Goal: Task Accomplishment & Management: Use online tool/utility

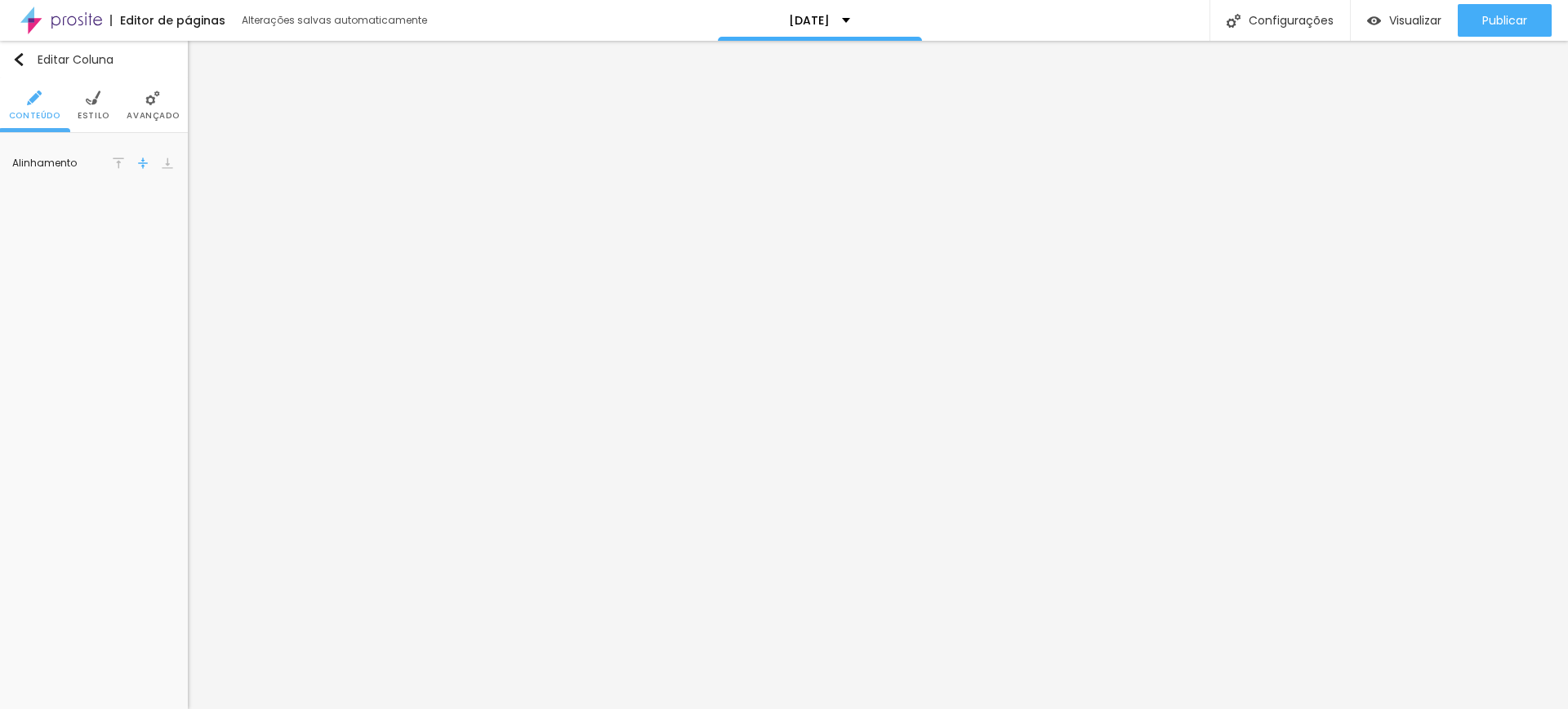
drag, startPoint x: 90, startPoint y: 101, endPoint x: 82, endPoint y: 102, distance: 8.1
click at [90, 102] on img at bounding box center [93, 98] width 15 height 15
drag, startPoint x: 172, startPoint y: 162, endPoint x: 135, endPoint y: 157, distance: 37.3
click at [135, 157] on input "#F0F0DA" at bounding box center [149, 164] width 51 height 20
paste input "867265"
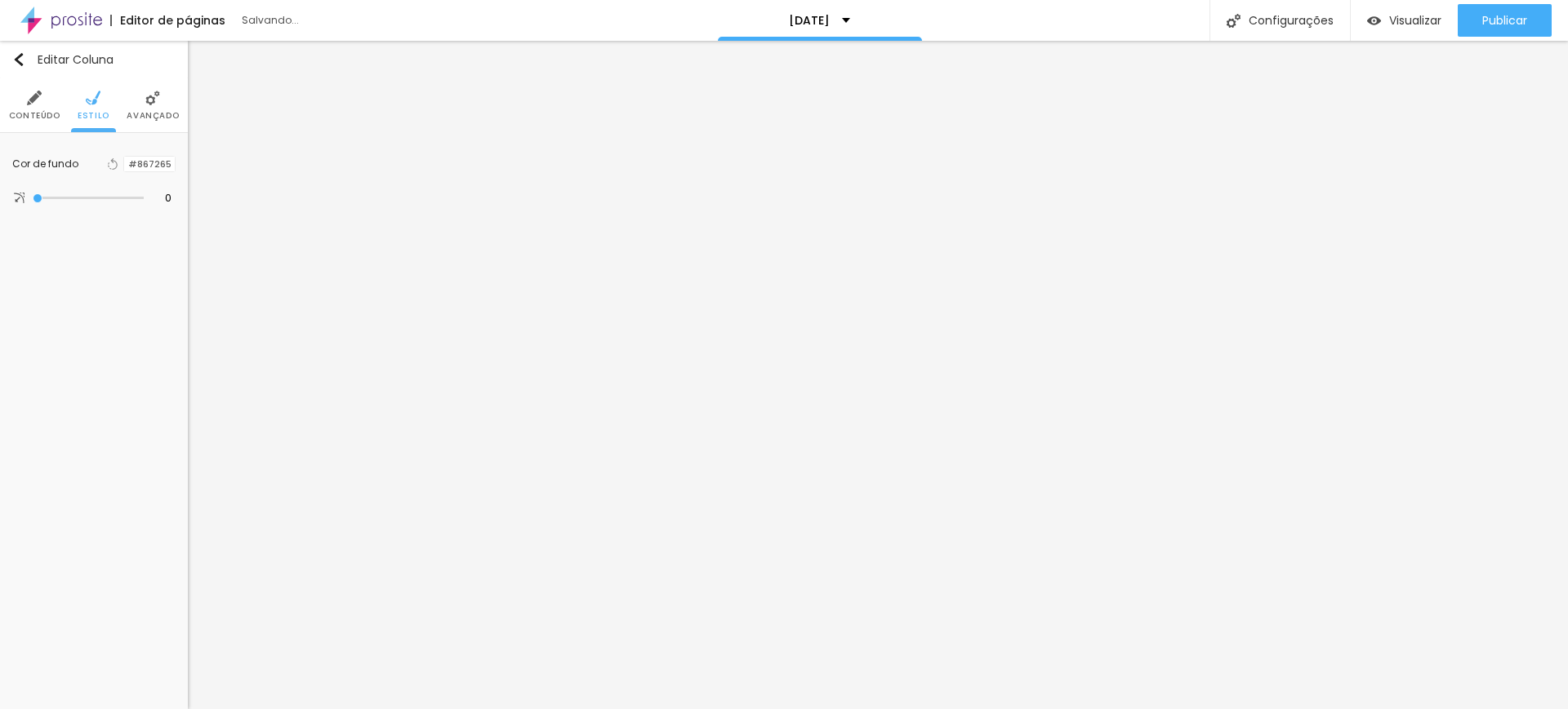
click at [124, 160] on div at bounding box center [124, 164] width 0 height 16
click at [124, 167] on div at bounding box center [124, 164] width 0 height 16
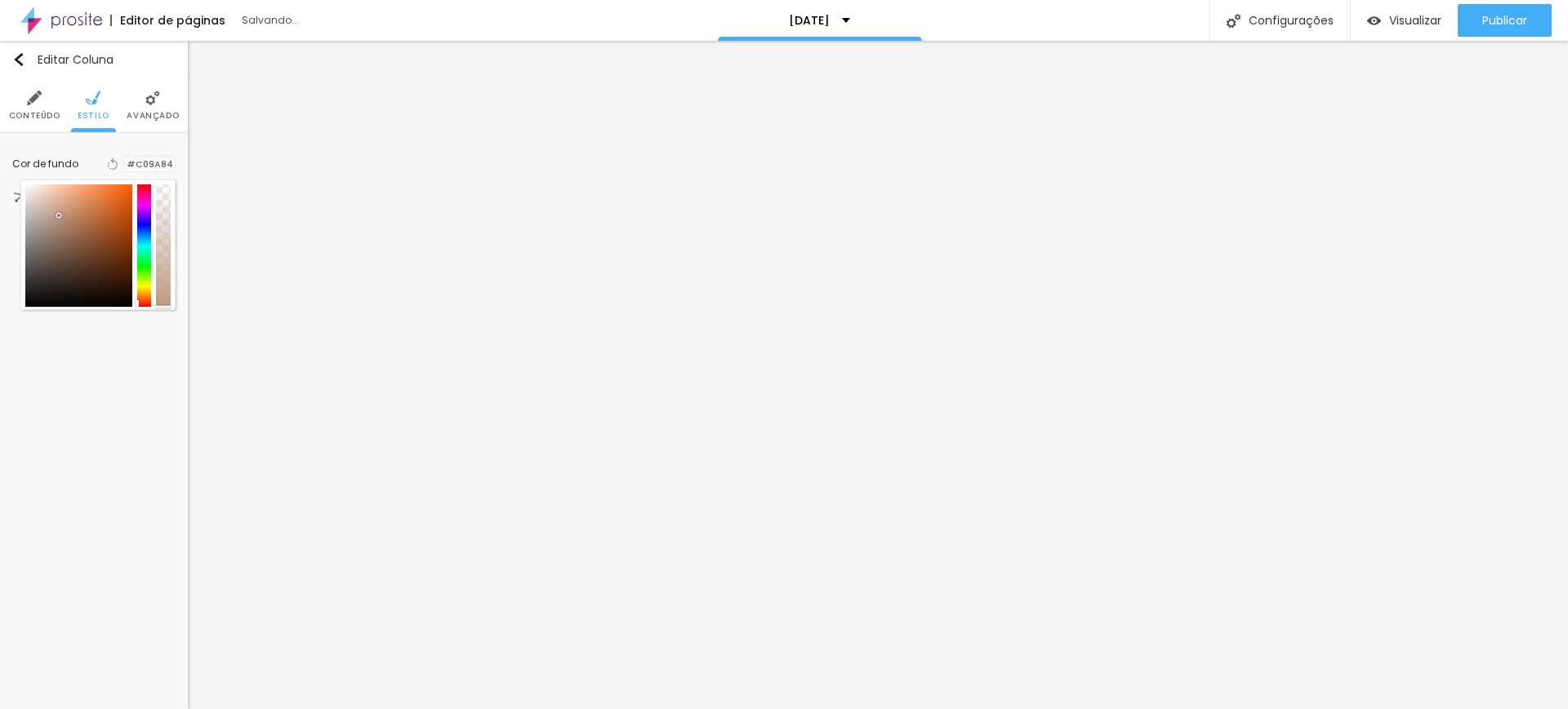
type input "#BF9983"
drag, startPoint x: 48, startPoint y: 239, endPoint x: 58, endPoint y: 217, distance: 24.2
click at [58, 217] on div at bounding box center [78, 246] width 107 height 122
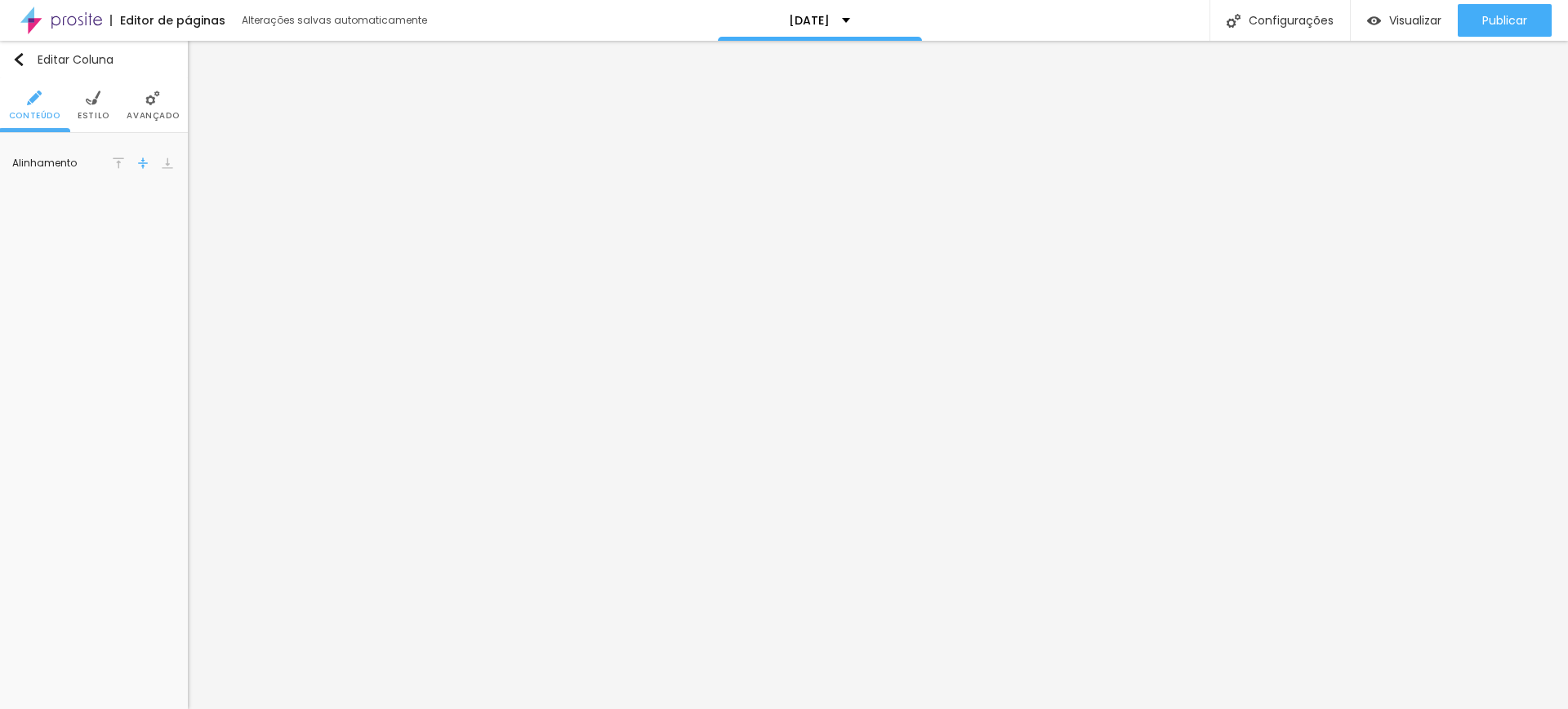
click at [95, 107] on li "Estilo" at bounding box center [94, 106] width 32 height 54
drag, startPoint x: 135, startPoint y: 166, endPoint x: 180, endPoint y: 160, distance: 45.4
click at [181, 160] on div "Cor de fundo Voltar ao padrão #BB9680 0 Borda arredondada" at bounding box center [94, 180] width 188 height 94
click at [93, 107] on li "Estilo" at bounding box center [94, 106] width 32 height 54
drag, startPoint x: 140, startPoint y: 162, endPoint x: 177, endPoint y: 166, distance: 37.2
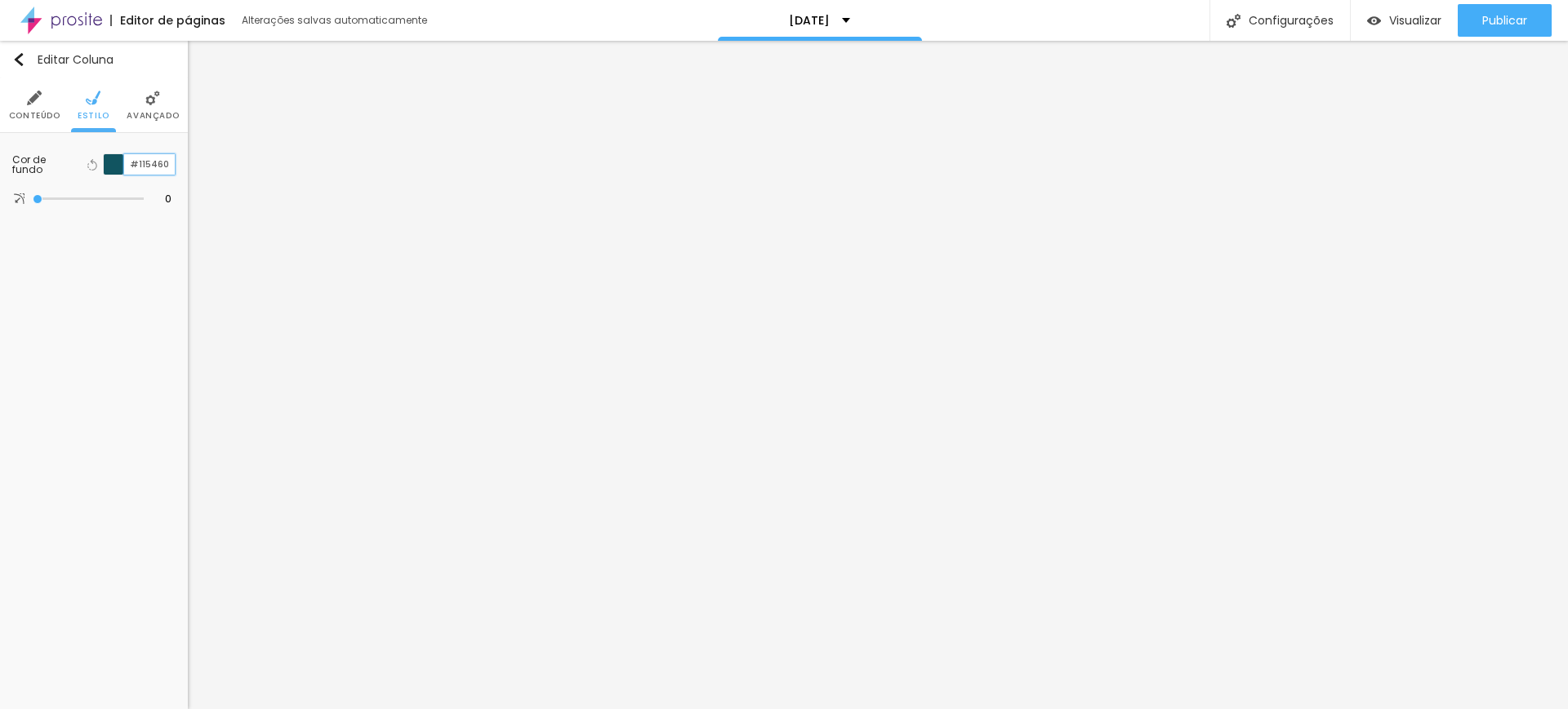
click at [177, 166] on div "Cor de fundo Voltar ao padrão #115460 0 Borda arredondada" at bounding box center [94, 181] width 188 height 95
paste input "BB9680"
type input "#BB9680"
click at [91, 99] on img at bounding box center [93, 98] width 15 height 15
drag, startPoint x: 140, startPoint y: 163, endPoint x: 182, endPoint y: 159, distance: 42.2
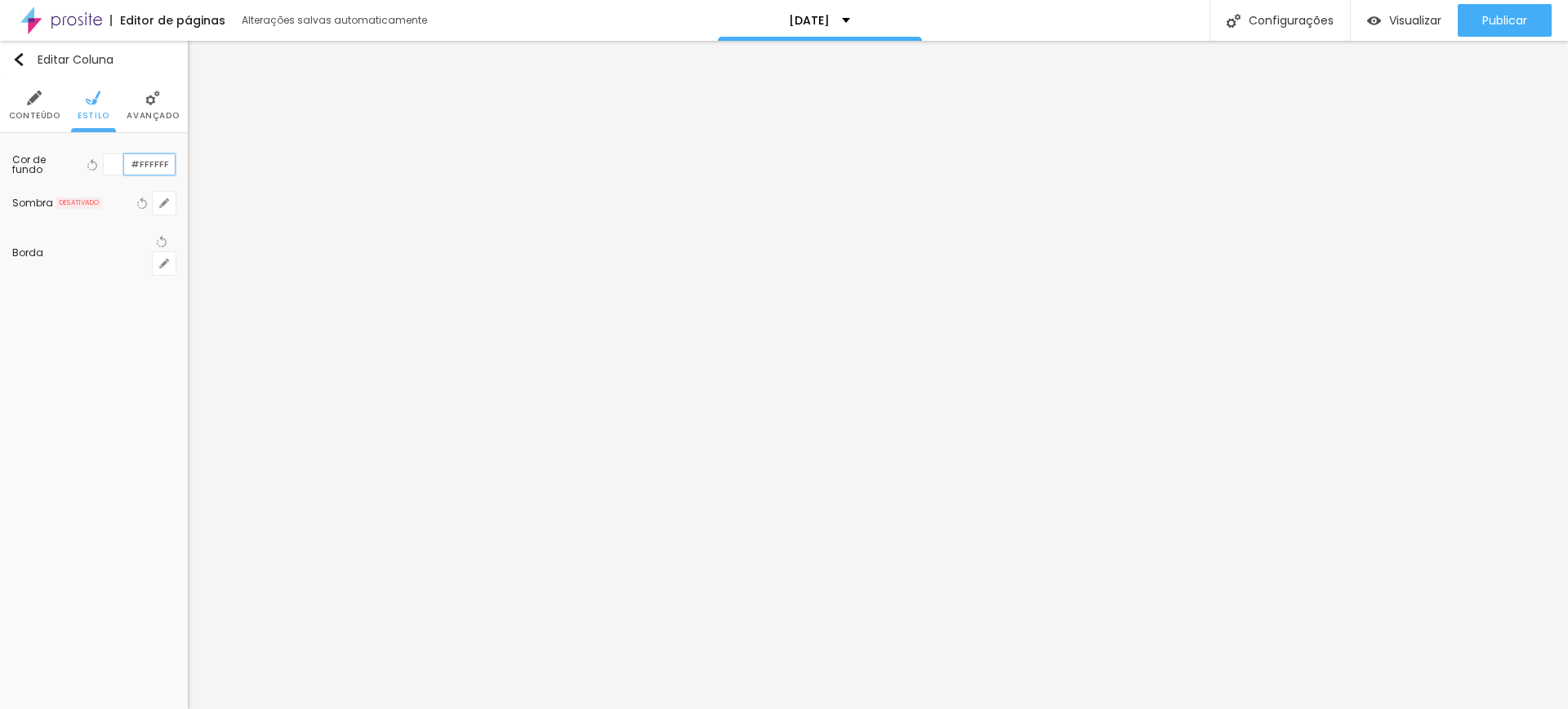
click at [182, 162] on div "Cor de fundo Voltar ao padrão #FFFFFF Sombra DESATIVADO Voltar ao padrão Borda …" at bounding box center [94, 214] width 188 height 162
paste input "BB9680"
type input "#BB9680"
click at [134, 117] on span "Avançado" at bounding box center [135, 116] width 52 height 8
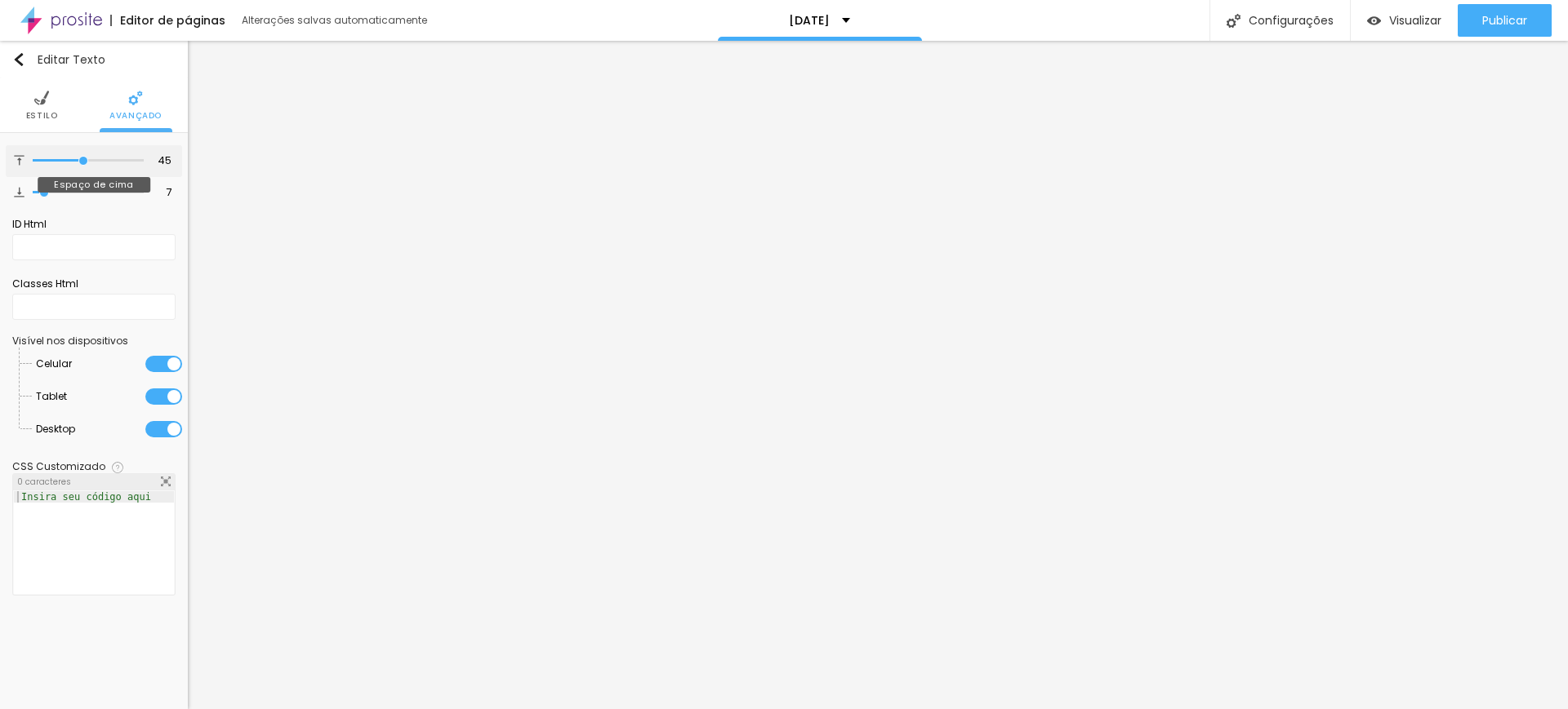
type input "43"
type input "39"
type input "32"
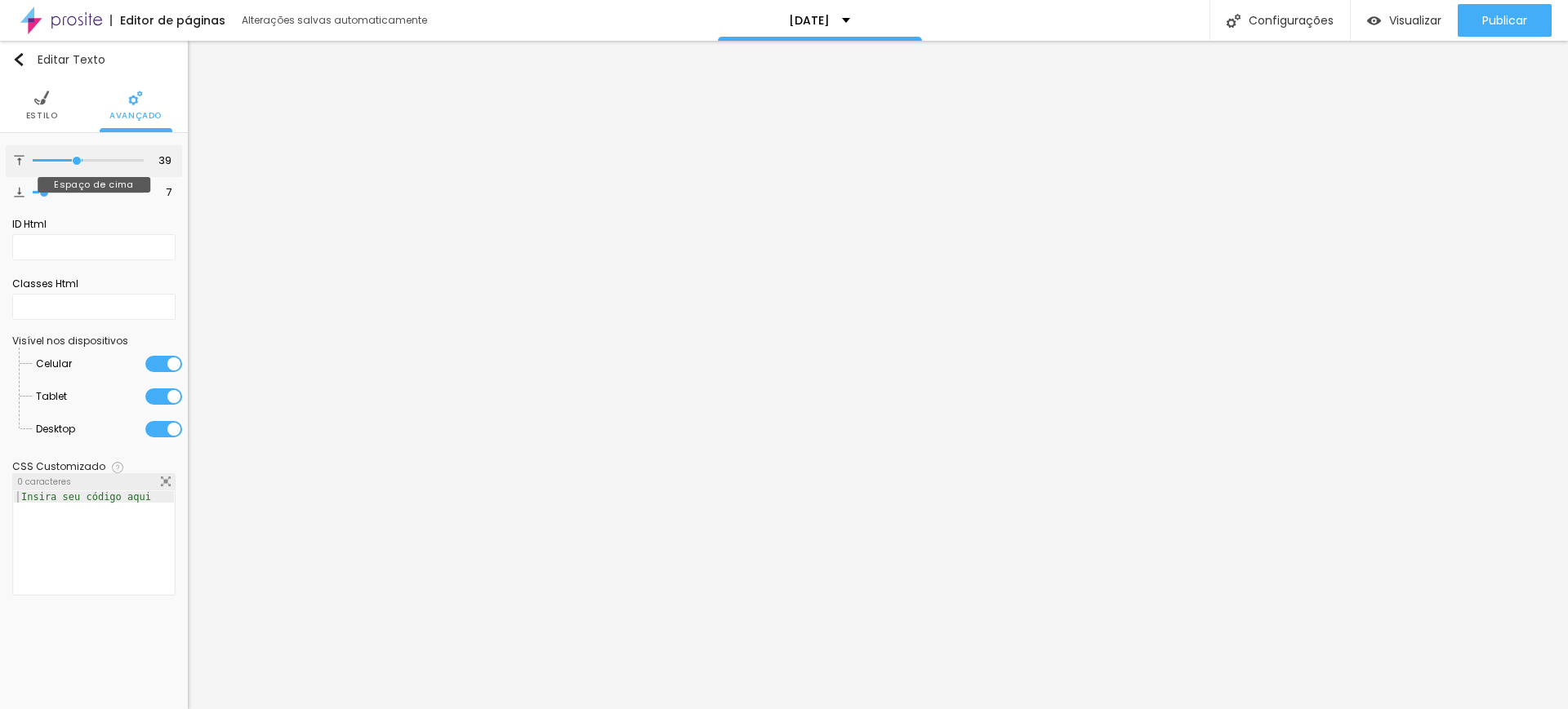
type input "32"
type input "31"
type input "30"
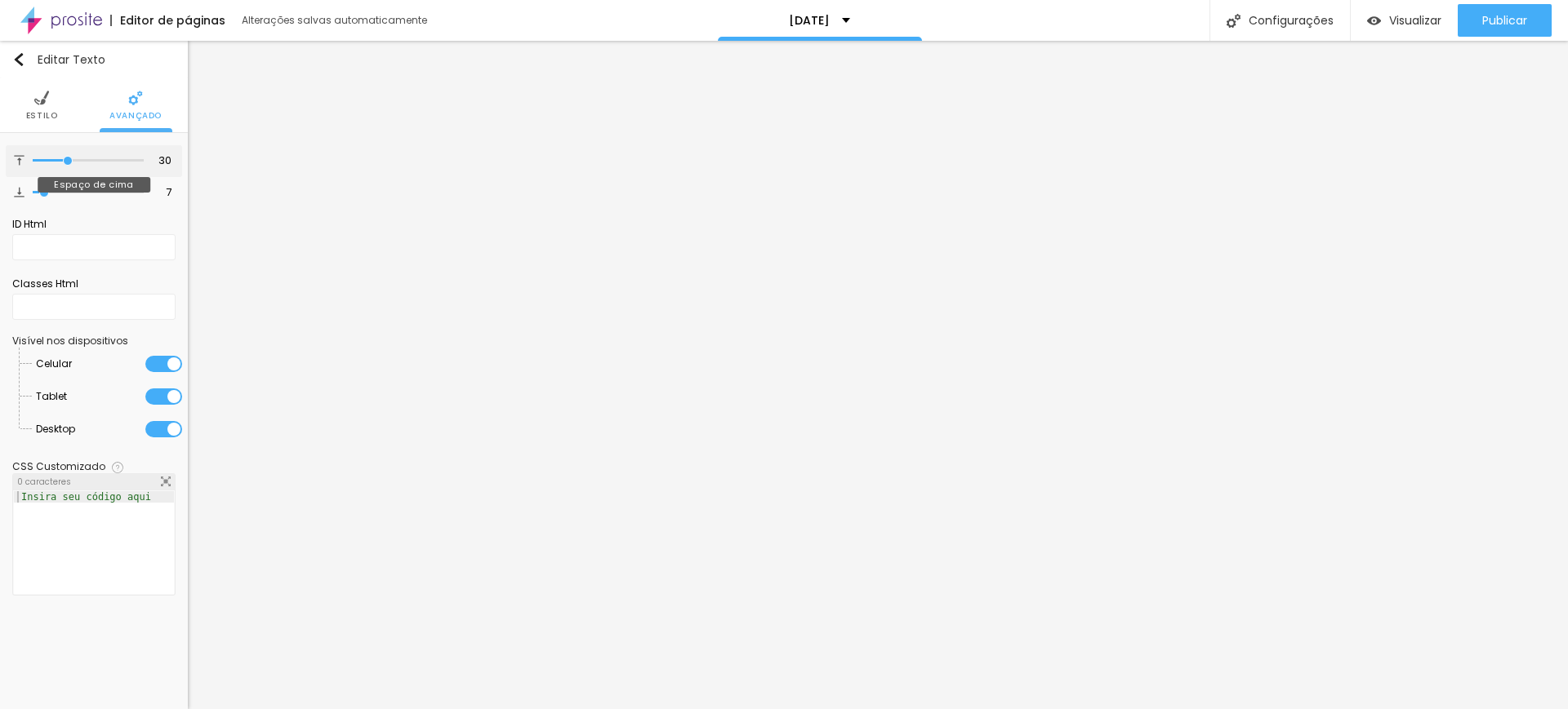
type input "28"
type input "25"
type input "23"
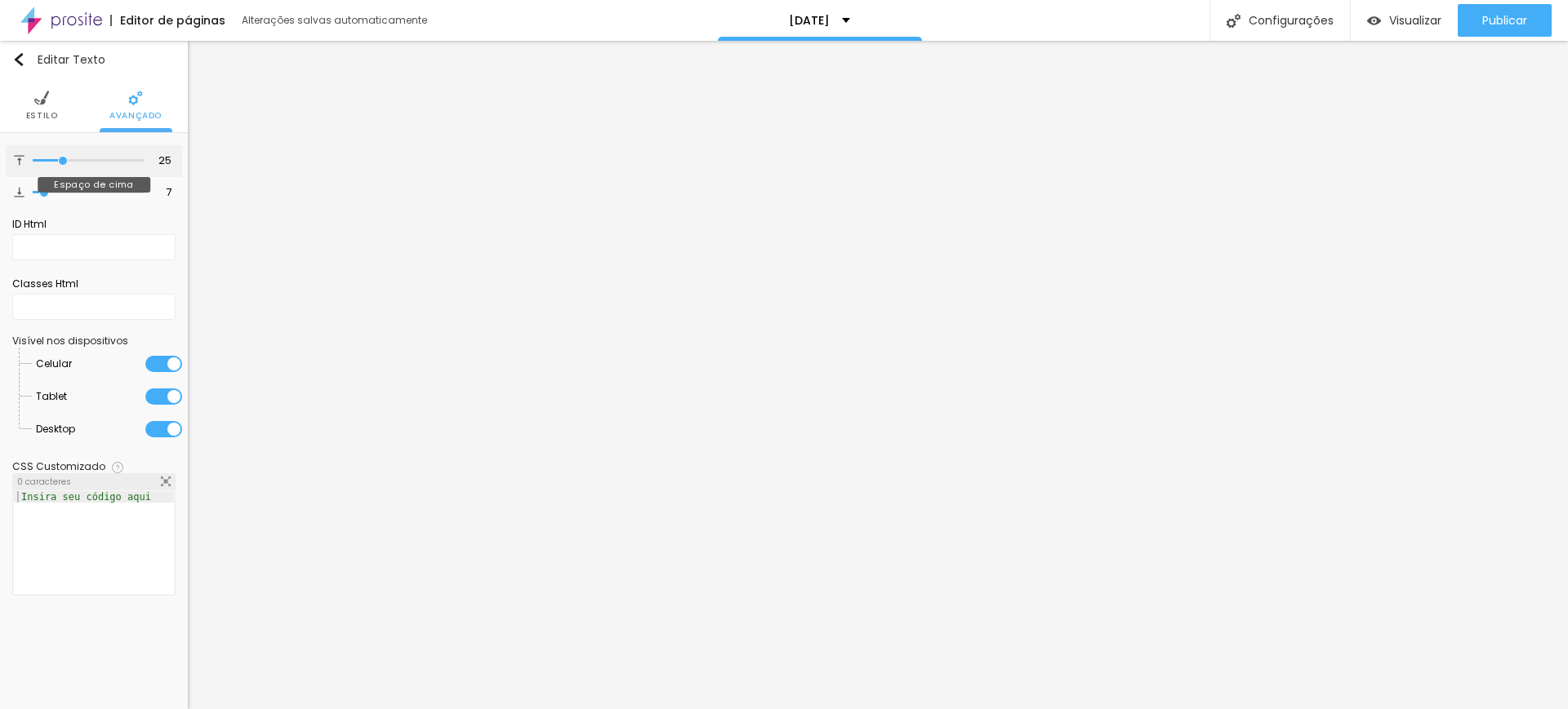
type input "23"
type input "21"
type input "19"
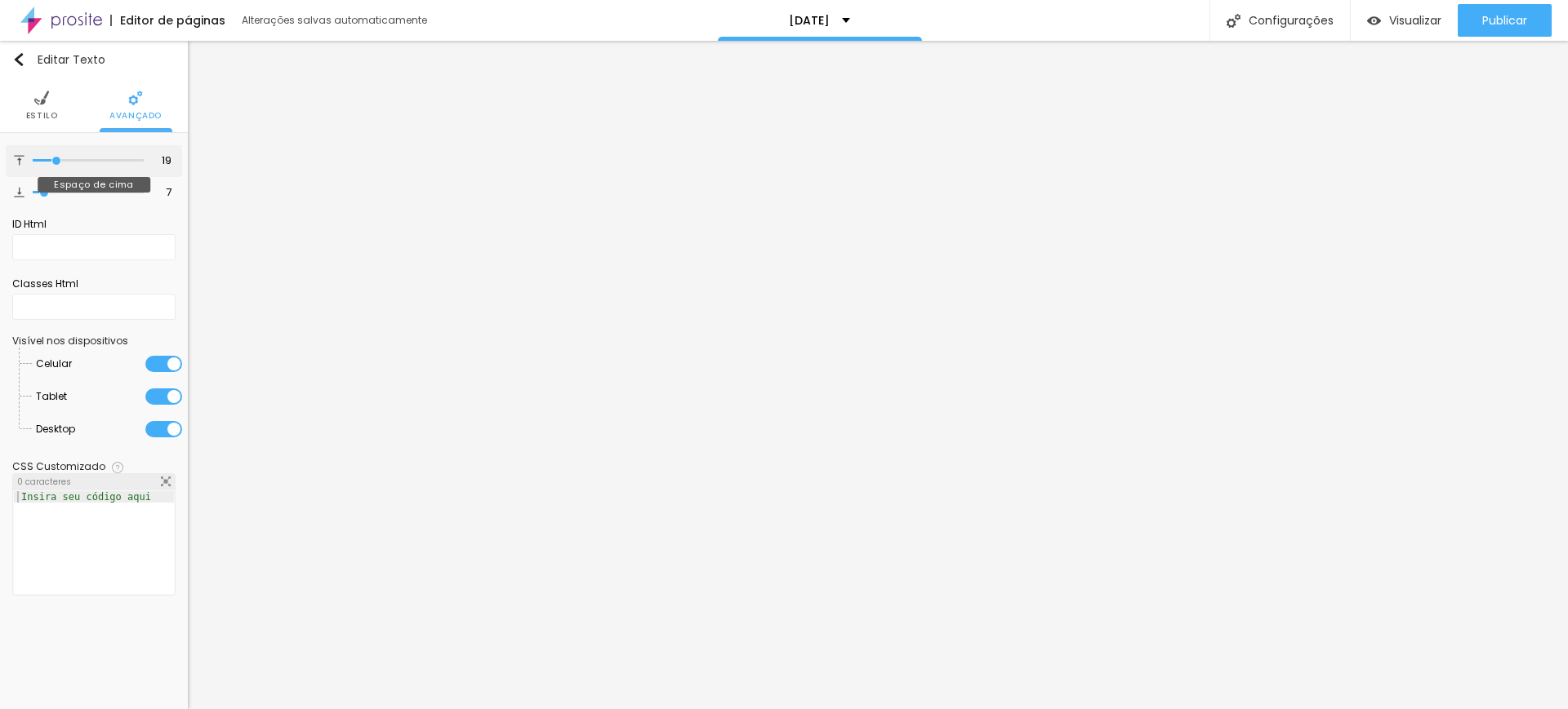
type input "17"
type input "16"
type input "15"
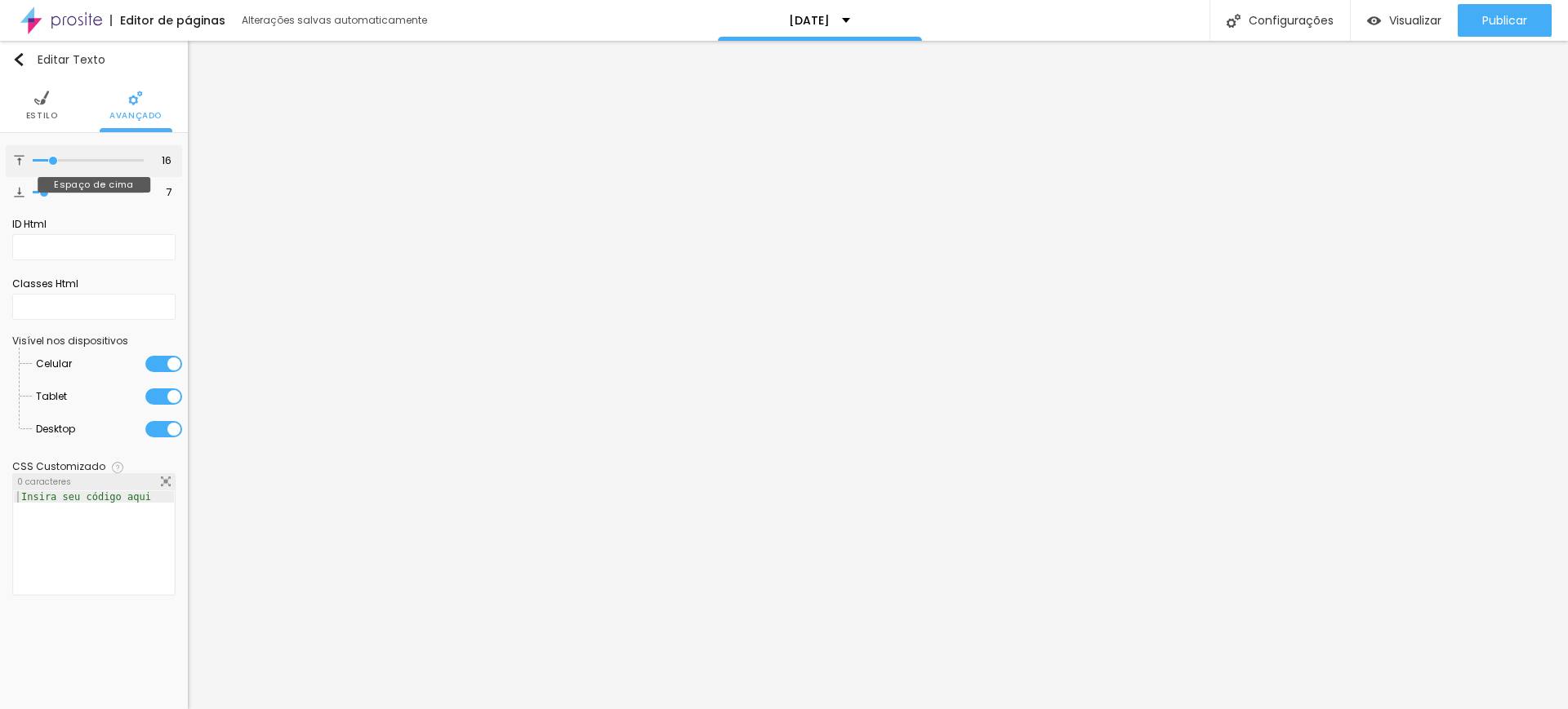
type input "15"
type input "14"
type input "12"
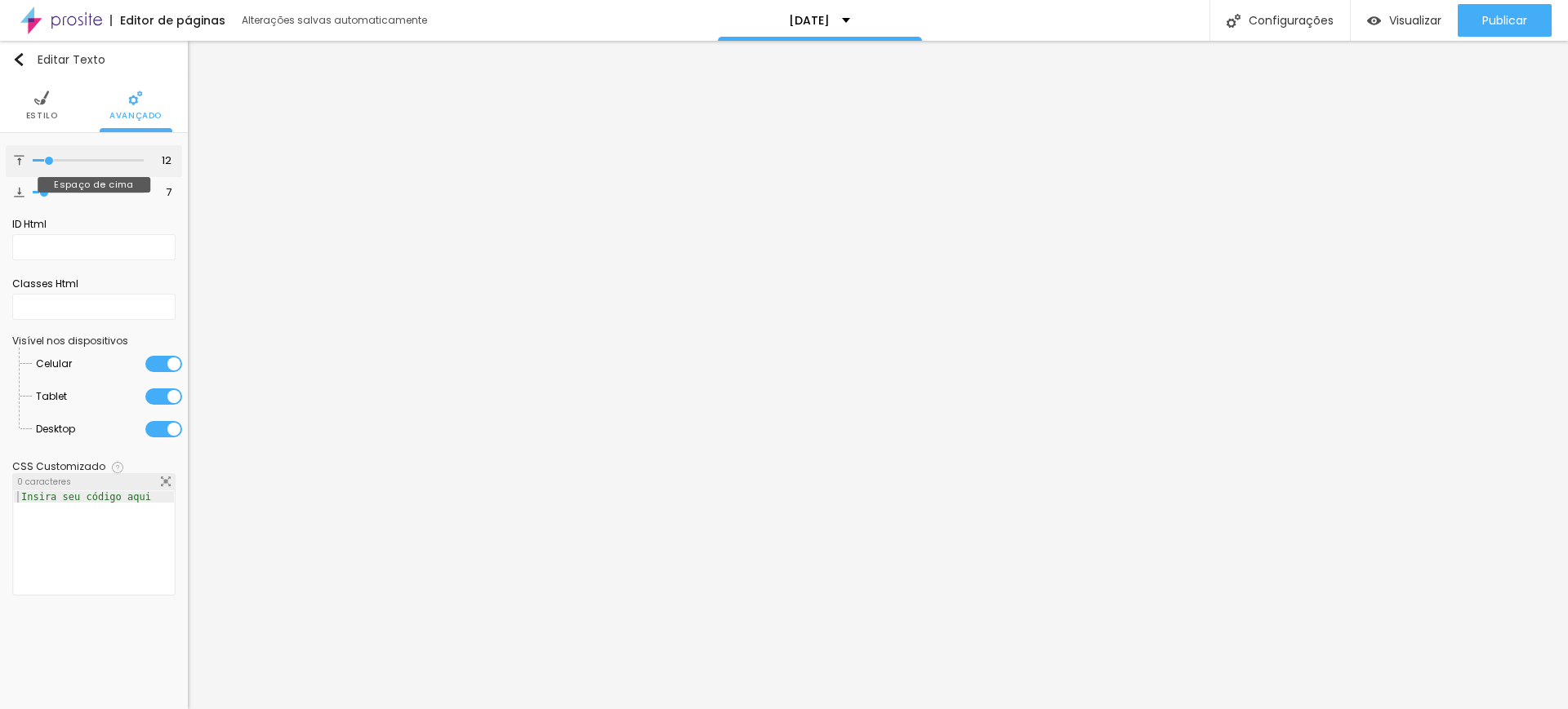
type input "11"
type input "10"
type input "8"
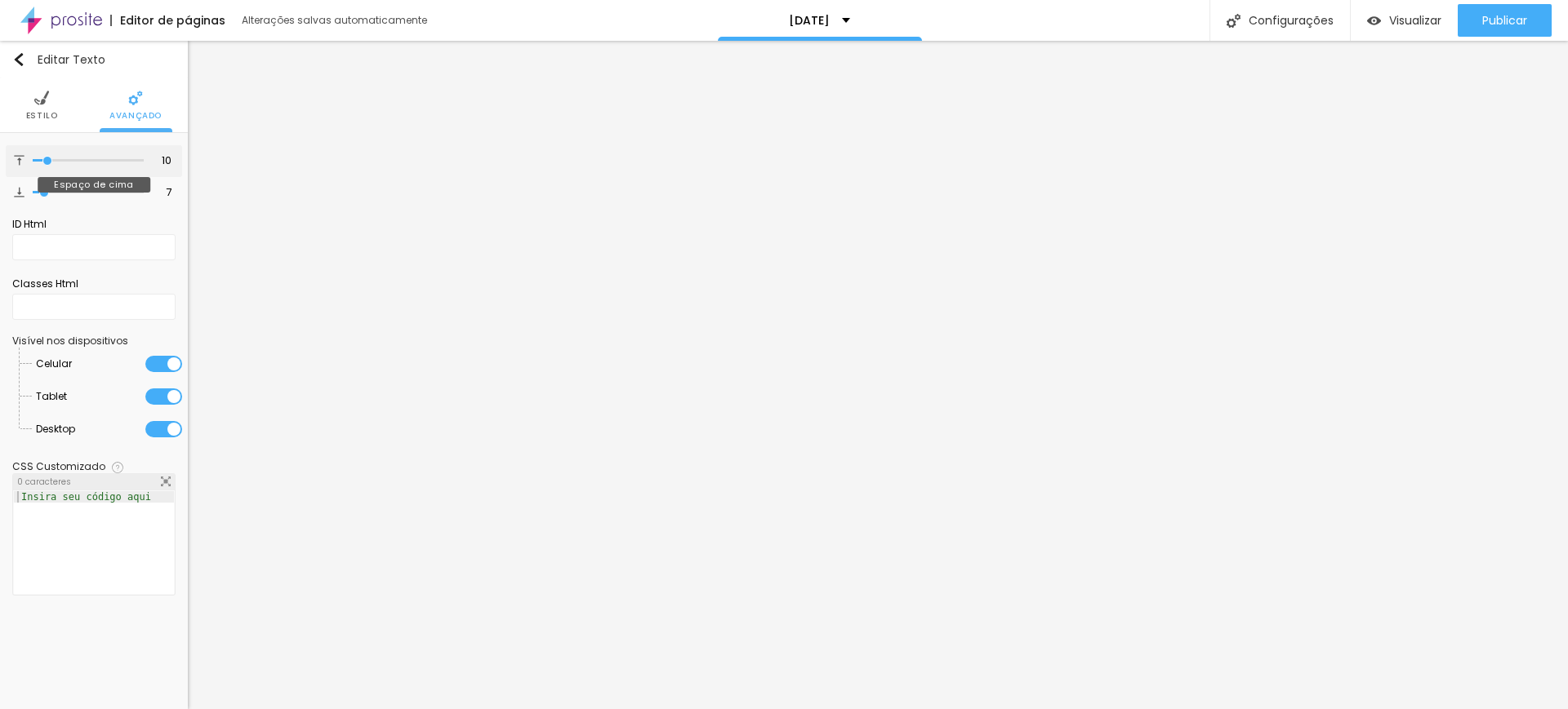
type input "8"
type input "7"
type input "6"
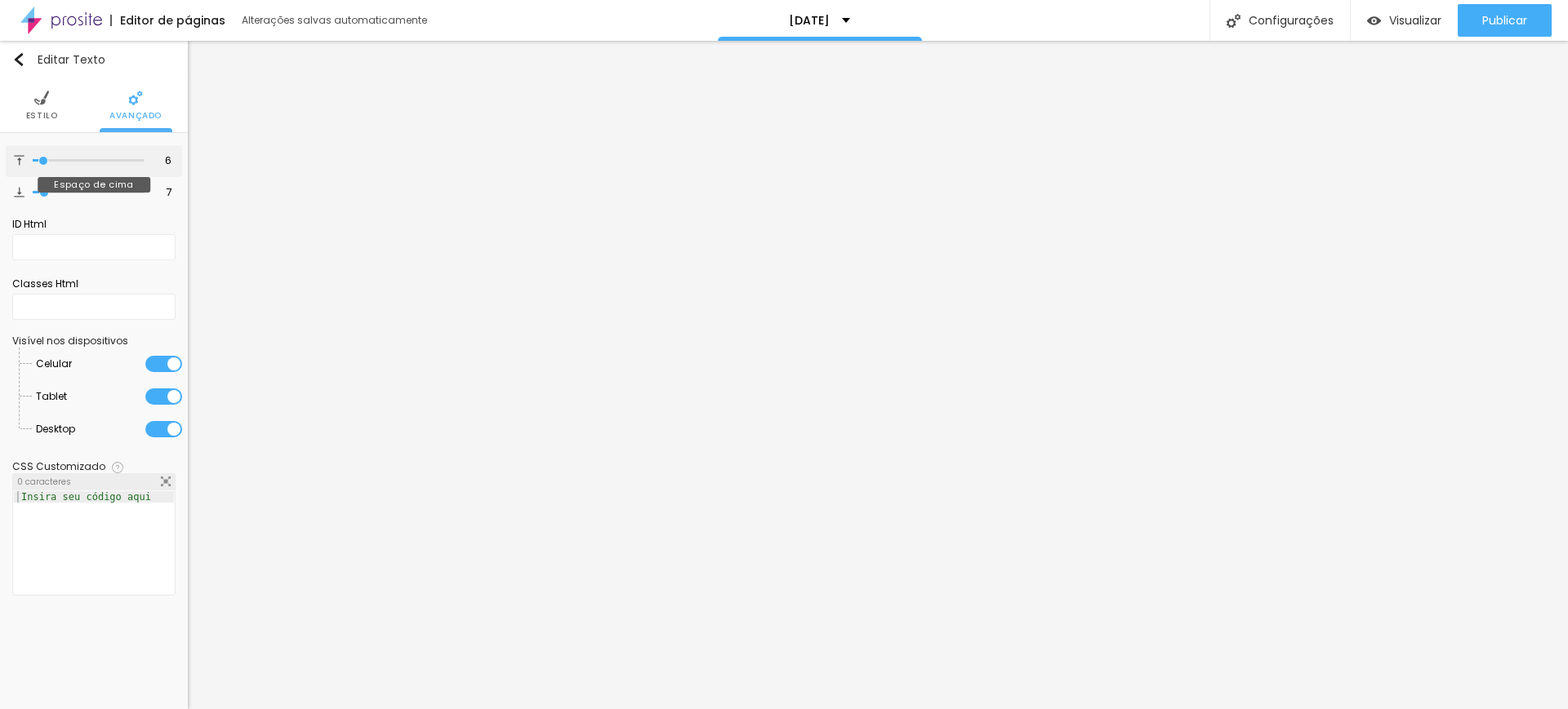
type input "4"
type input "3"
type input "2"
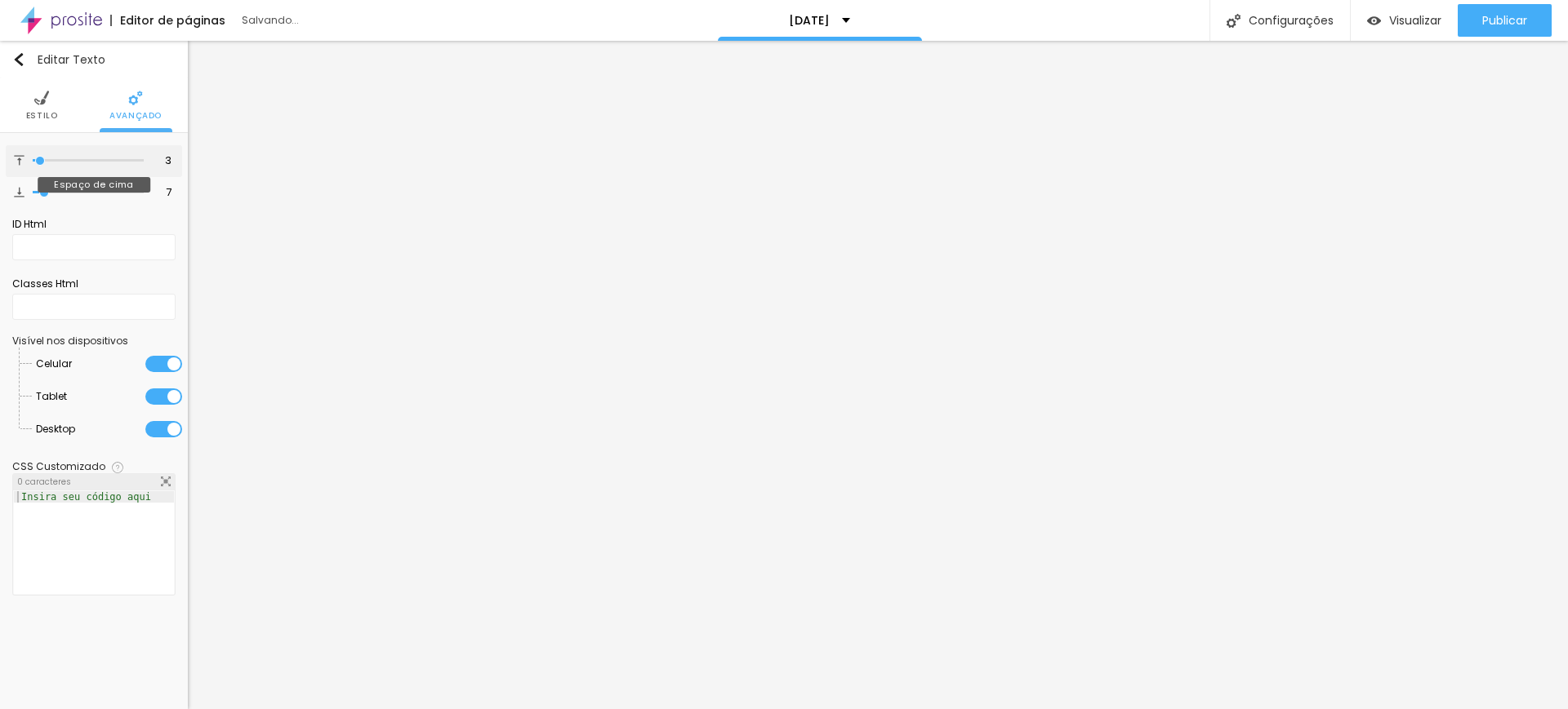
type input "2"
type input "3"
type input "35"
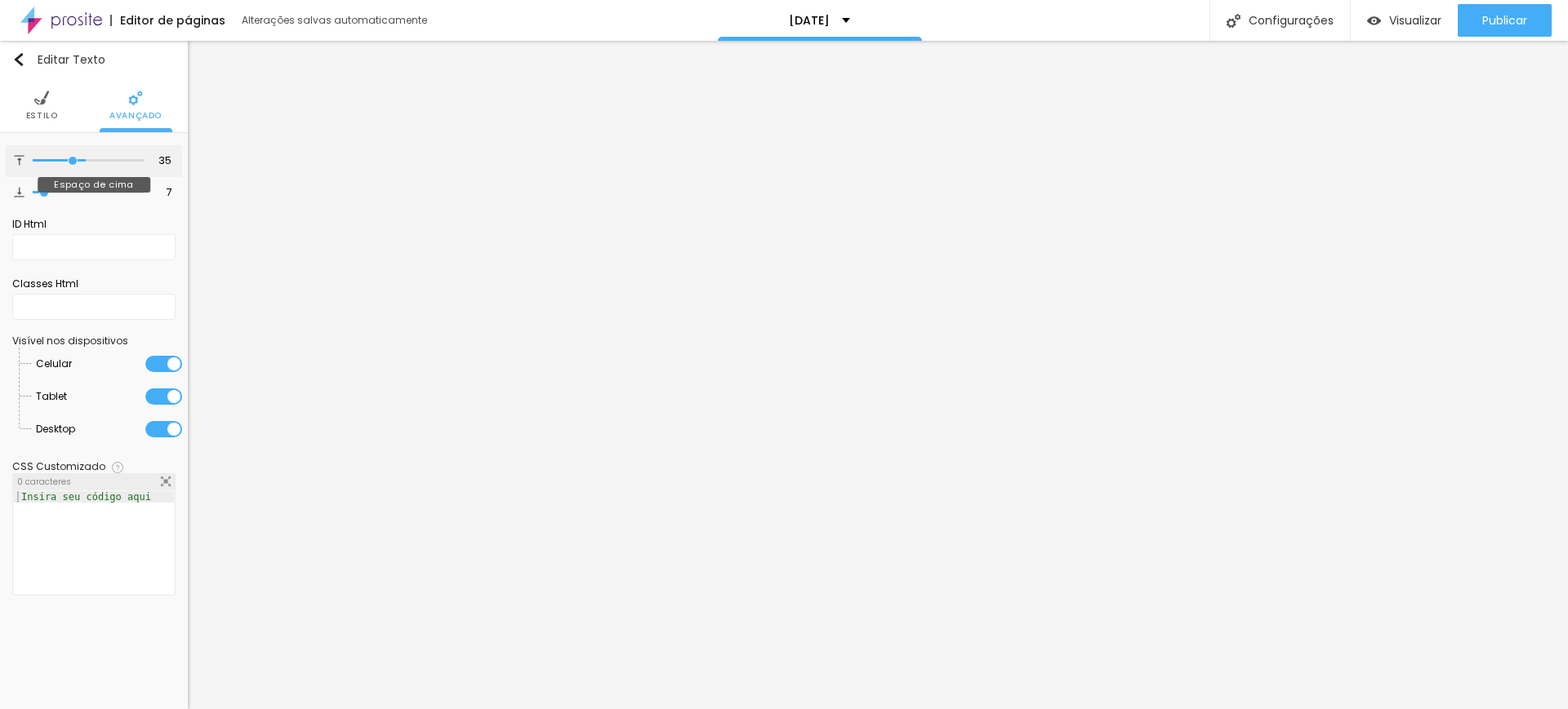
type input "48"
type input "57"
type input "65"
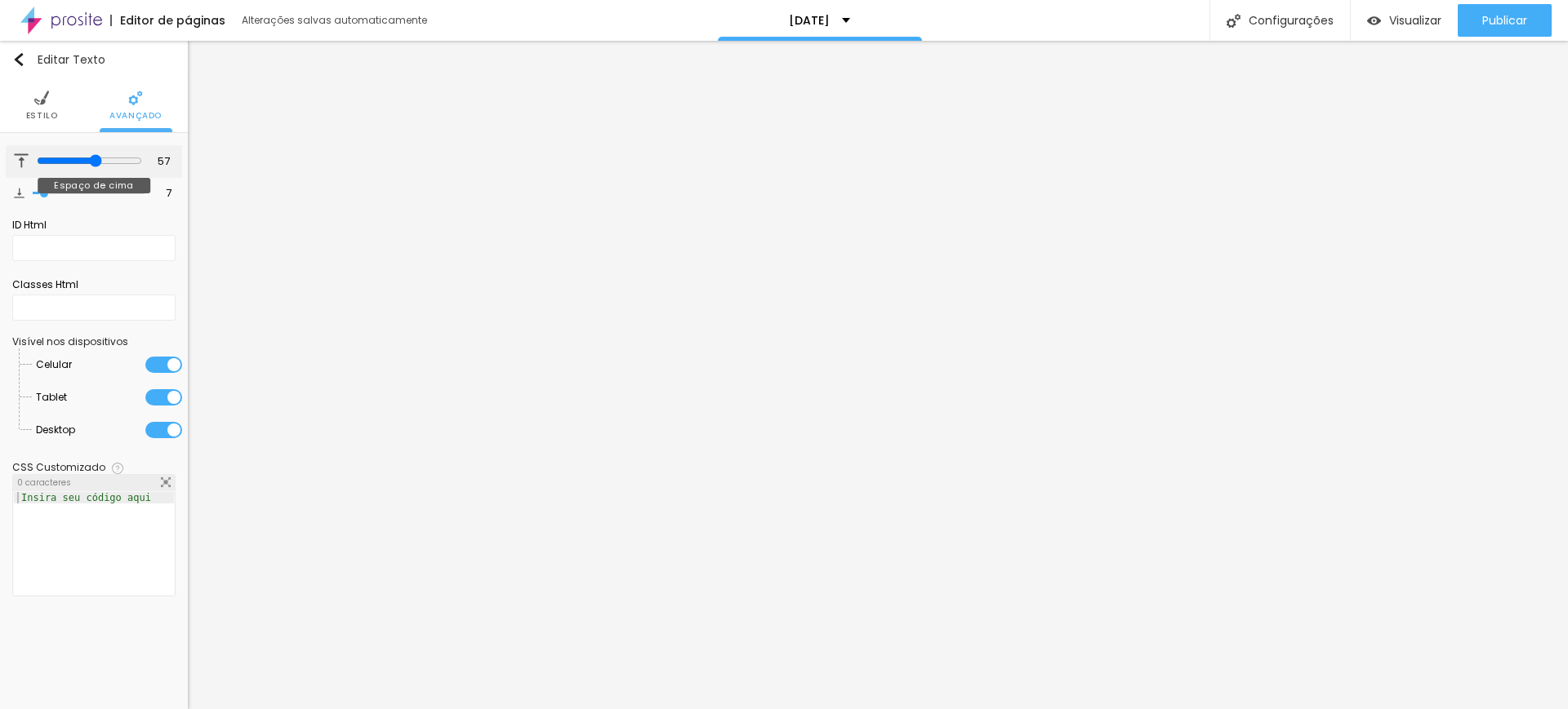
type input "65"
type input "71"
type input "77"
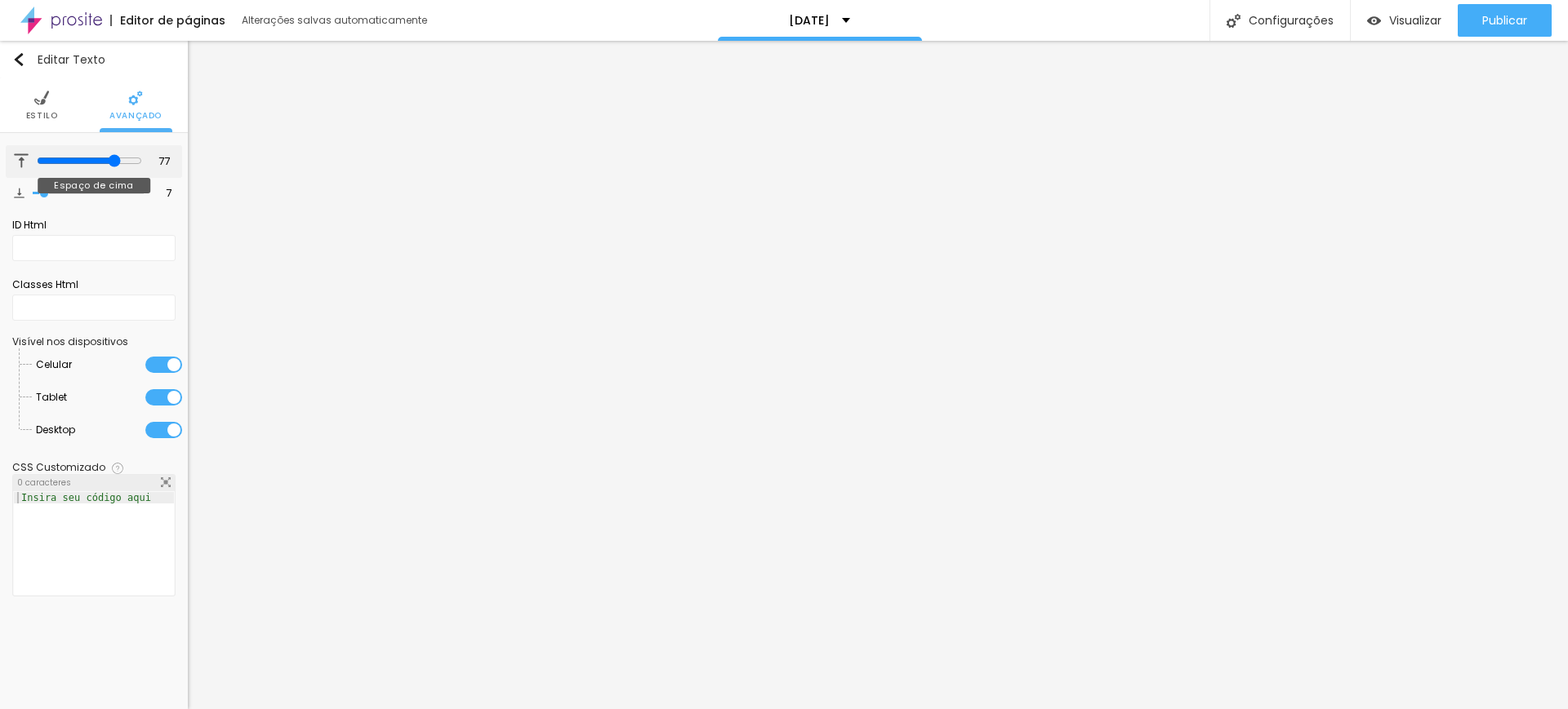
type input "86"
type input "88"
type input "89"
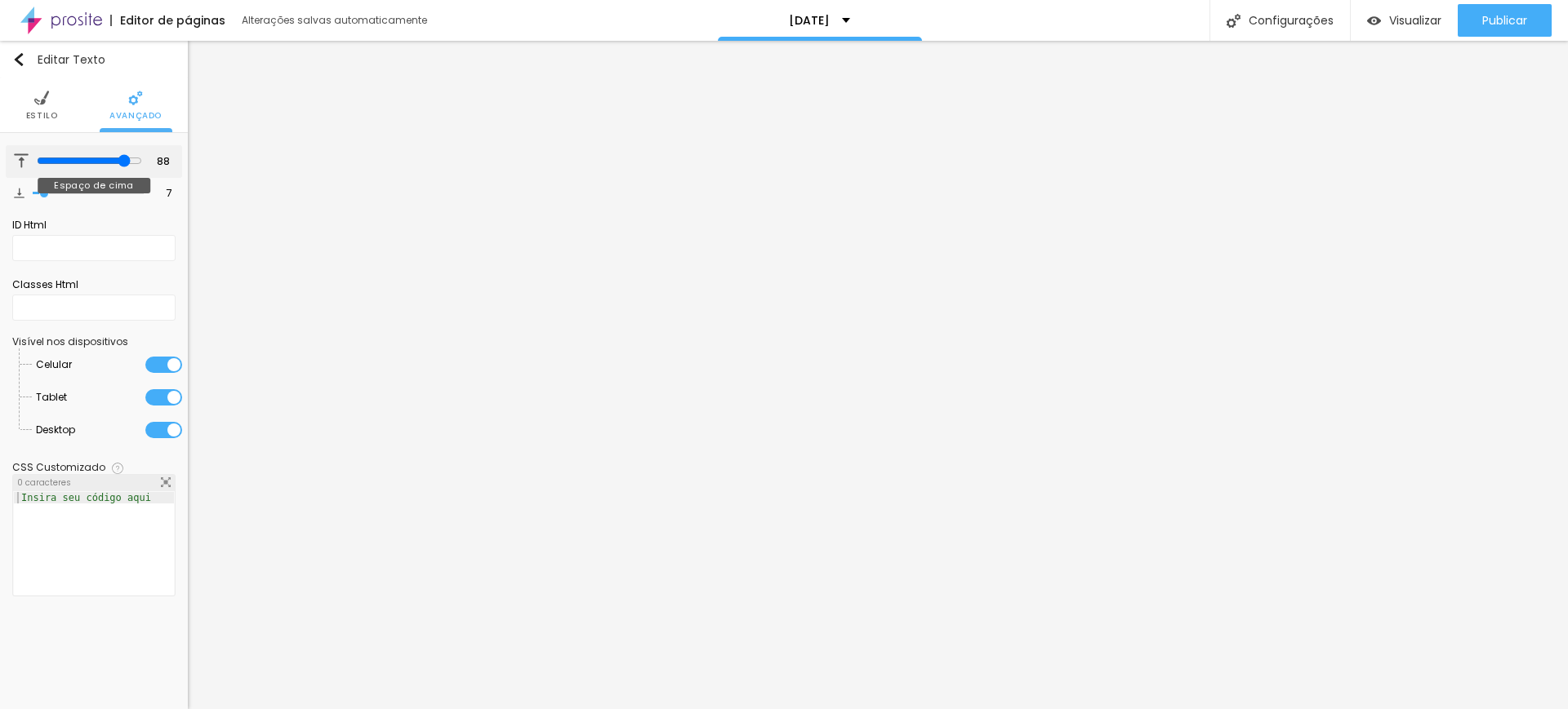
type input "89"
type input "91"
type input "58"
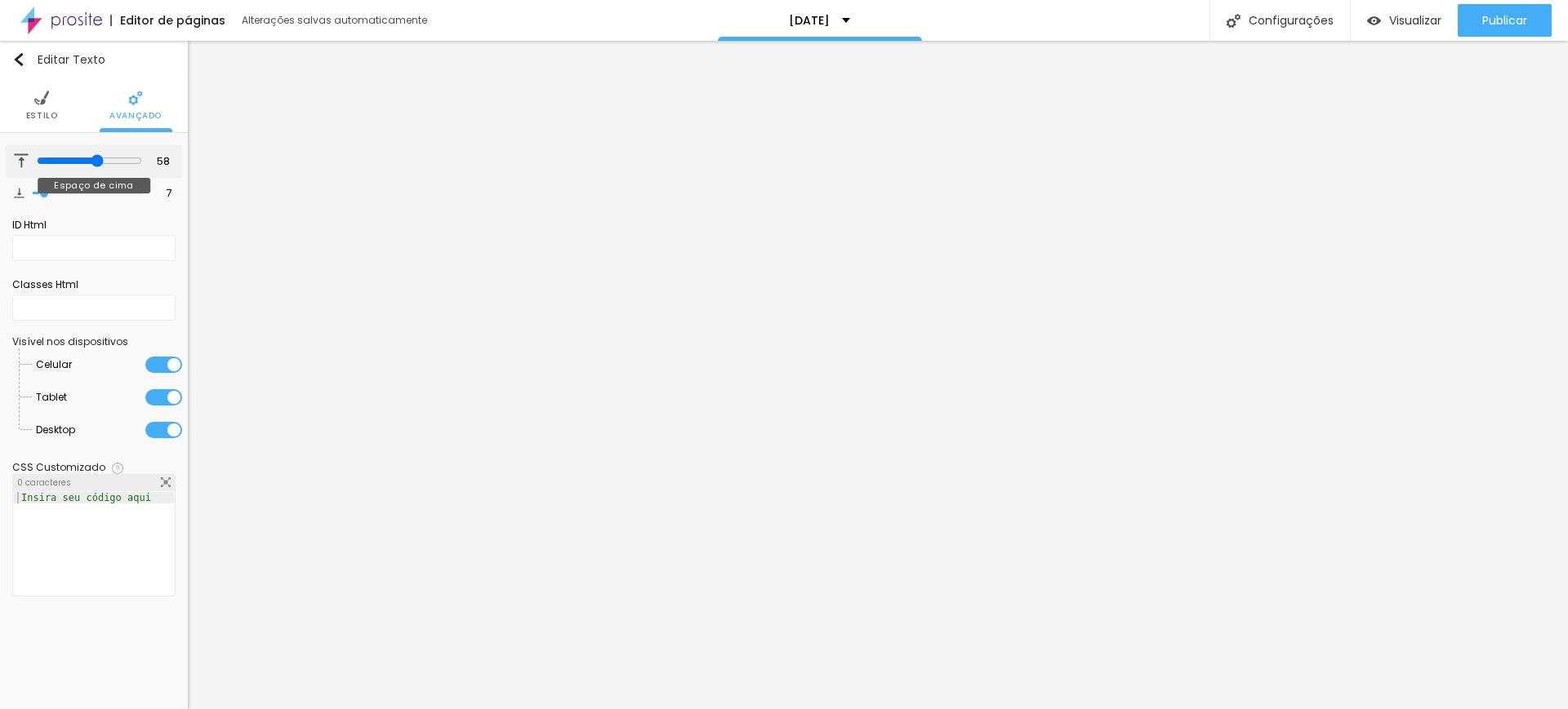
type input "33"
type input "28"
type input "24"
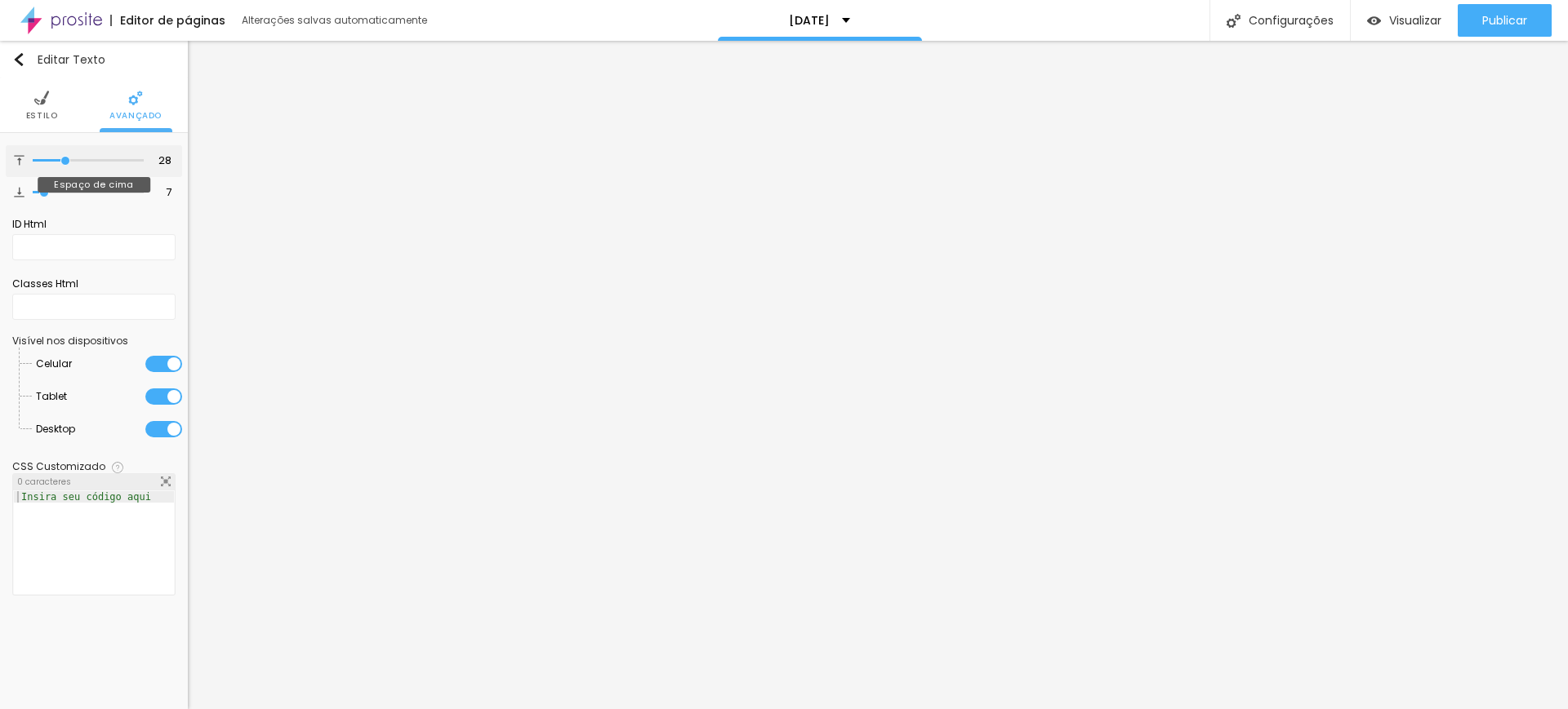
type input "24"
type input "21"
type input "19"
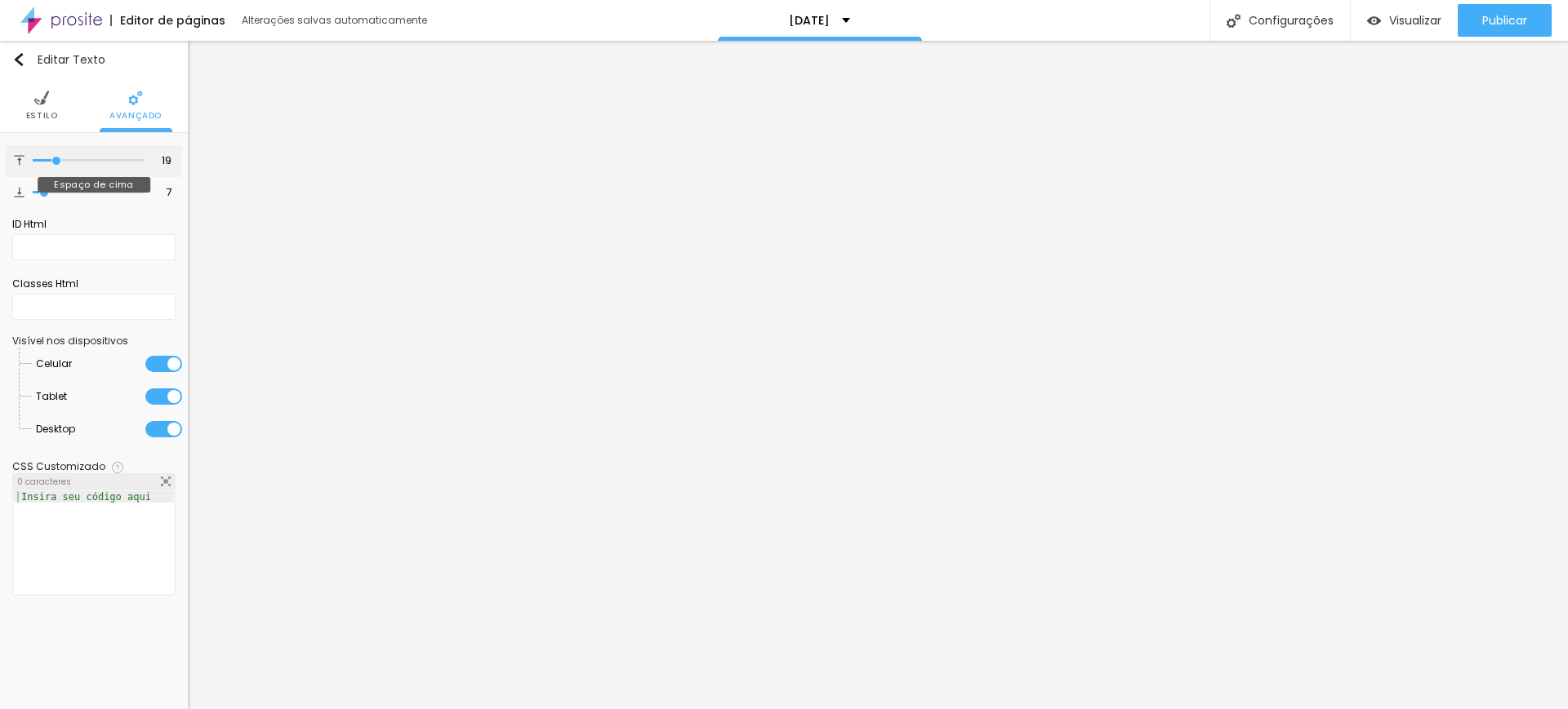
type input "17"
type input "16"
type input "15"
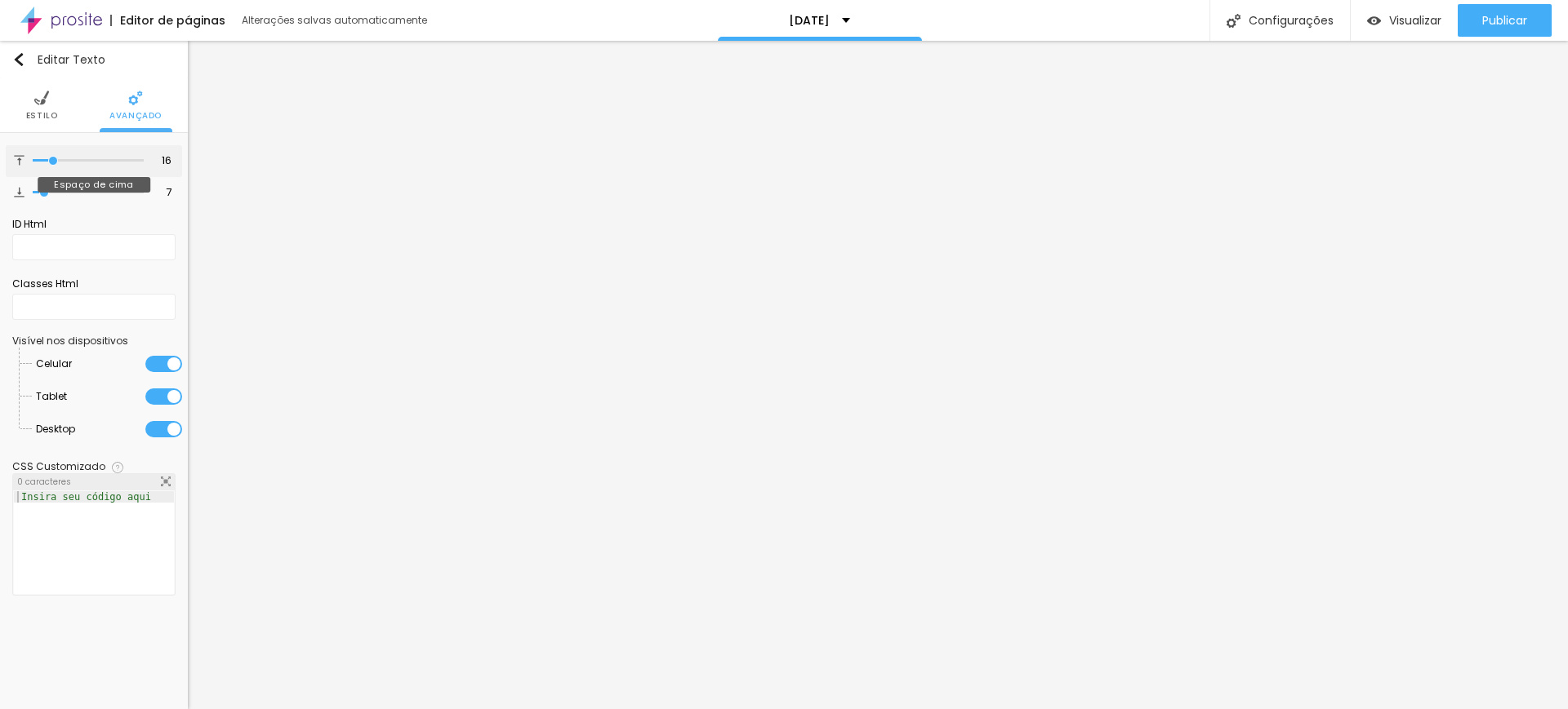
type input "15"
type input "13"
type input "12"
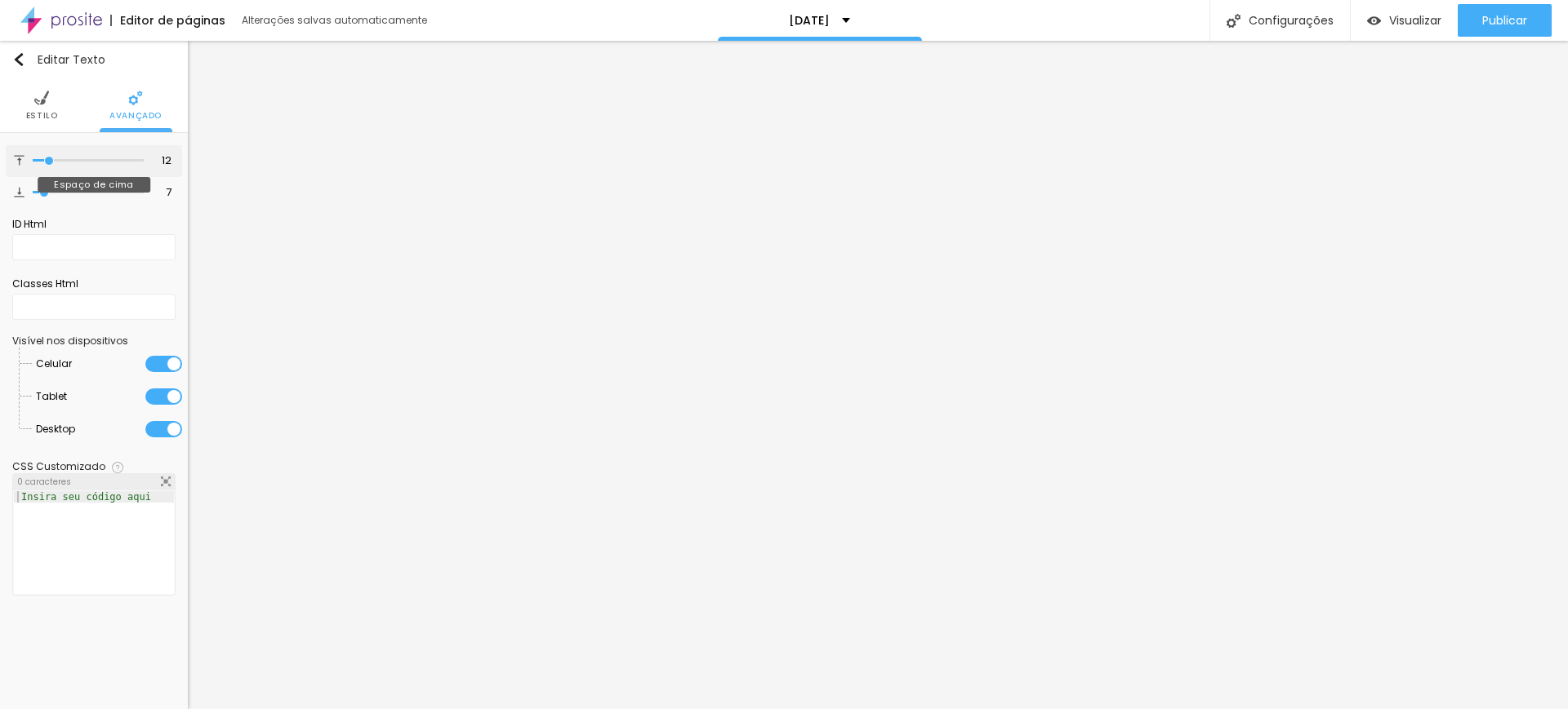
type input "11"
type input "9"
type input "8"
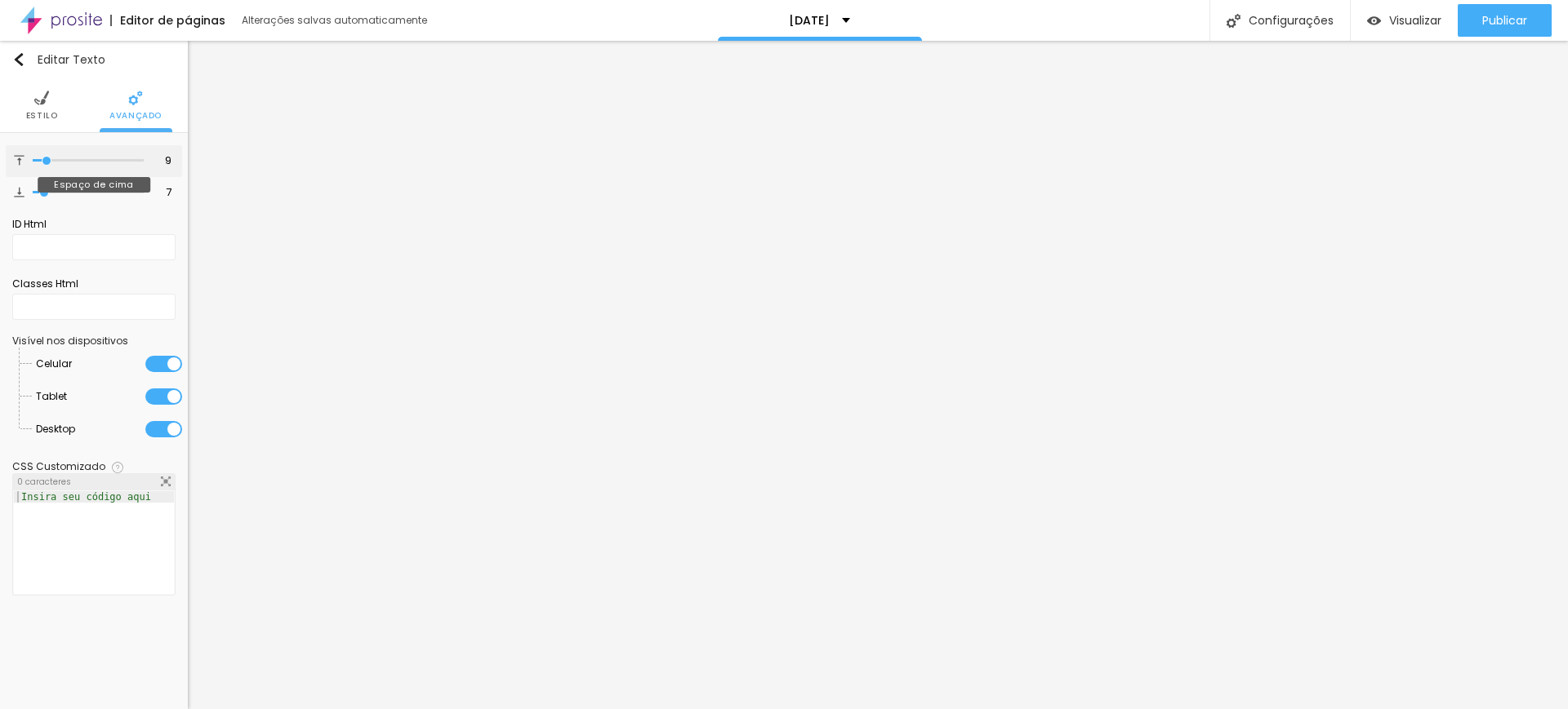
type input "8"
type input "7"
type input "6"
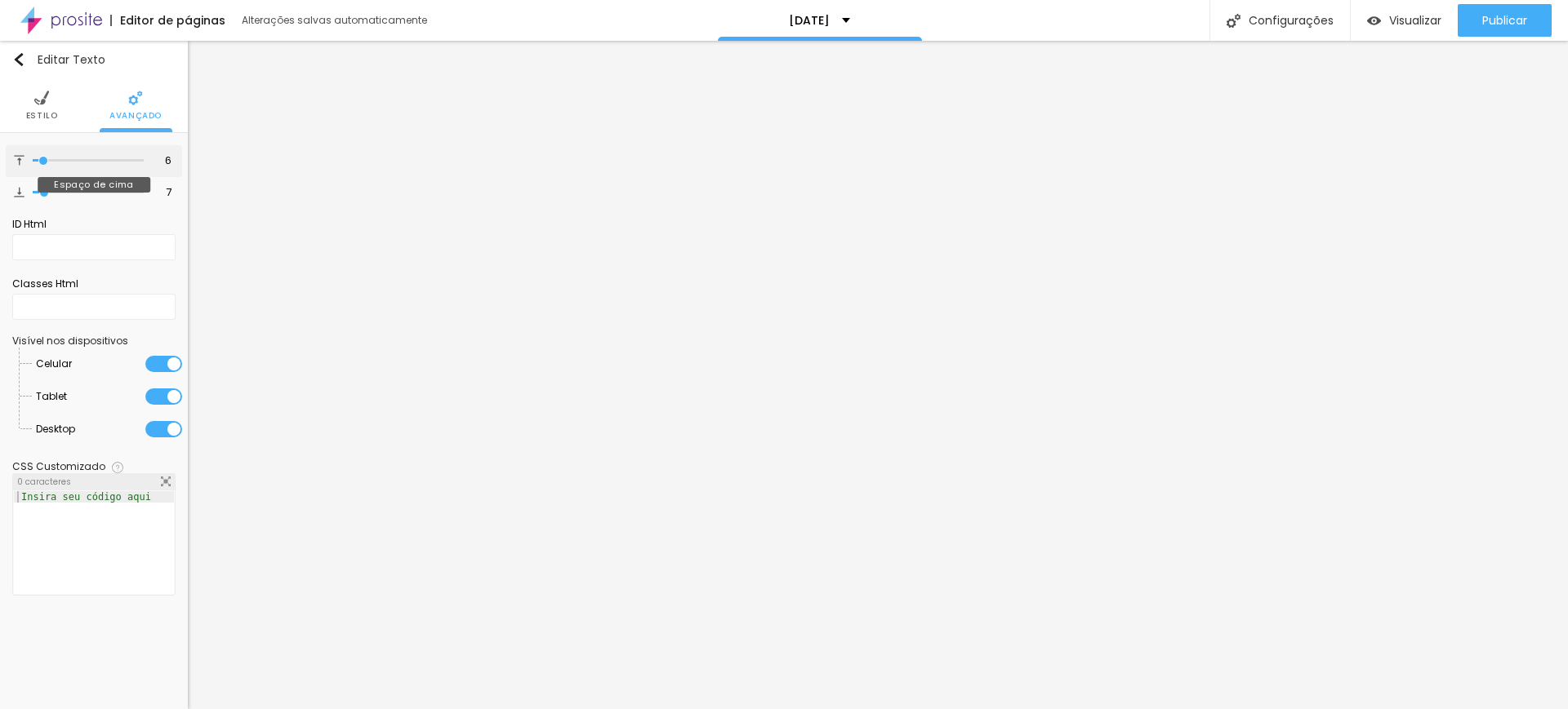
type input "4"
type input "2"
type input "0"
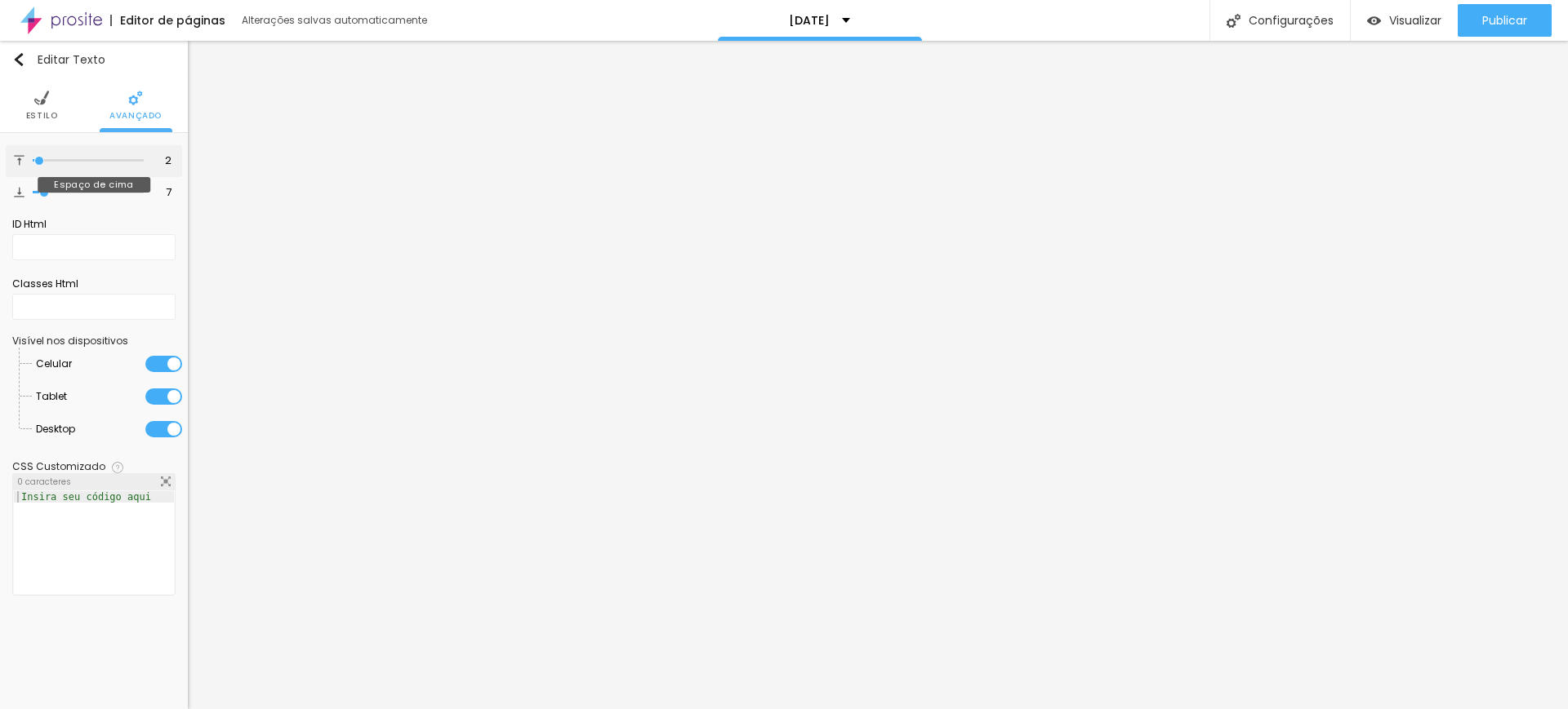
type input "0"
drag, startPoint x: 70, startPoint y: 160, endPoint x: 30, endPoint y: 168, distance: 40.8
type input "0"
click at [32, 165] on input "range" at bounding box center [88, 160] width 111 height 8
type input "13"
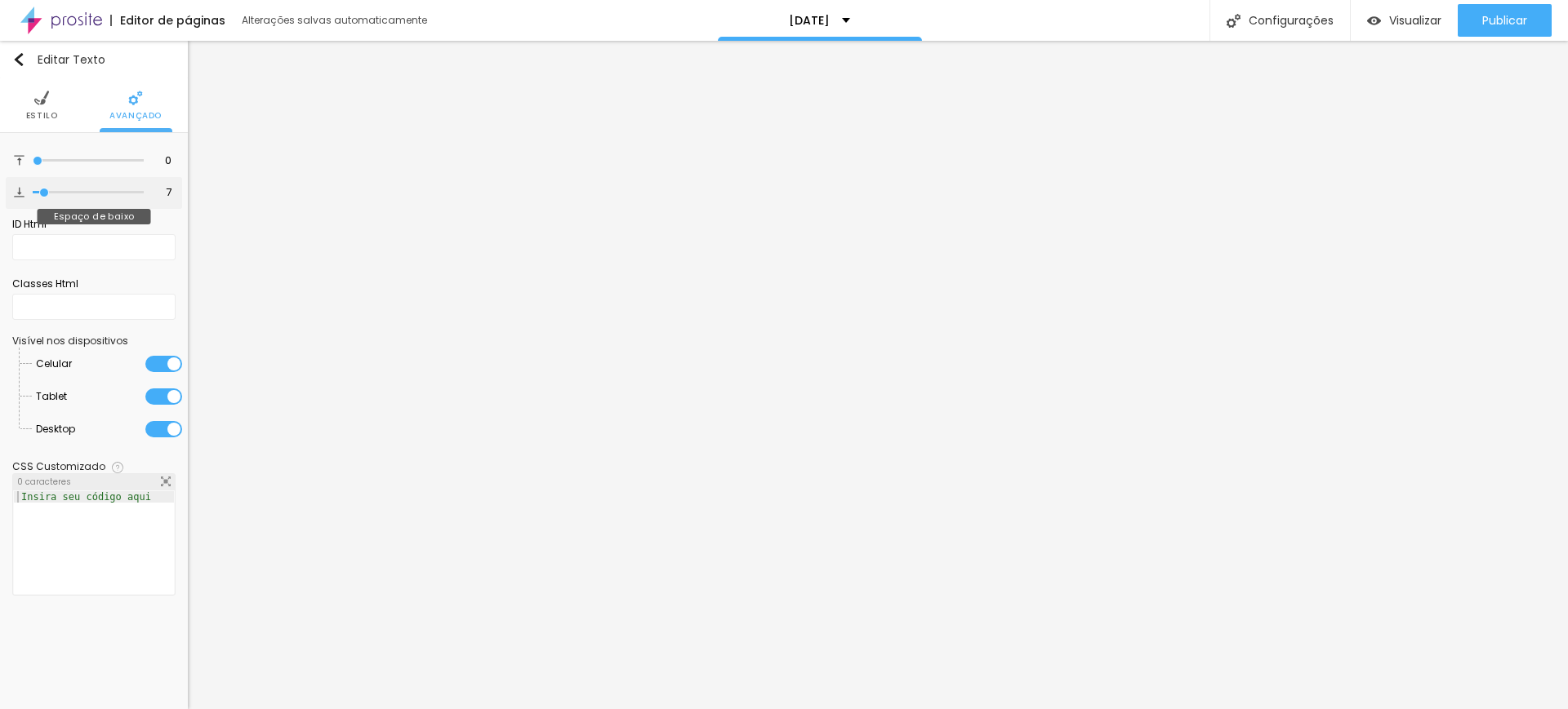
type input "13"
type input "23"
type input "25"
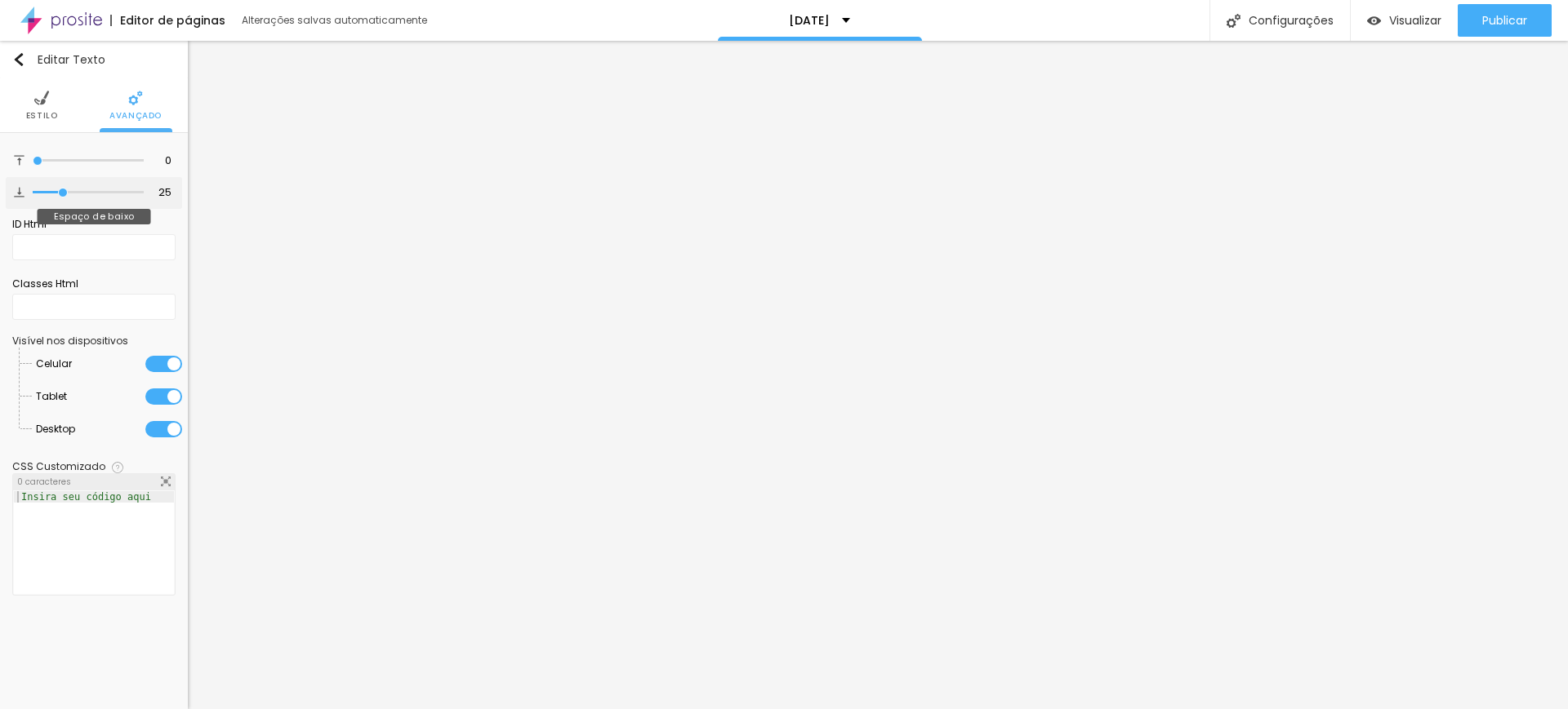
type input "27"
type input "30"
type input "31"
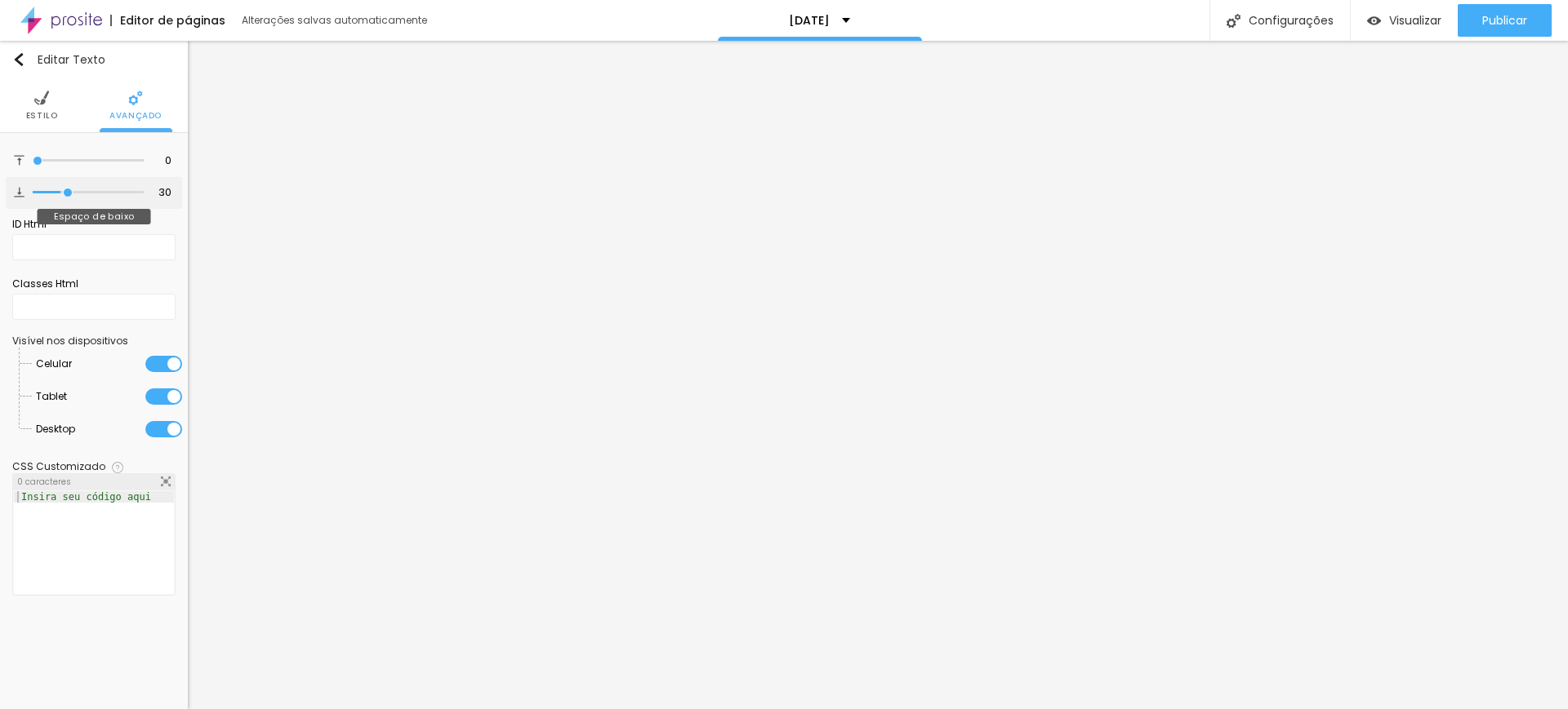
type input "31"
type input "32"
type input "35"
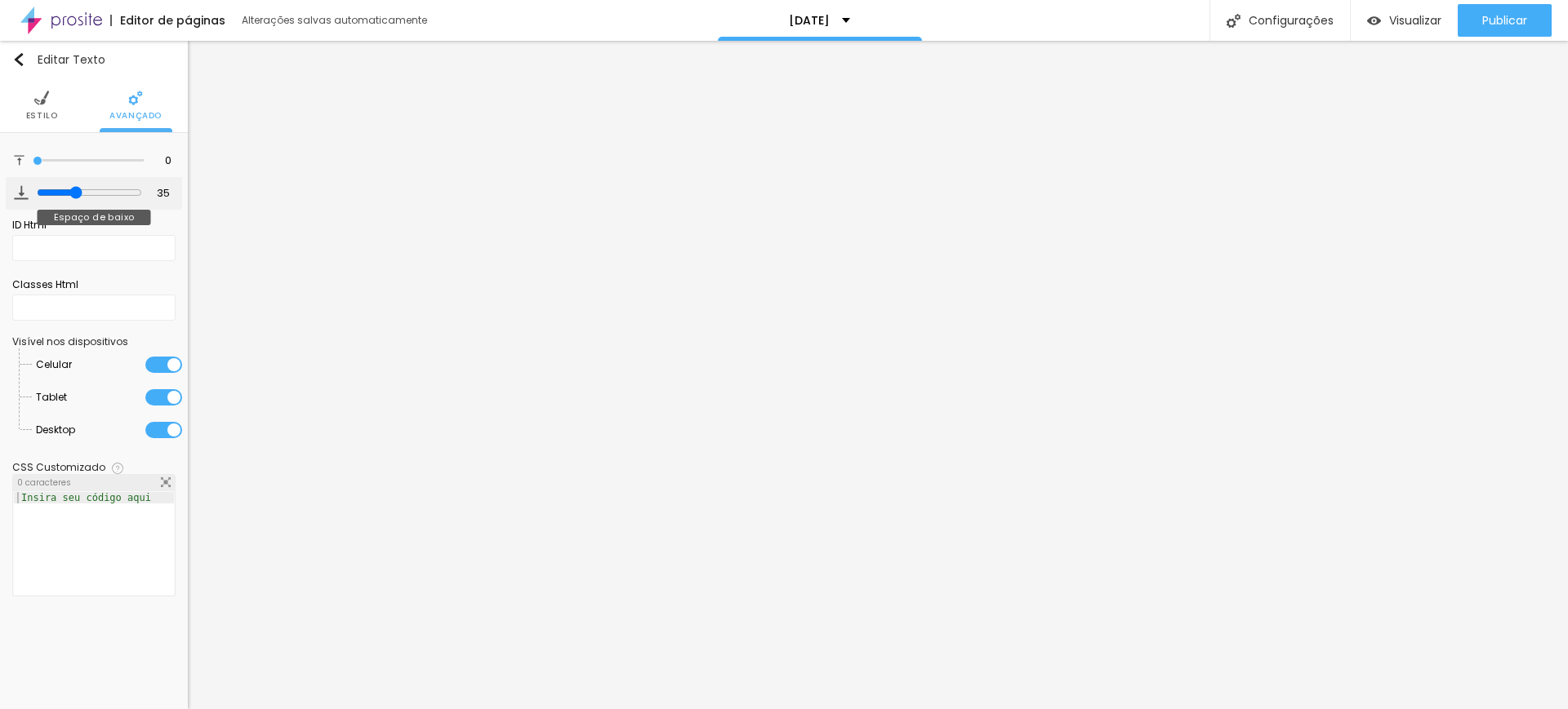
type input "36"
type input "38"
type input "40"
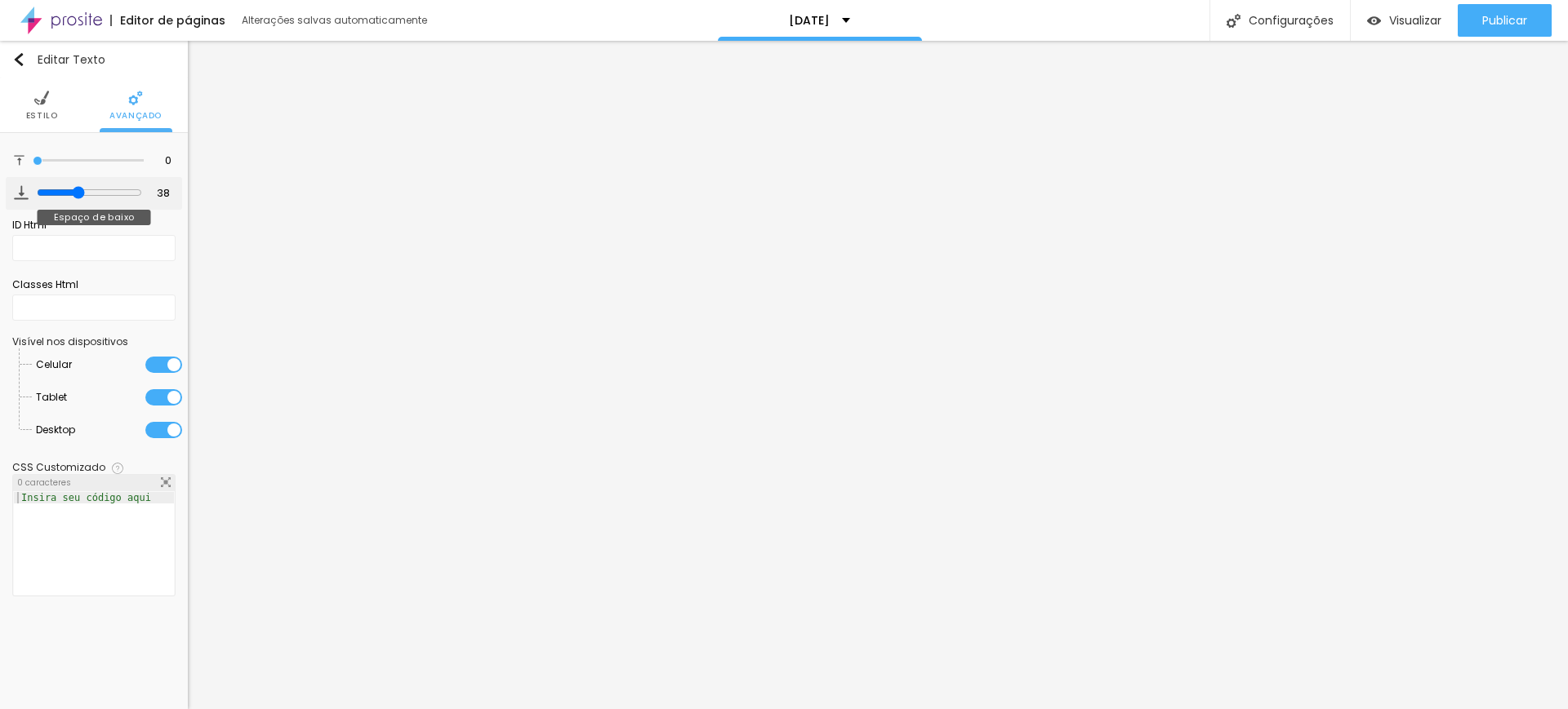
type input "40"
type input "43"
type input "44"
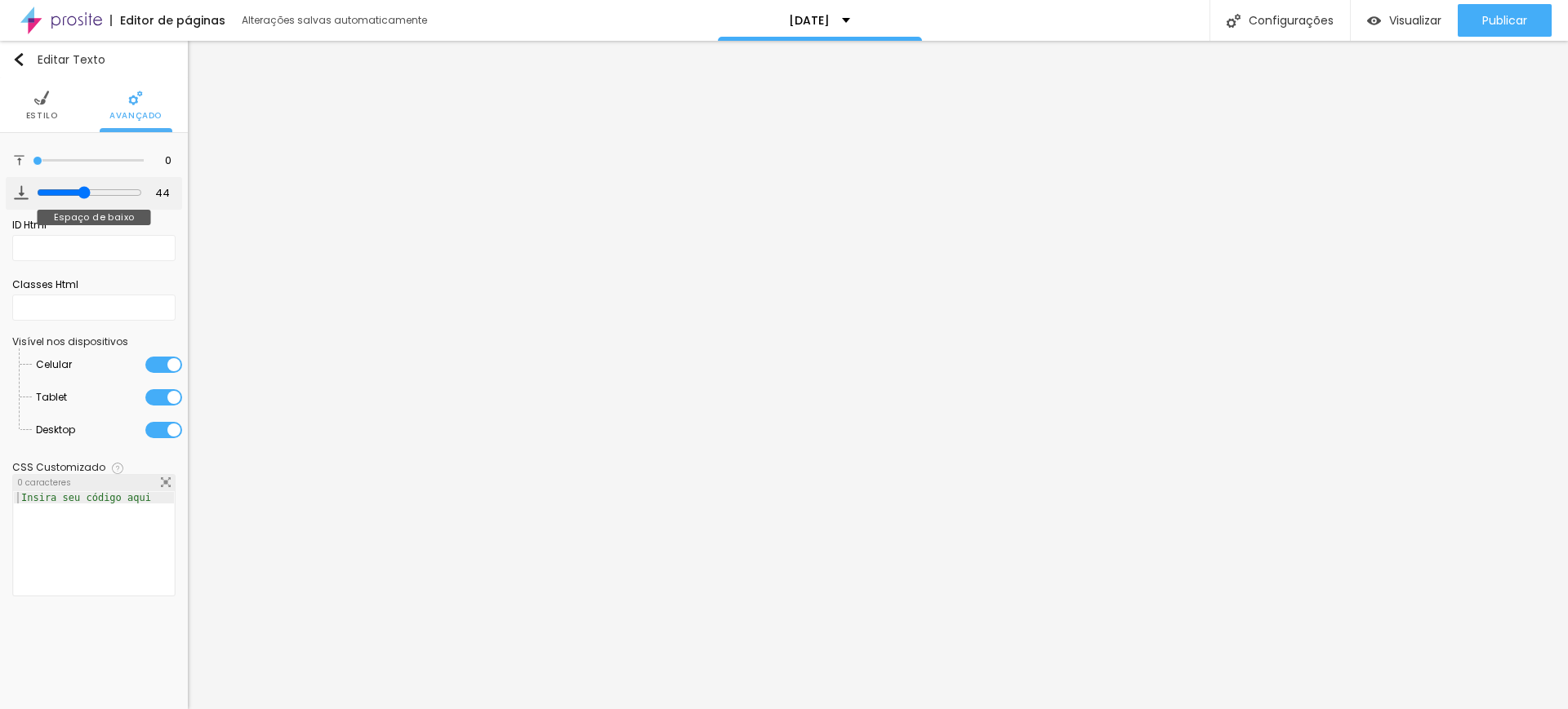
type input "45"
type input "47"
type input "49"
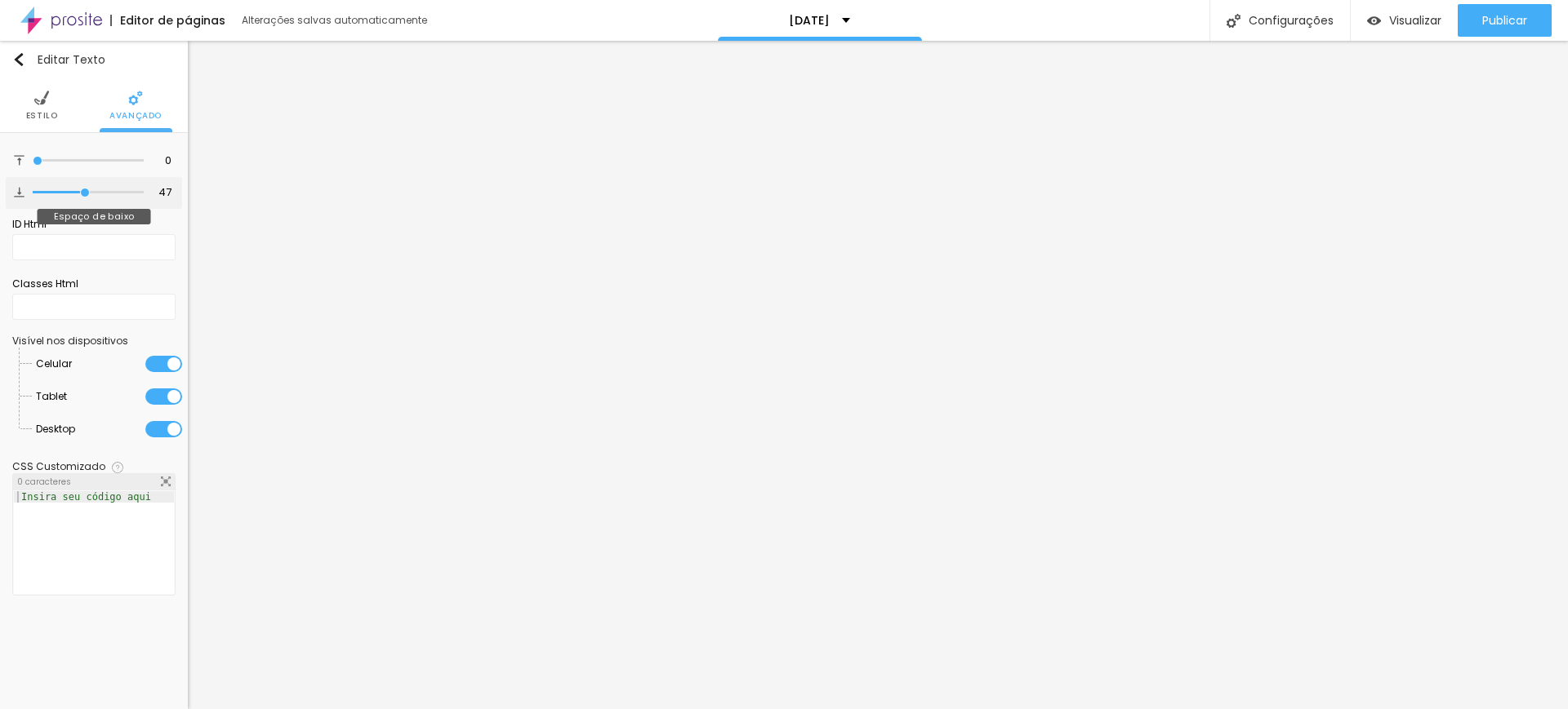
type input "49"
drag, startPoint x: 43, startPoint y: 191, endPoint x: 85, endPoint y: 185, distance: 42.4
type input "48"
click at [85, 190] on input "range" at bounding box center [88, 192] width 111 height 8
type input "48"
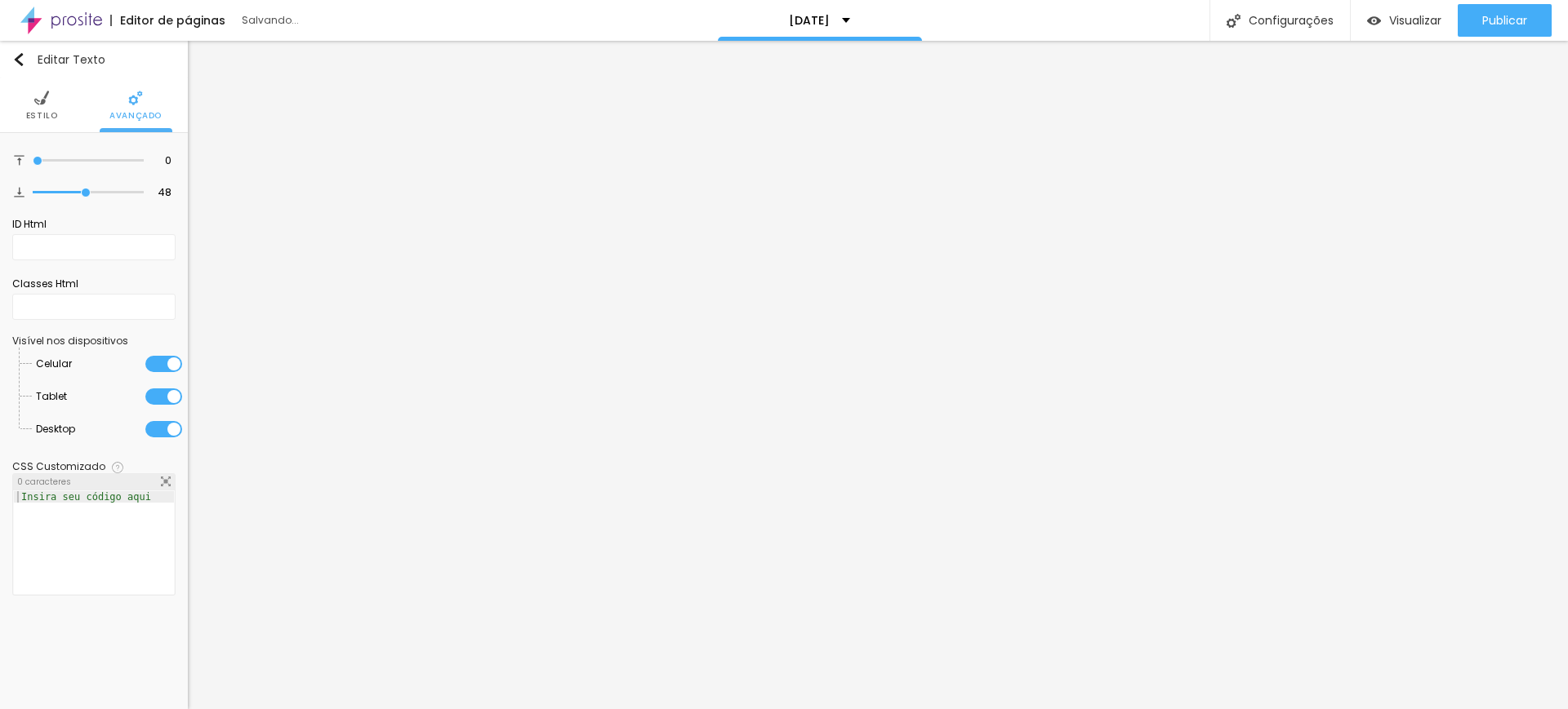
click at [45, 104] on img at bounding box center [42, 98] width 15 height 15
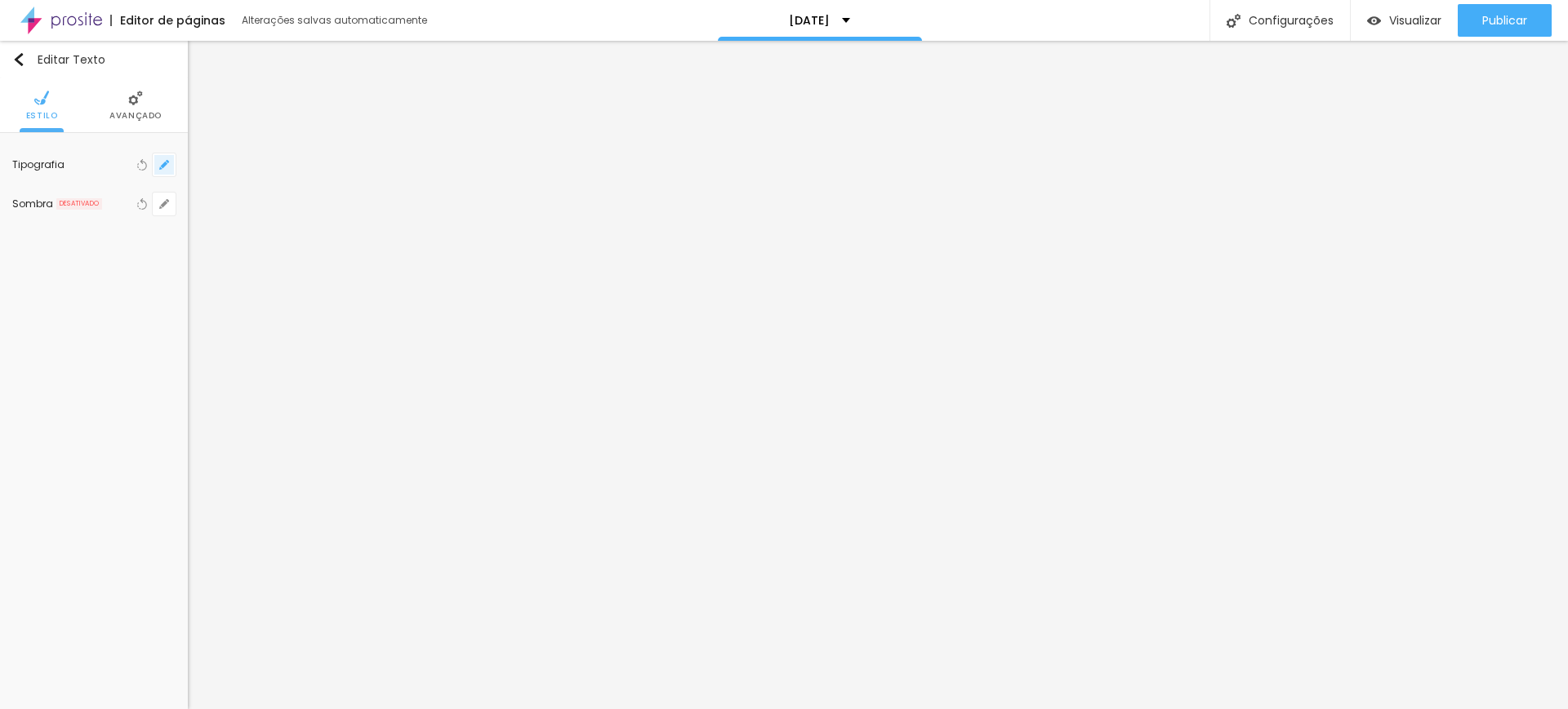
click at [164, 161] on icon "button" at bounding box center [164, 165] width 10 height 10
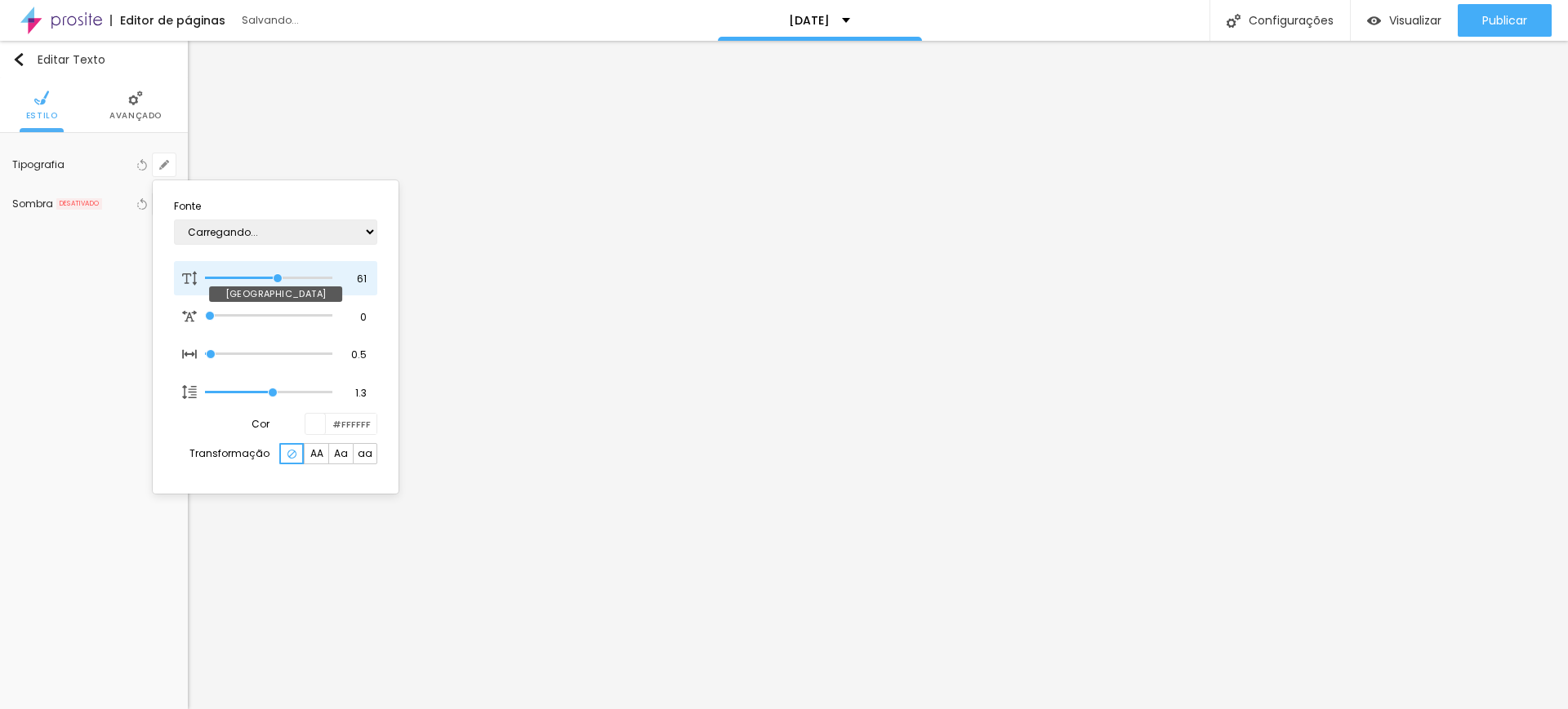
type input "1"
type input "59"
type input "1"
type input "54"
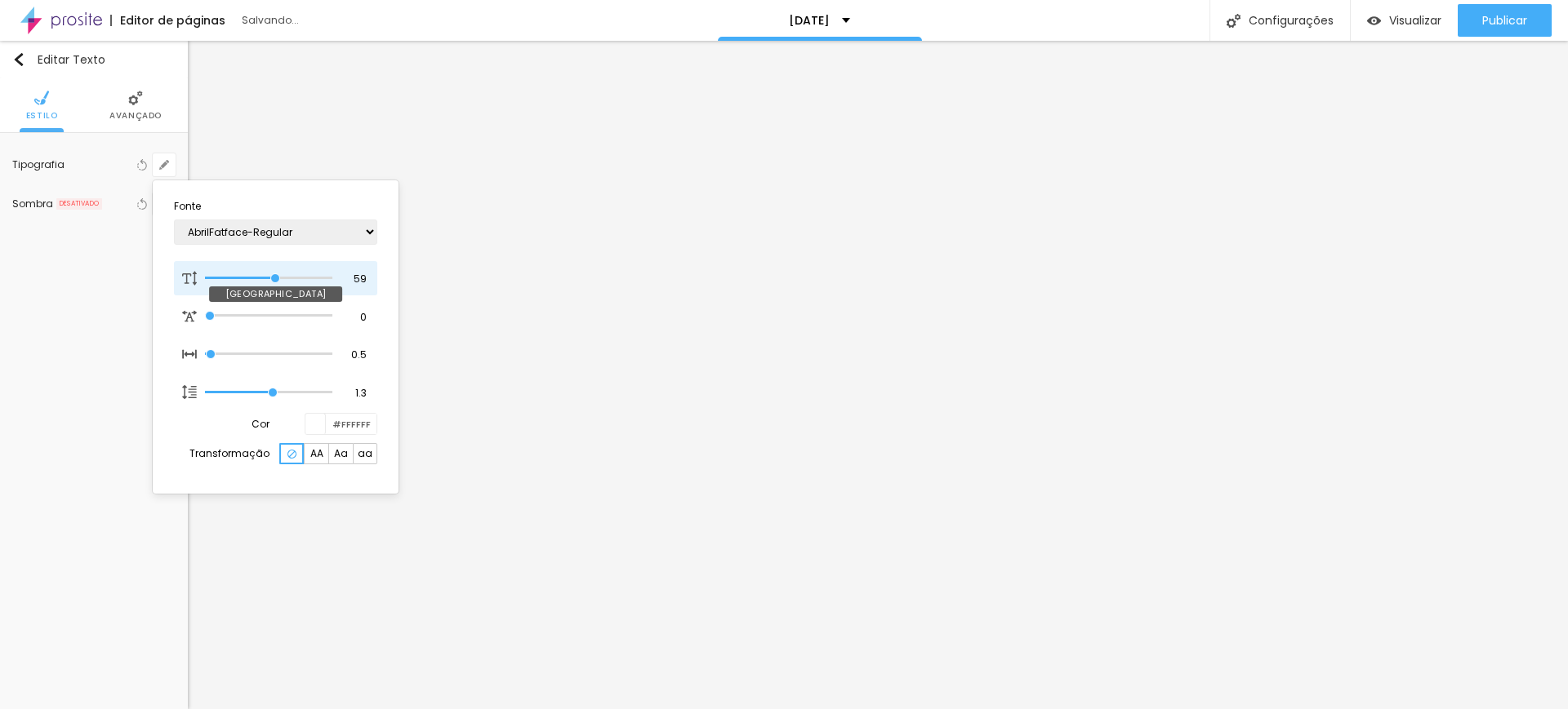
type input "54"
type input "1"
type input "52"
type input "1"
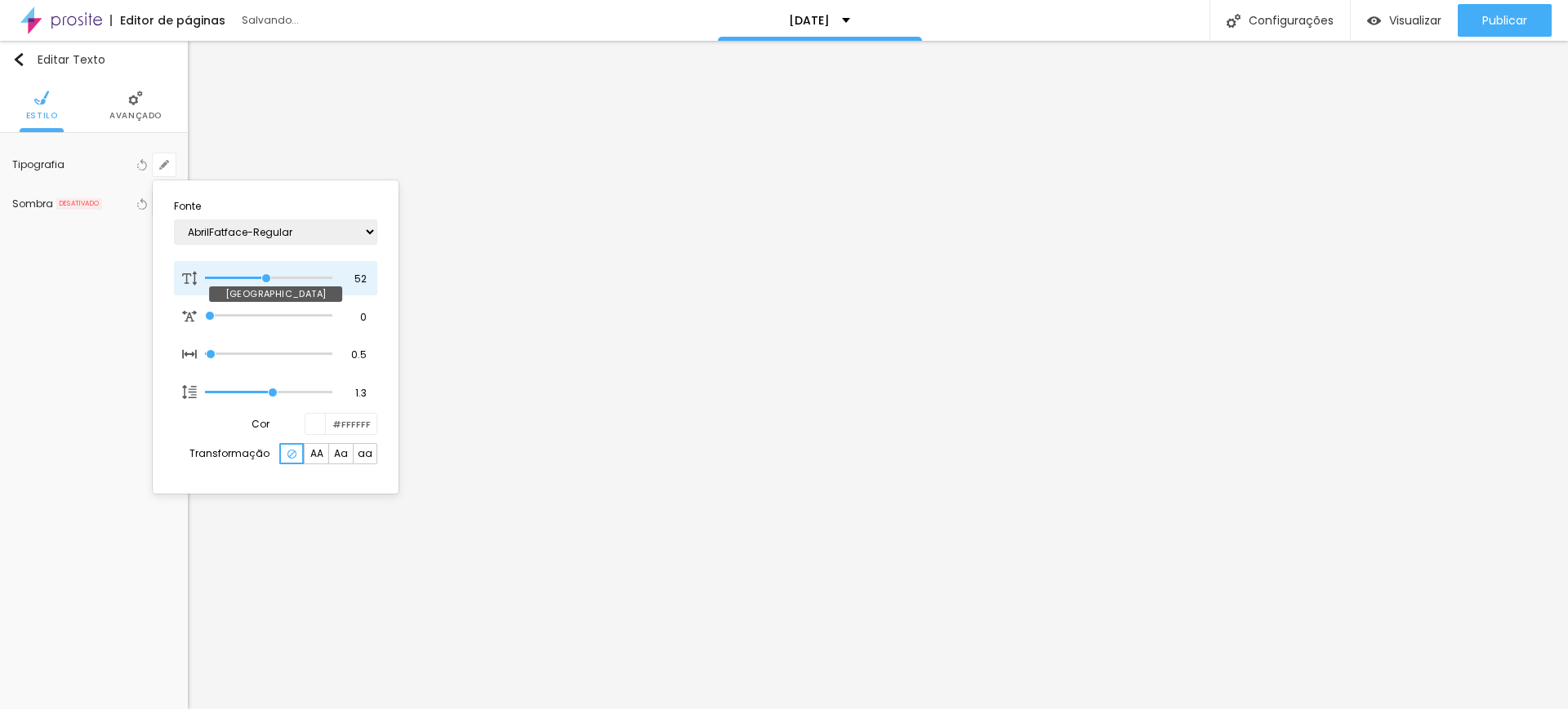
type input "51"
type input "1"
type input "50"
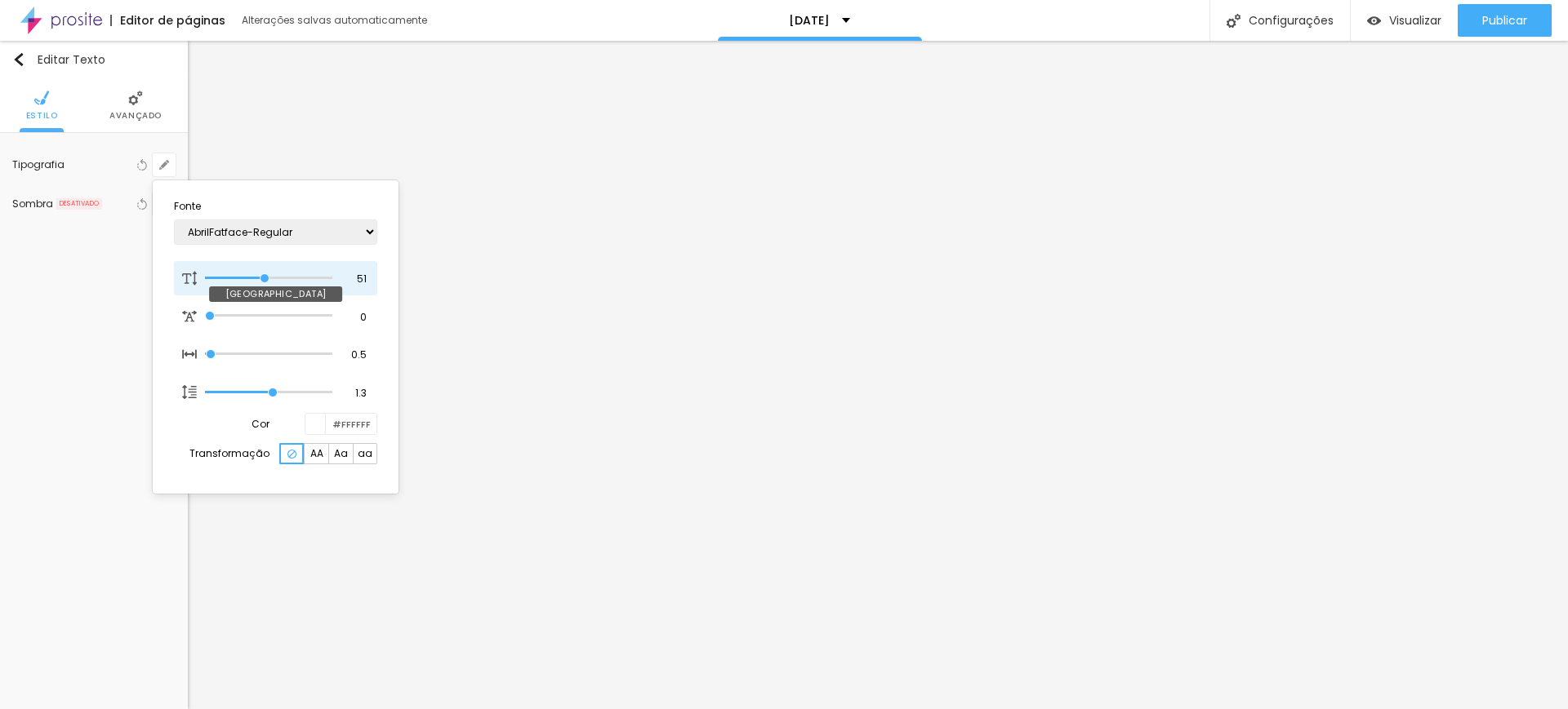
type input "1"
type input "49"
type input "1"
type input "48"
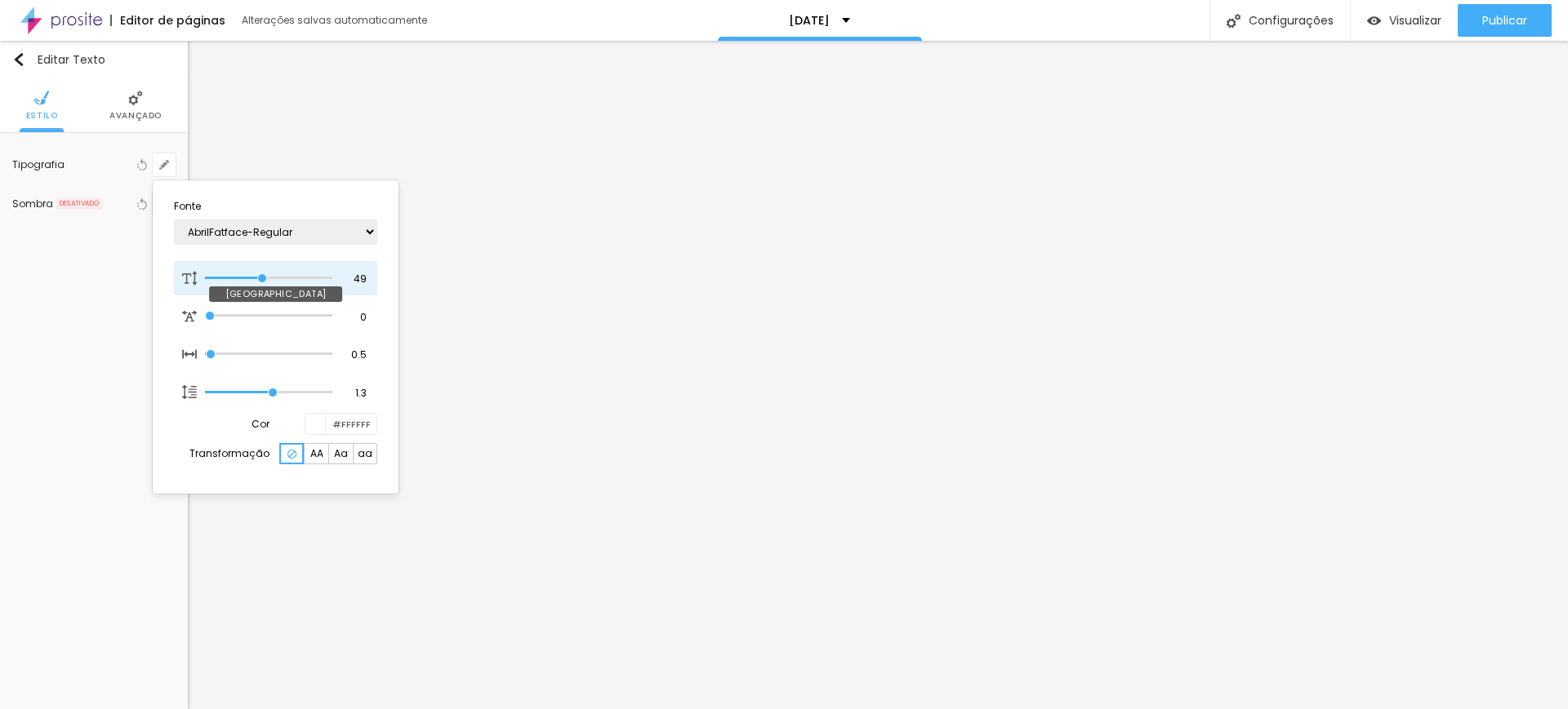
type input "48"
type input "1"
type input "47"
type input "1"
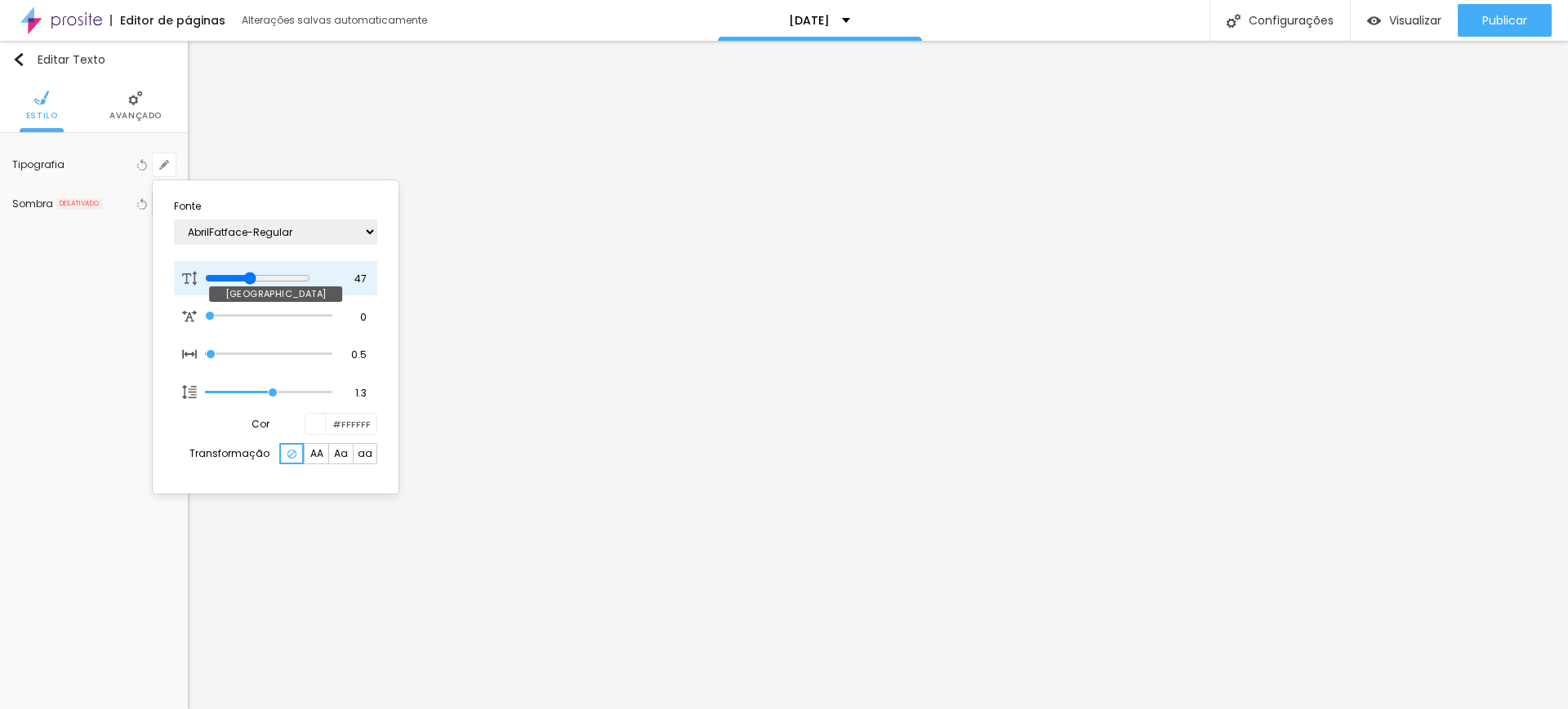
type input "46"
type input "1"
type input "45"
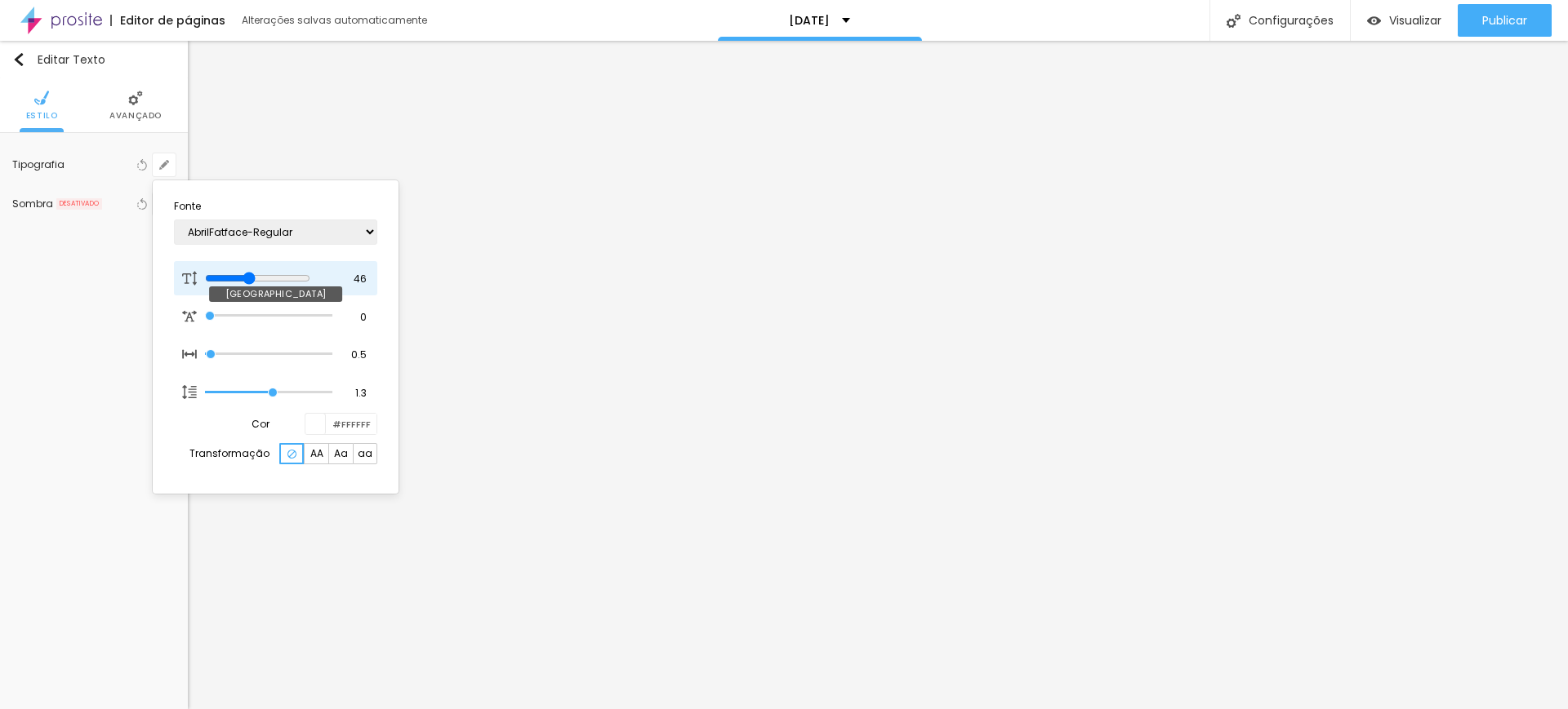
type input "1"
type input "44"
type input "1"
type input "45"
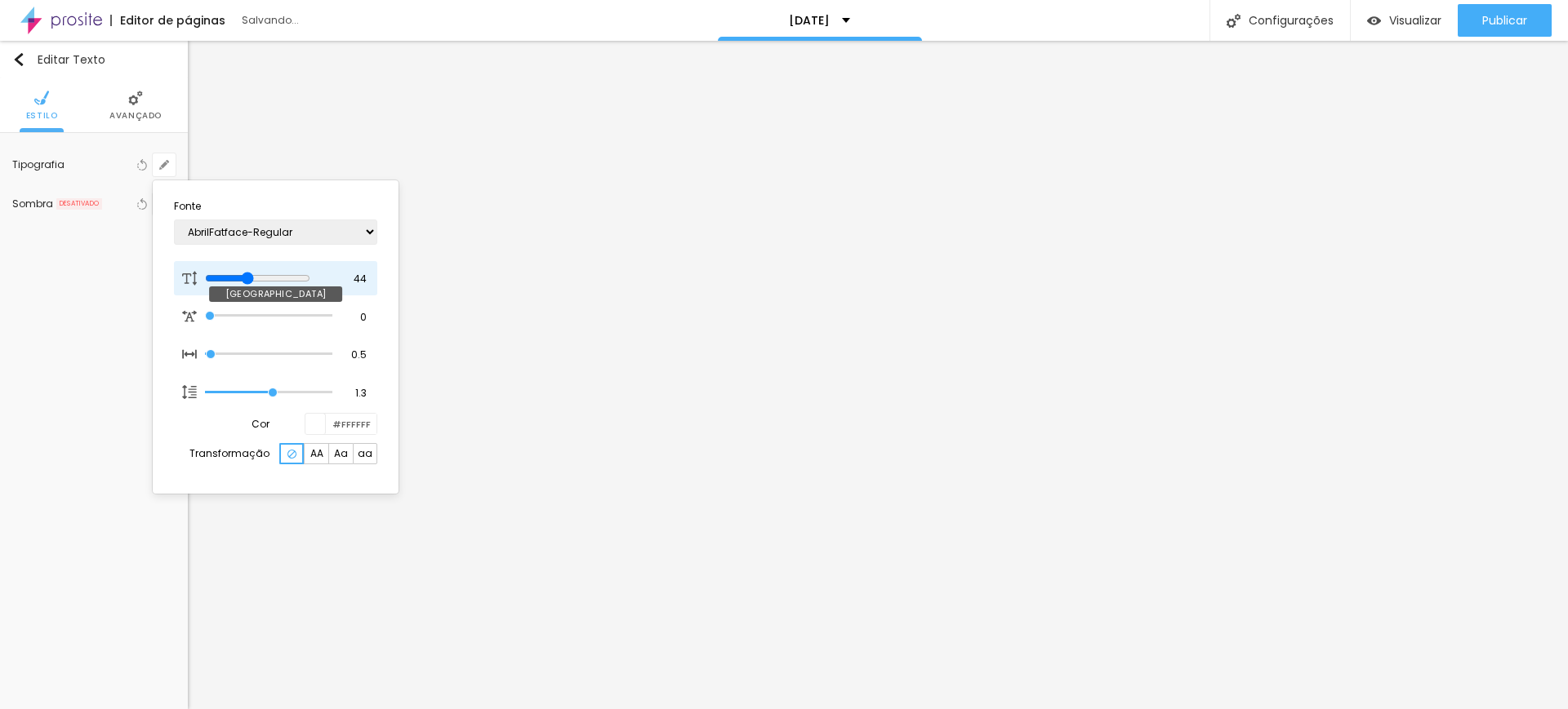
type input "45"
type input "1"
type input "46"
type input "1"
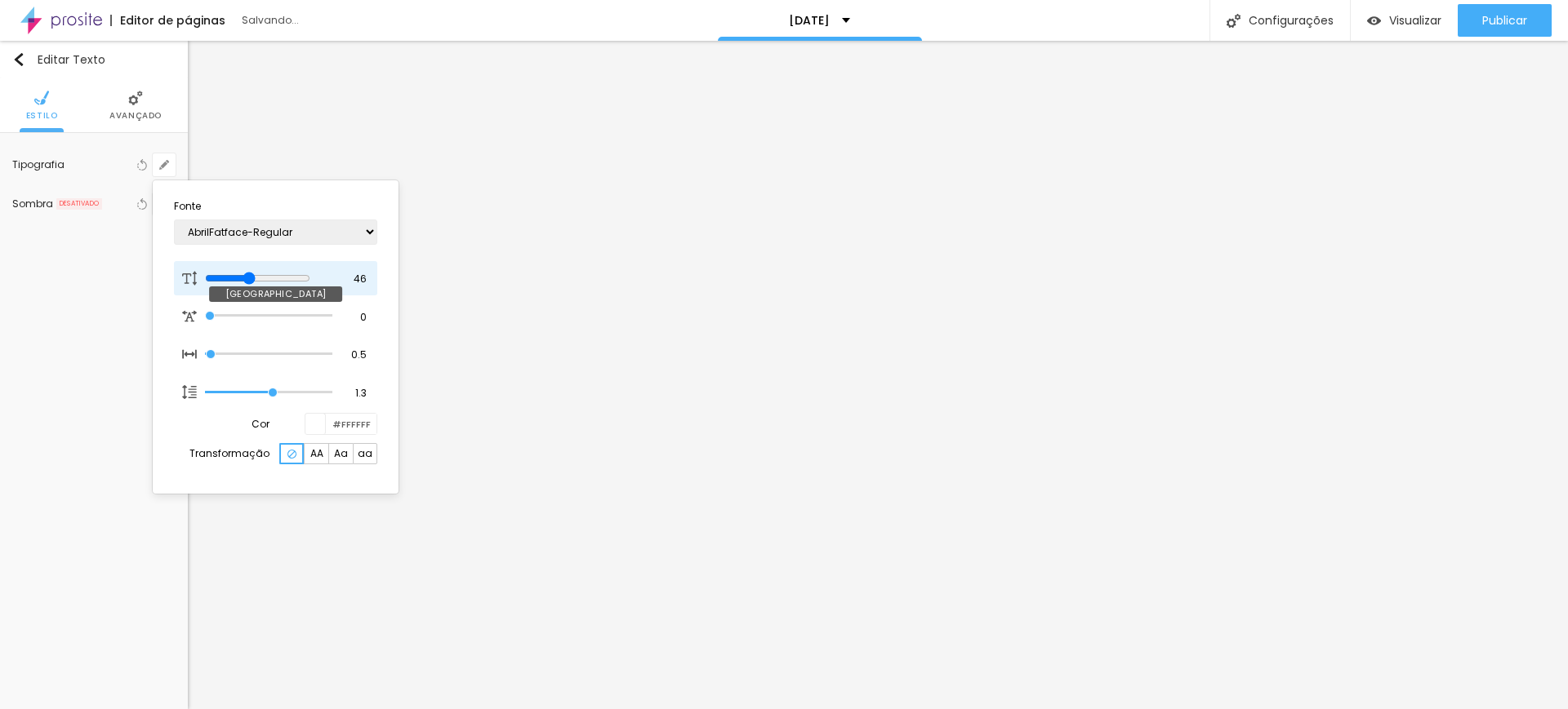
drag, startPoint x: 277, startPoint y: 277, endPoint x: 259, endPoint y: 276, distance: 18.0
type input "46"
click at [259, 276] on input "range" at bounding box center [258, 278] width 106 height 13
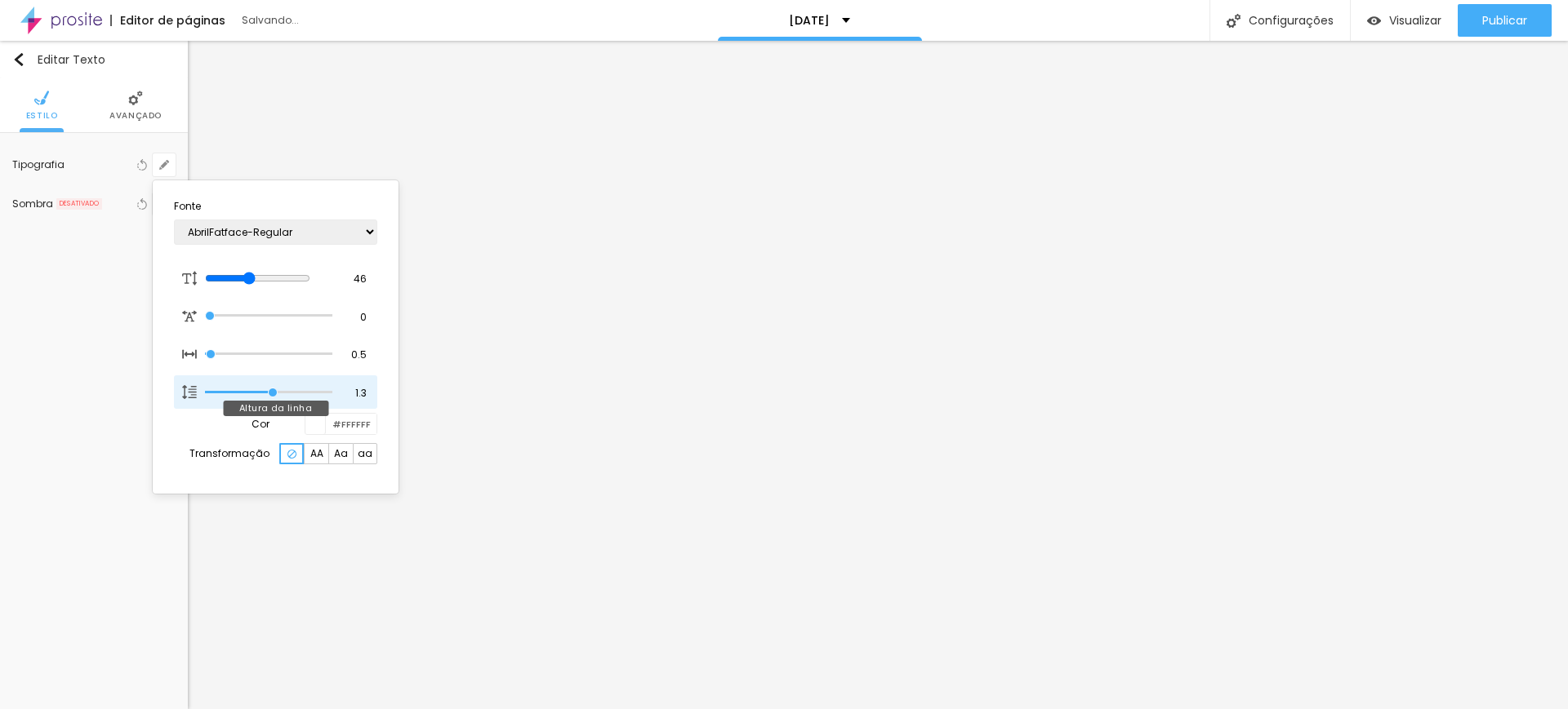
type input "1"
type input "1.2"
type input "1"
type input "1.1"
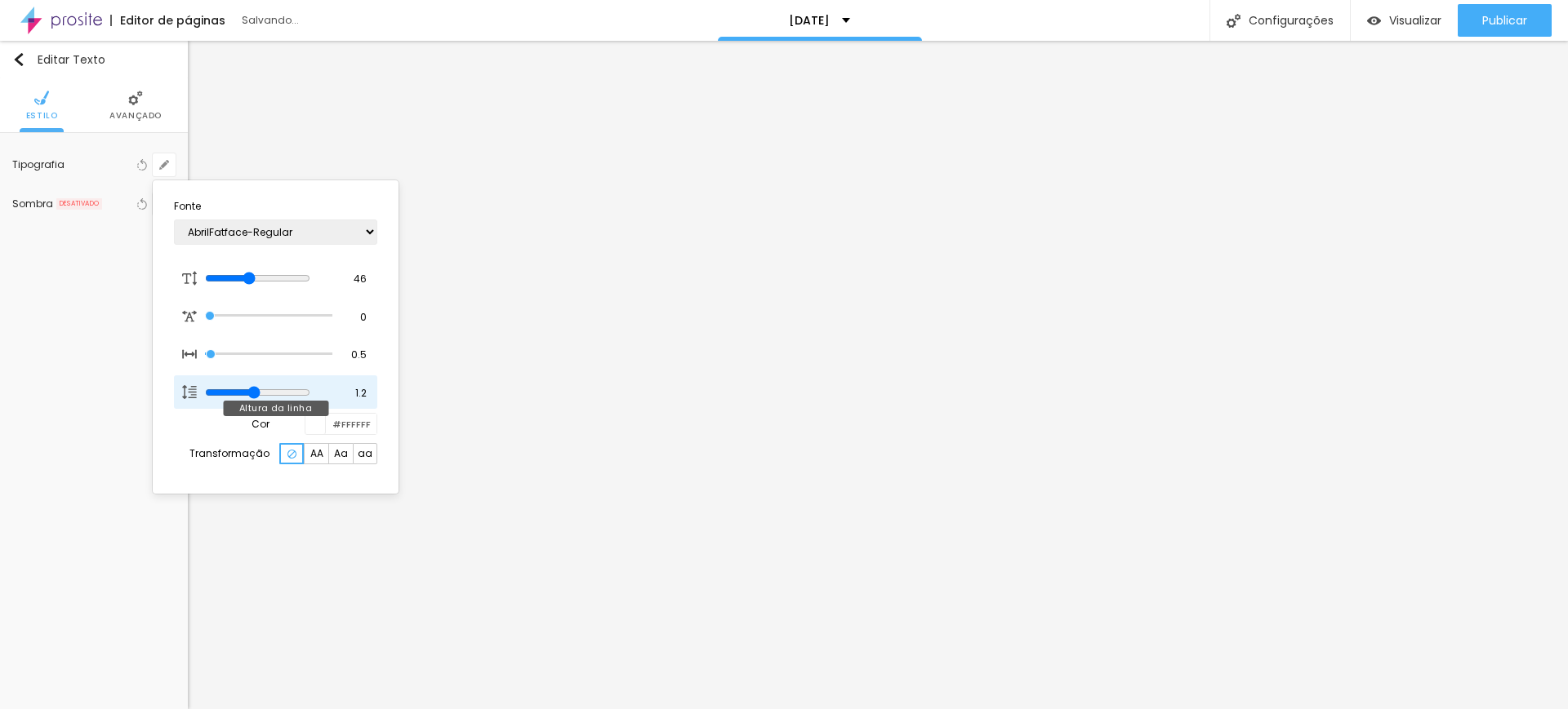
type input "1.1"
type input "1"
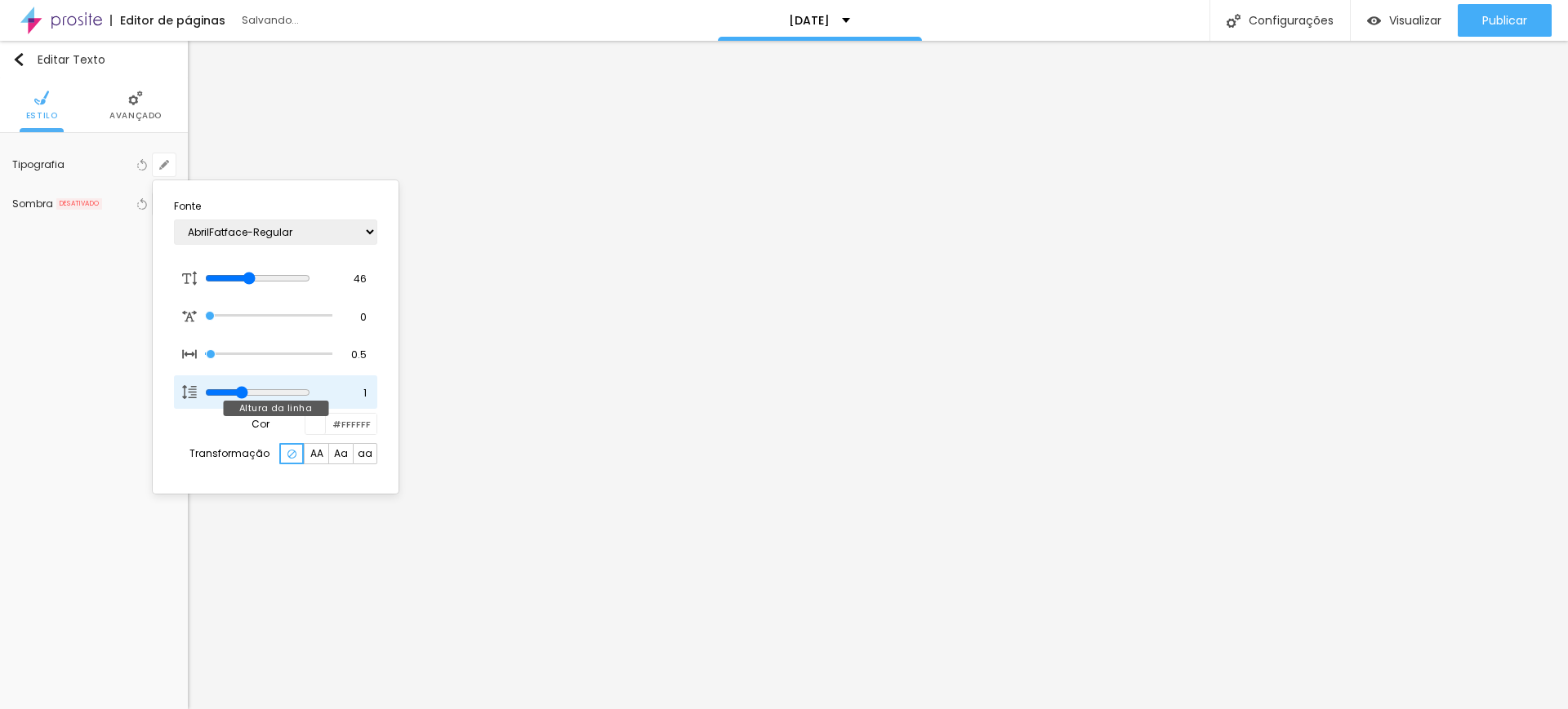
type input "1.1"
type input "1"
type input "1.4"
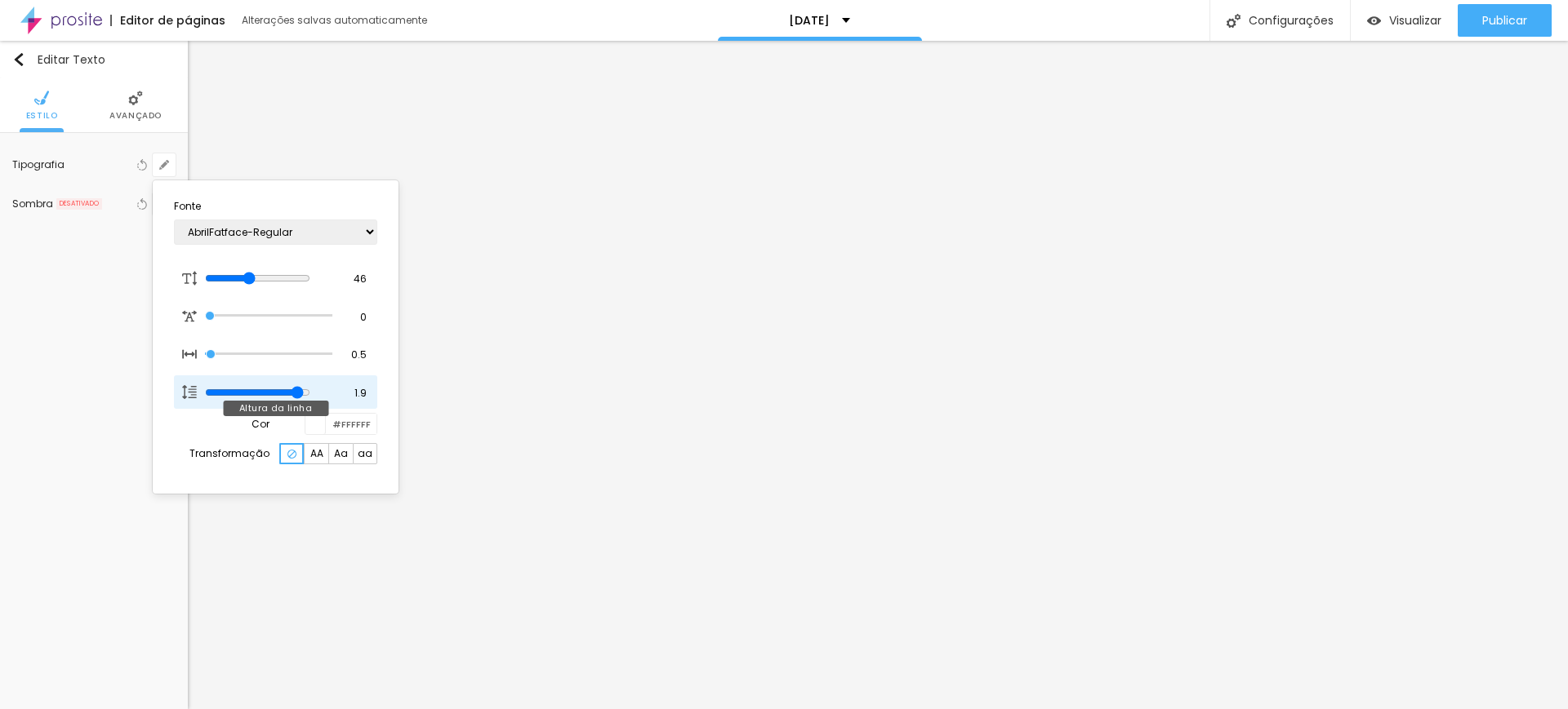
drag, startPoint x: 274, startPoint y: 390, endPoint x: 319, endPoint y: 370, distance: 49.2
click at [311, 386] on input "range" at bounding box center [258, 392] width 106 height 13
drag, startPoint x: 317, startPoint y: 386, endPoint x: 304, endPoint y: 388, distance: 13.2
click at [304, 388] on input "range" at bounding box center [258, 392] width 106 height 13
click at [454, 298] on div at bounding box center [784, 354] width 1568 height 709
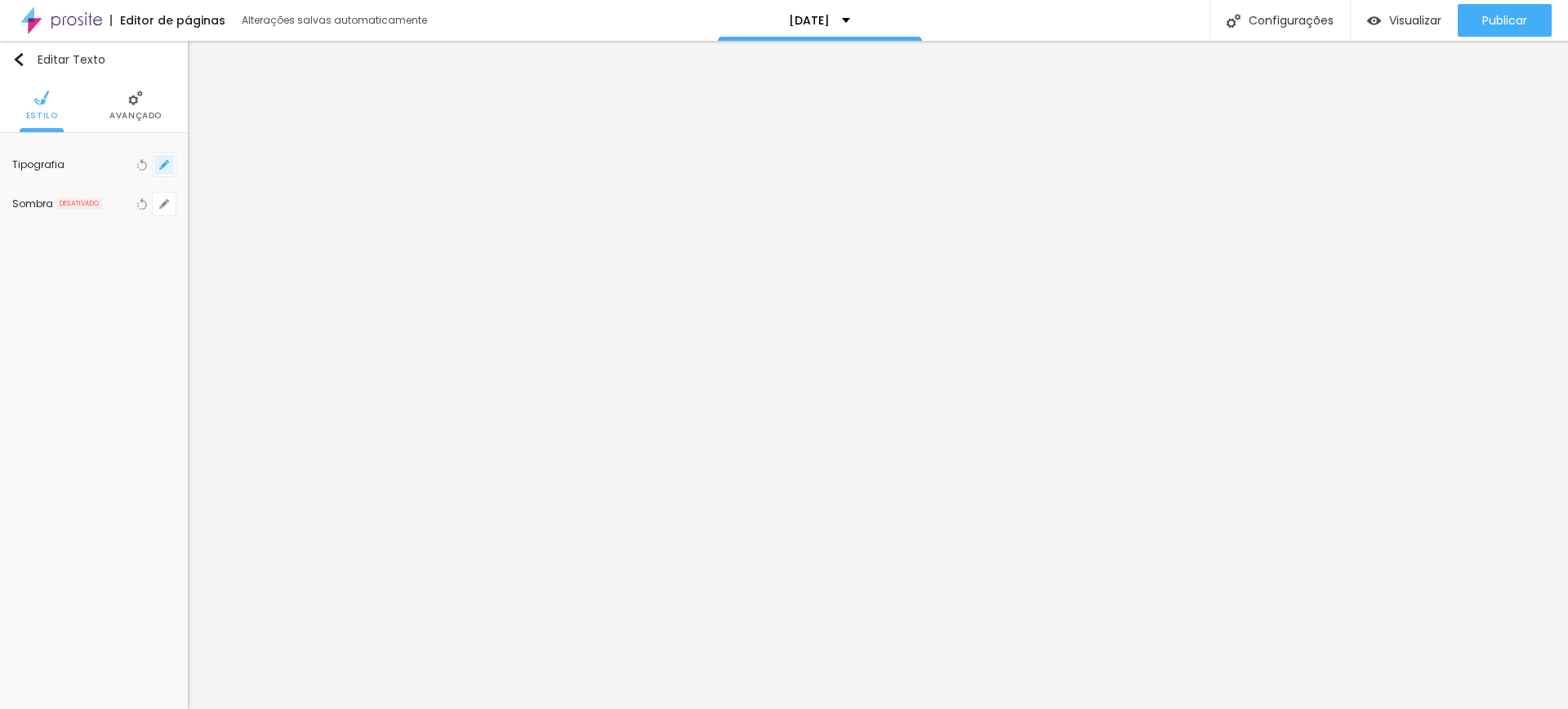
click at [159, 163] on icon "button" at bounding box center [164, 165] width 10 height 10
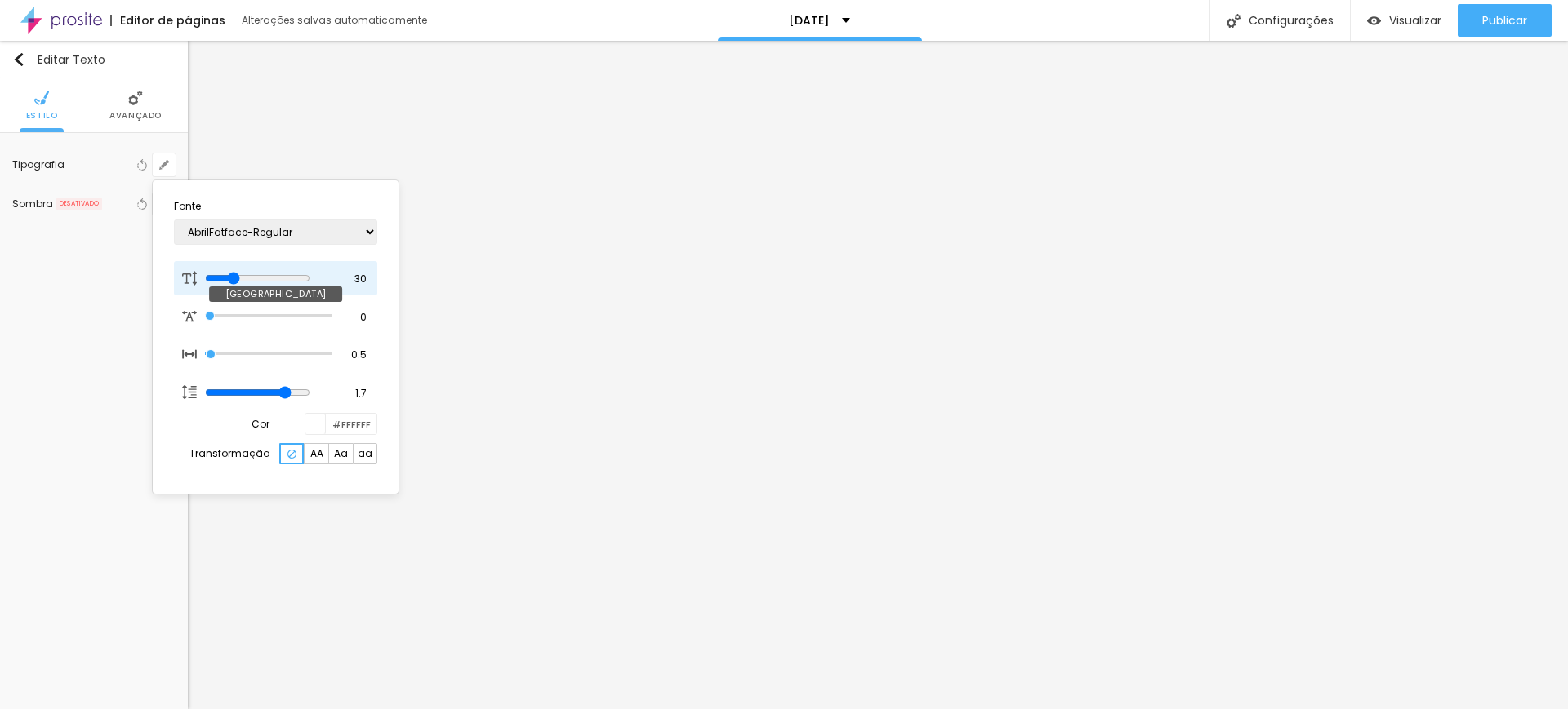
drag, startPoint x: 258, startPoint y: 277, endPoint x: 241, endPoint y: 274, distance: 17.3
click at [239, 276] on input "range" at bounding box center [258, 278] width 106 height 13
click at [486, 182] on div at bounding box center [784, 354] width 1568 height 709
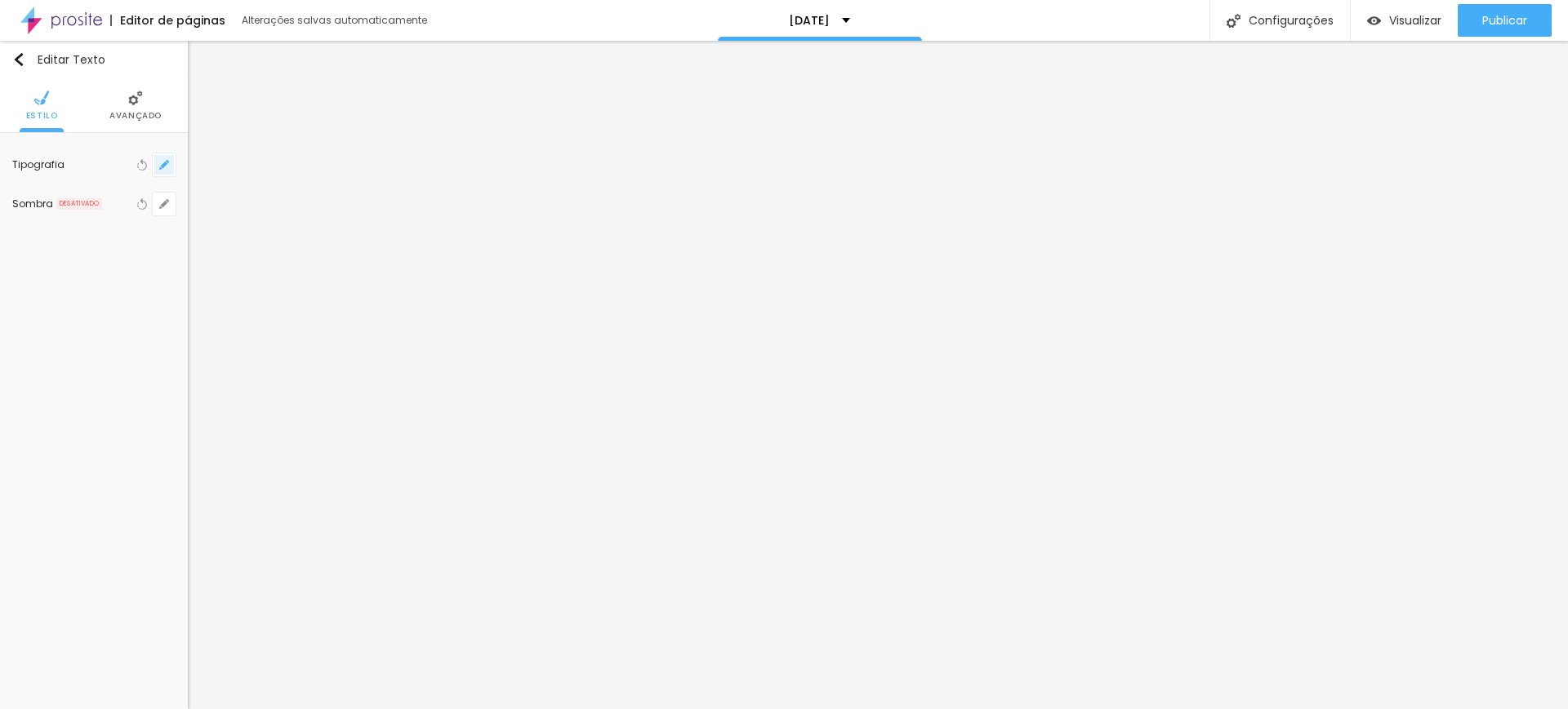
click at [164, 163] on icon "button" at bounding box center [163, 164] width 6 height 6
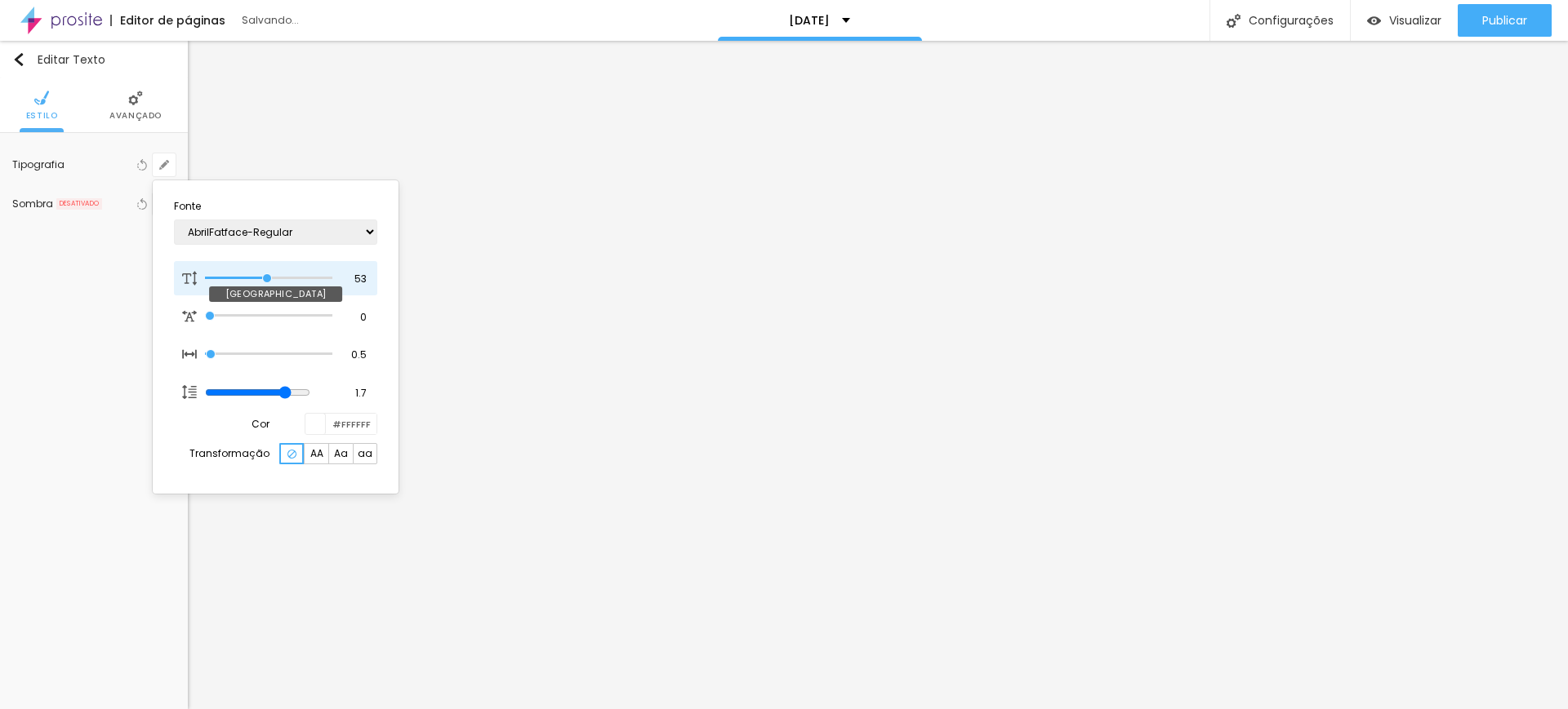
drag, startPoint x: 243, startPoint y: 275, endPoint x: 267, endPoint y: 273, distance: 24.1
click at [267, 274] on input "range" at bounding box center [268, 278] width 127 height 8
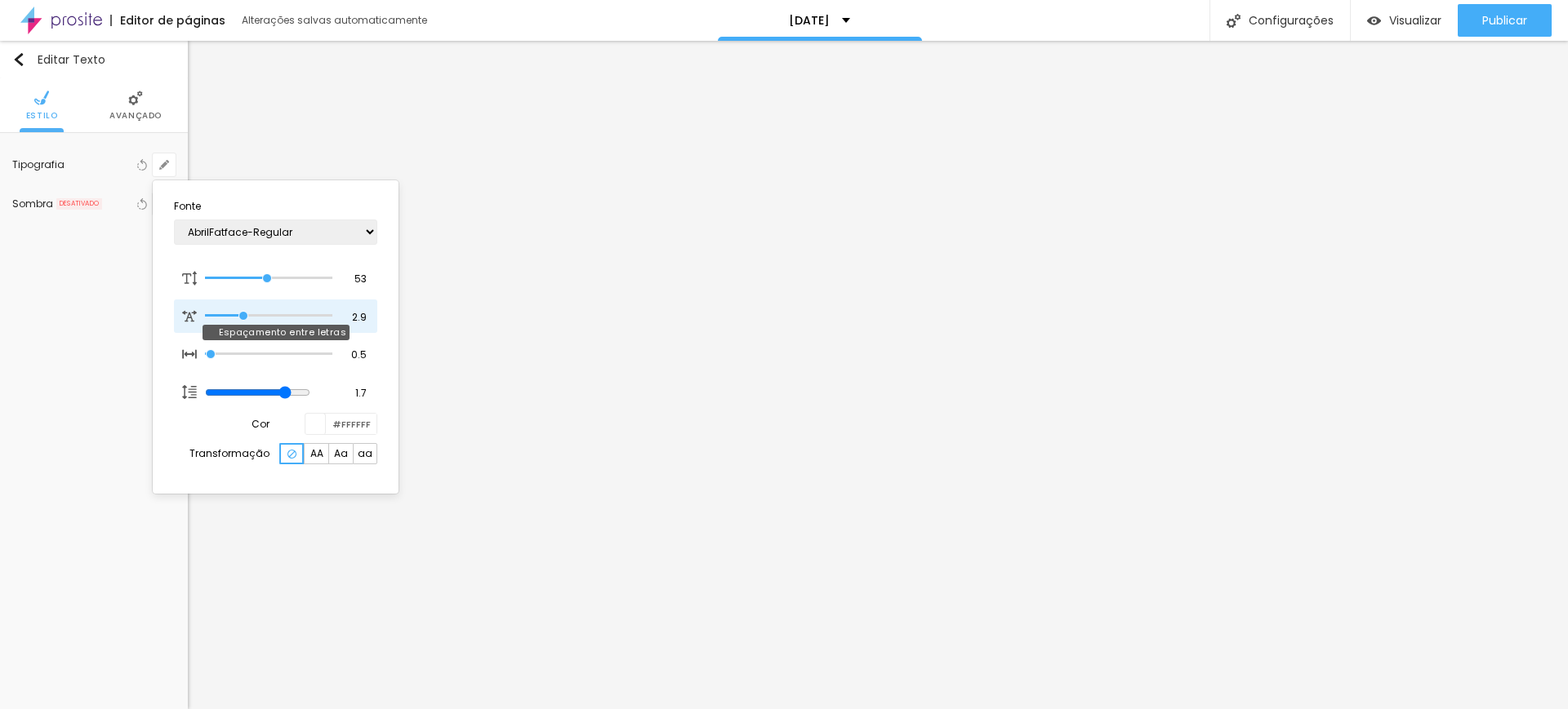
drag, startPoint x: 206, startPoint y: 317, endPoint x: 244, endPoint y: 319, distance: 38.1
click at [244, 320] on input "range" at bounding box center [268, 315] width 127 height 8
click at [1040, 396] on div at bounding box center [784, 354] width 1568 height 709
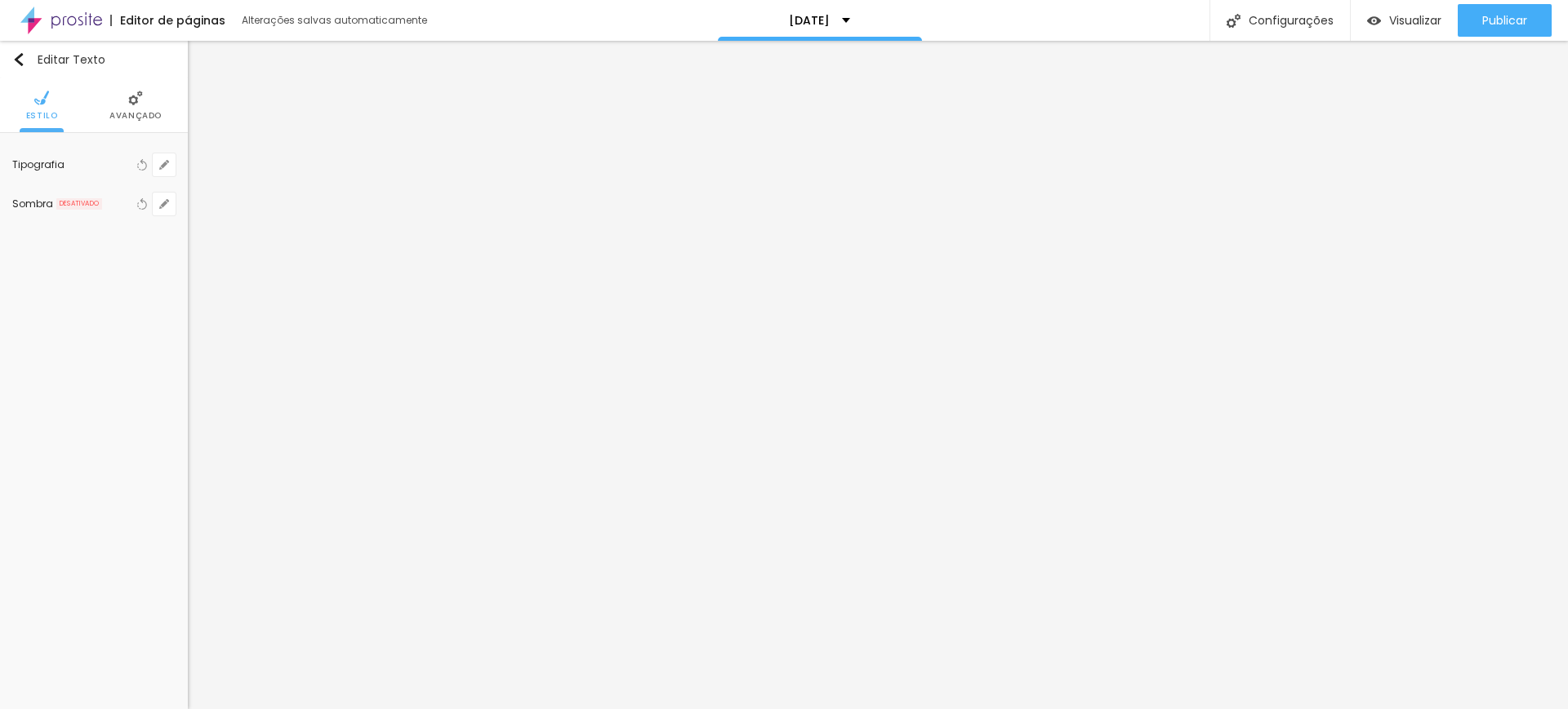
click at [141, 102] on img at bounding box center [135, 98] width 15 height 15
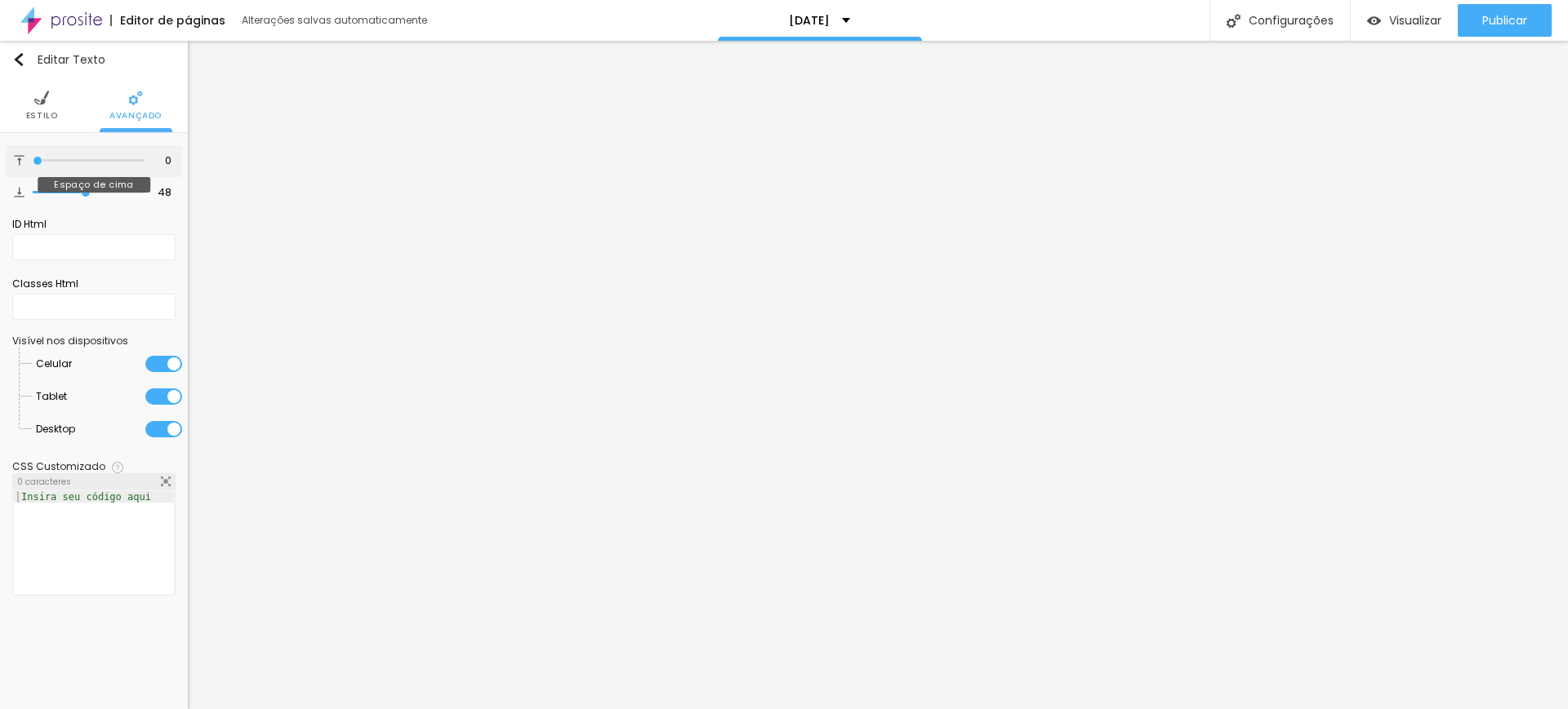
click at [32, 158] on input "range" at bounding box center [88, 160] width 111 height 8
click at [89, 196] on input "range" at bounding box center [88, 192] width 111 height 8
click at [45, 107] on li "Estilo" at bounding box center [42, 106] width 32 height 54
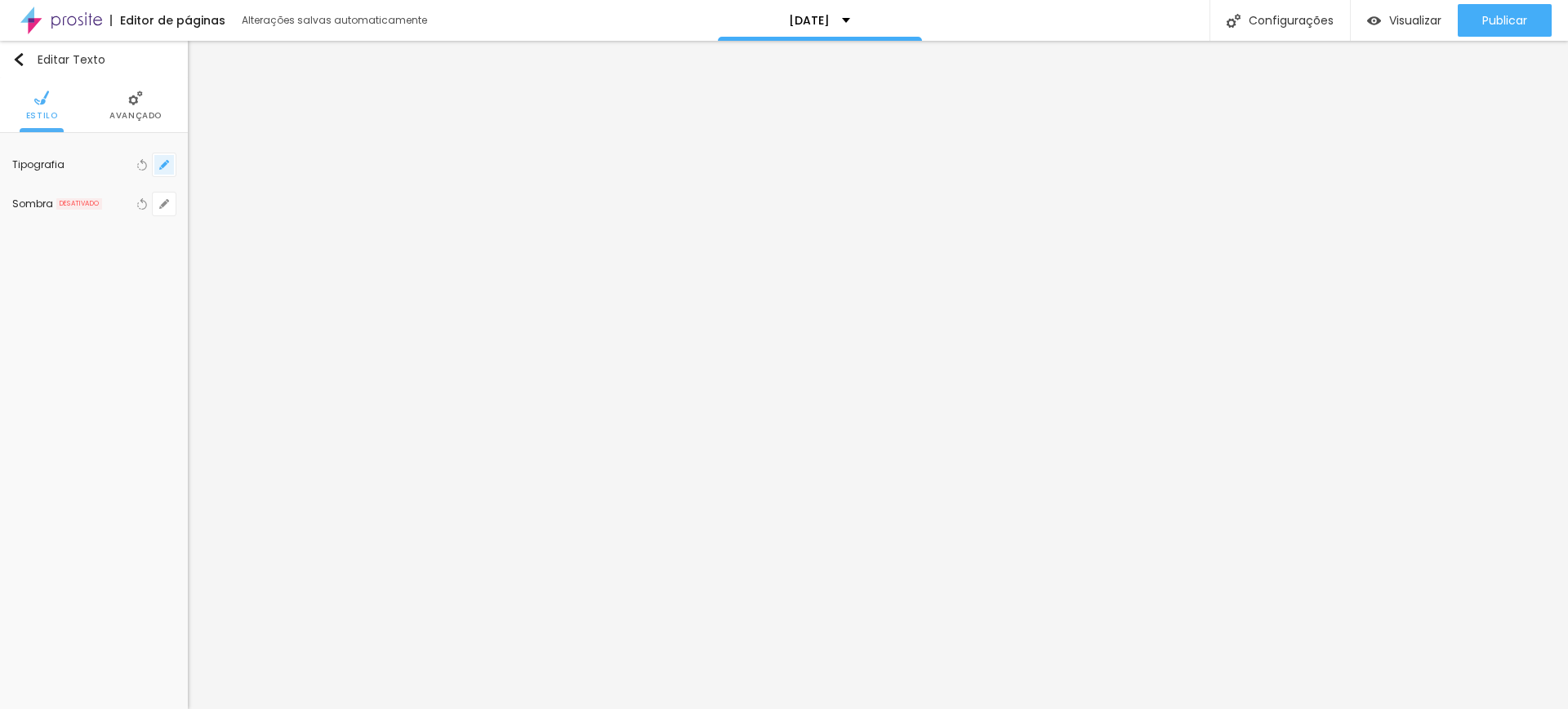
click at [160, 165] on icon "button" at bounding box center [164, 165] width 10 height 10
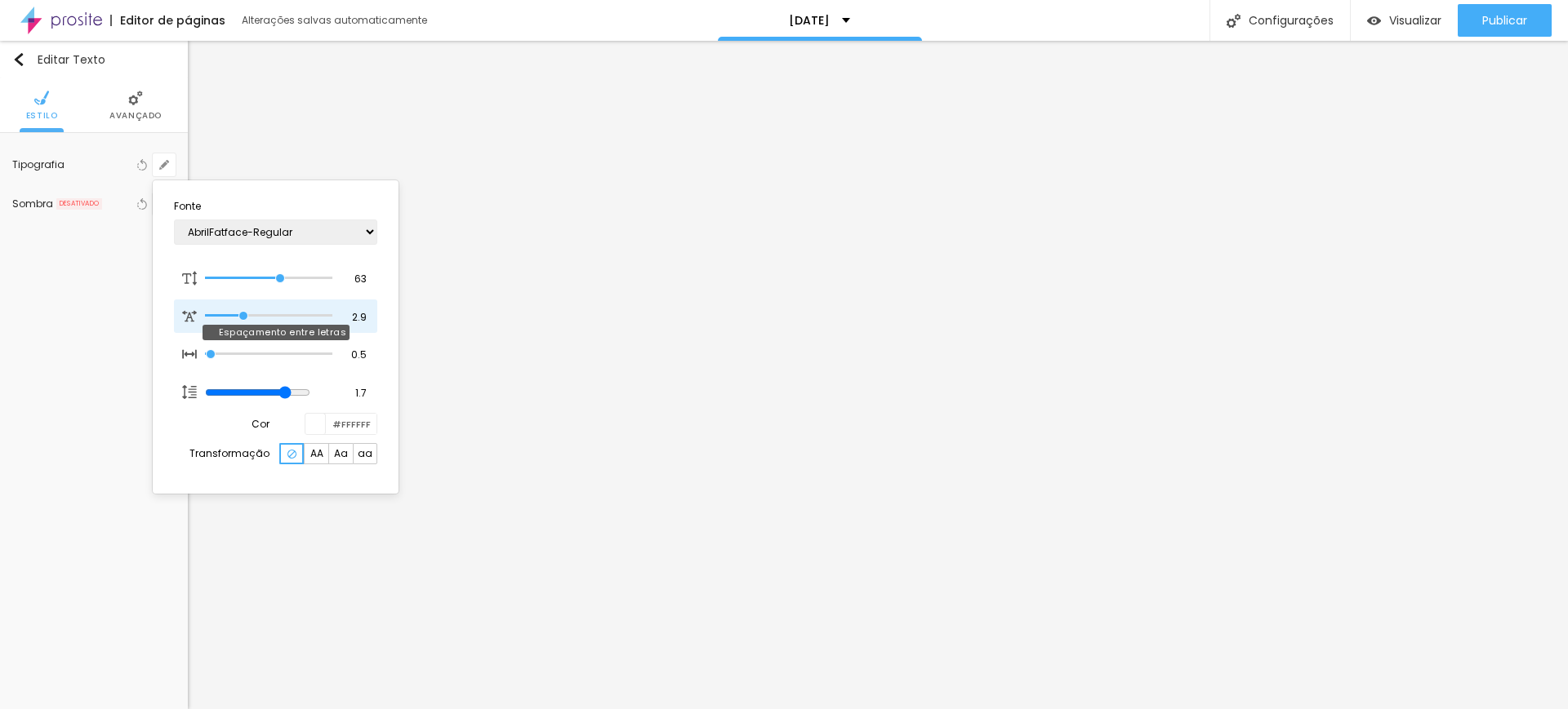
drag, startPoint x: 270, startPoint y: 277, endPoint x: 257, endPoint y: 301, distance: 27.3
click at [279, 277] on input "range" at bounding box center [268, 278] width 127 height 8
drag, startPoint x: 242, startPoint y: 313, endPoint x: 257, endPoint y: 313, distance: 15.0
click at [257, 313] on input "range" at bounding box center [258, 316] width 106 height 13
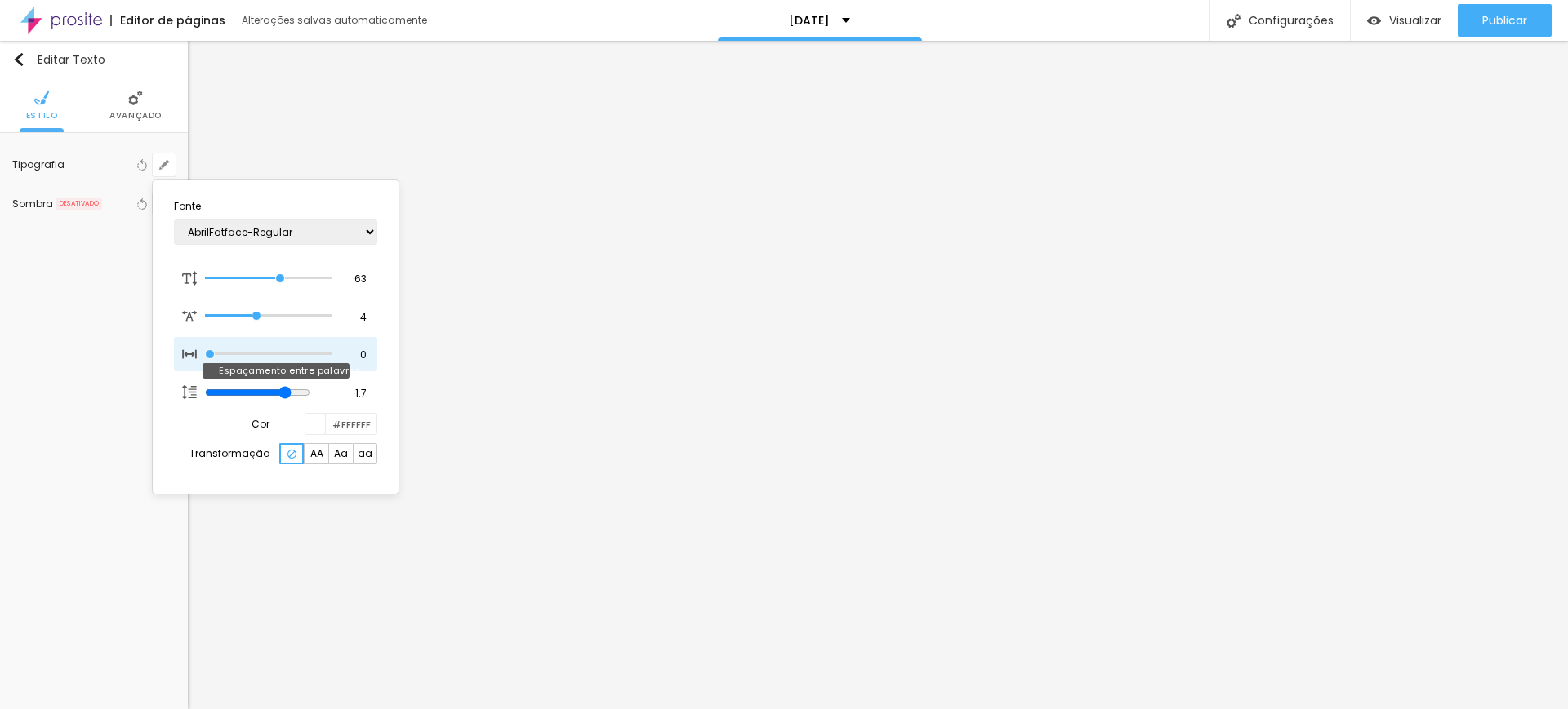
click at [206, 357] on input "range" at bounding box center [268, 354] width 127 height 8
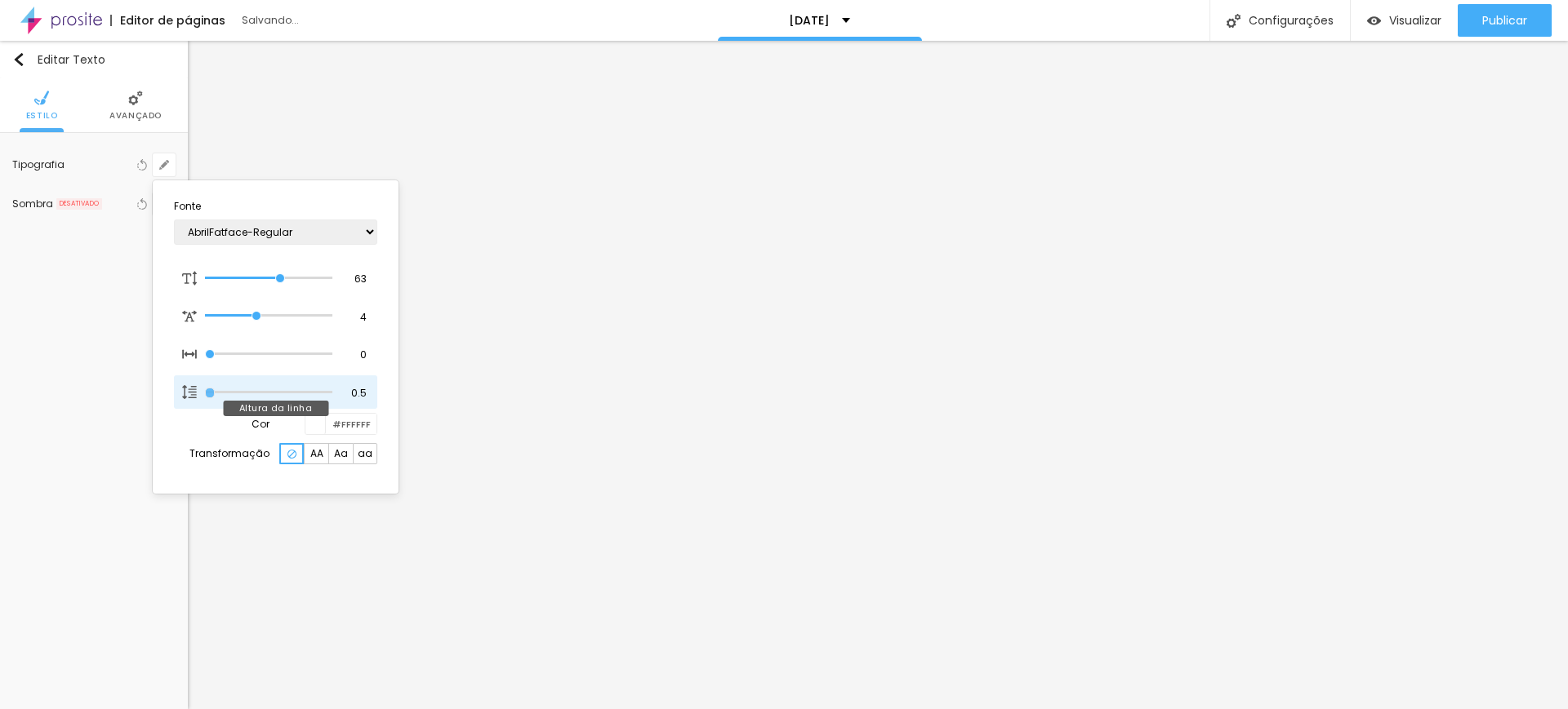
drag, startPoint x: 306, startPoint y: 391, endPoint x: 193, endPoint y: 393, distance: 113.0
click at [205, 393] on input "range" at bounding box center [268, 392] width 127 height 8
click at [1472, 306] on div at bounding box center [784, 354] width 1568 height 709
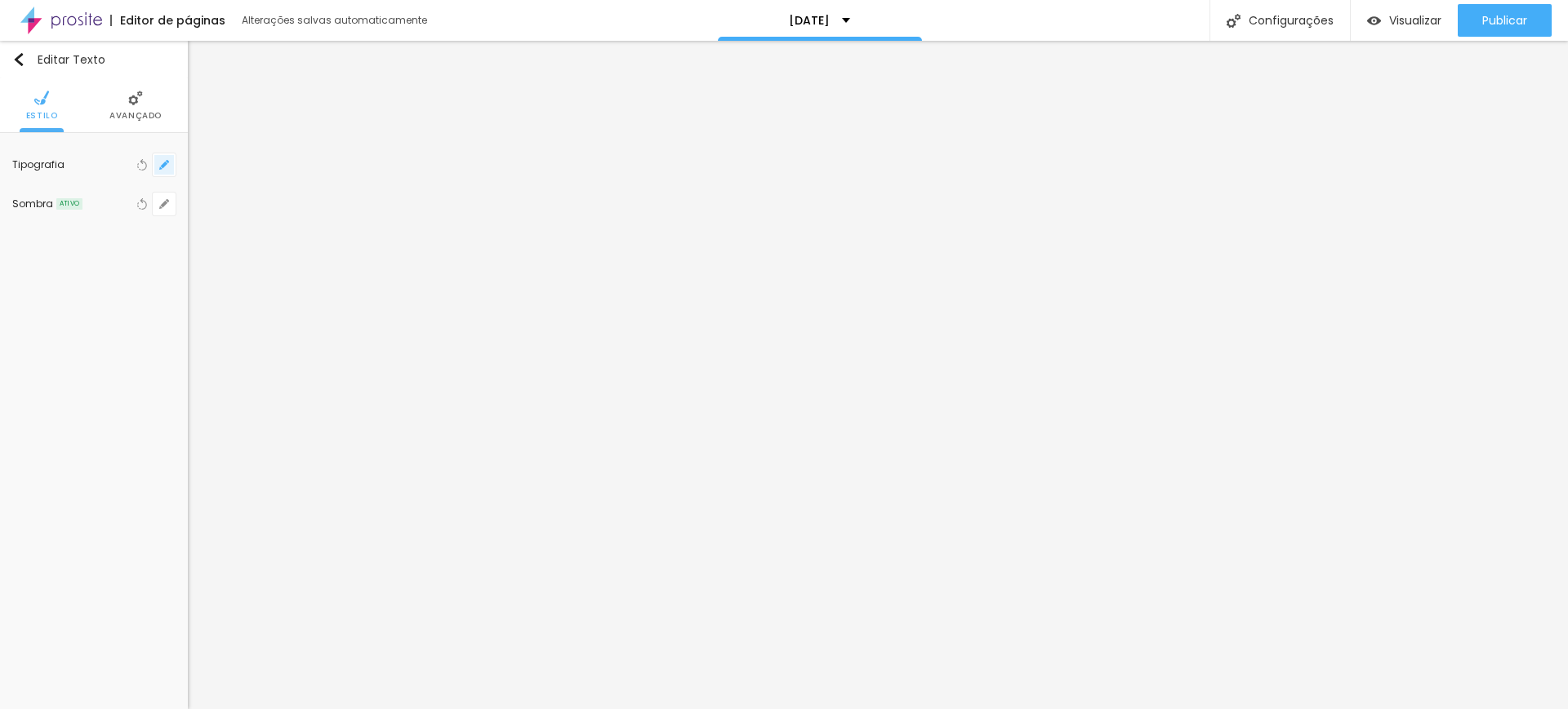
click at [162, 168] on icon "button" at bounding box center [164, 165] width 10 height 10
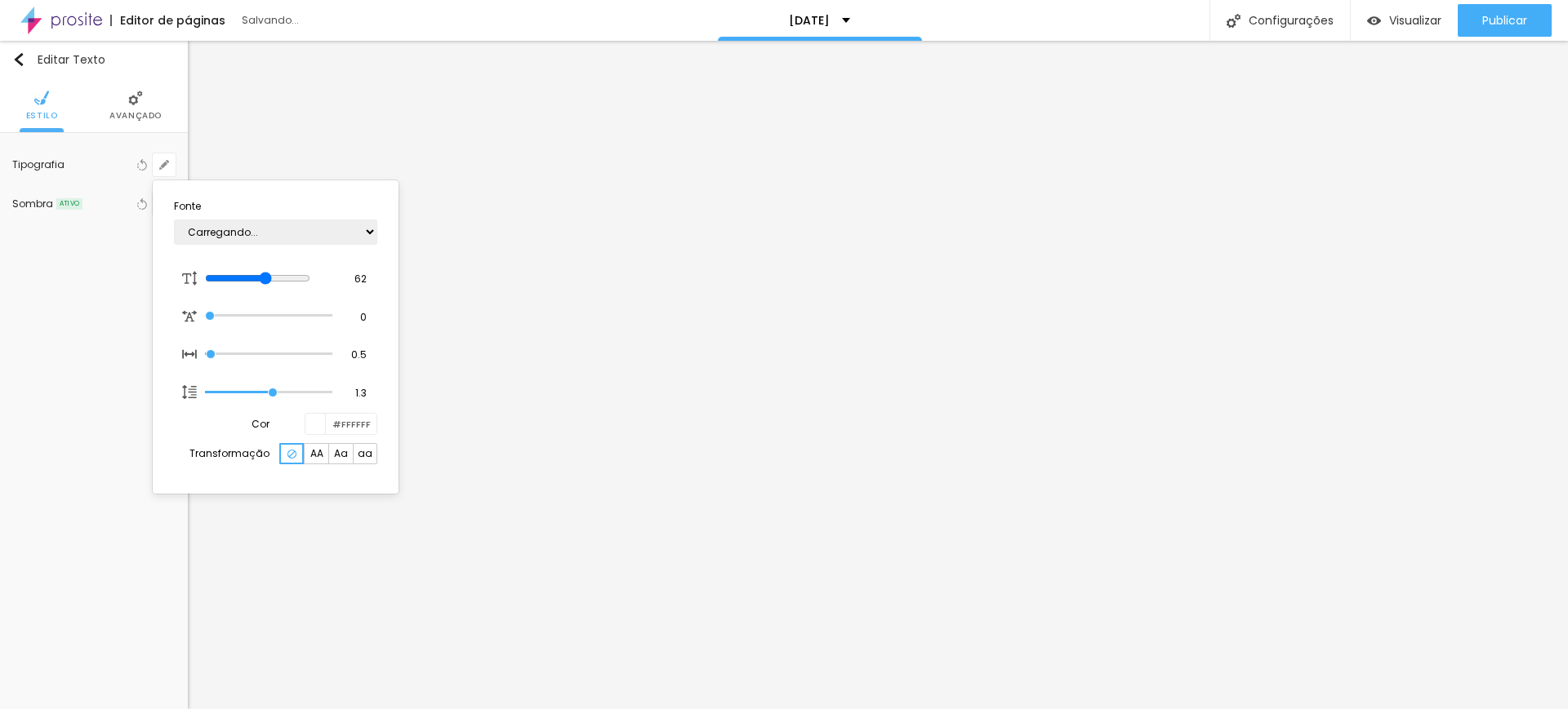
drag, startPoint x: 262, startPoint y: 278, endPoint x: 262, endPoint y: 297, distance: 19.0
click at [277, 280] on input "range" at bounding box center [258, 278] width 106 height 13
drag, startPoint x: 208, startPoint y: 318, endPoint x: 243, endPoint y: 321, distance: 35.1
click at [244, 318] on input "range" at bounding box center [268, 315] width 127 height 8
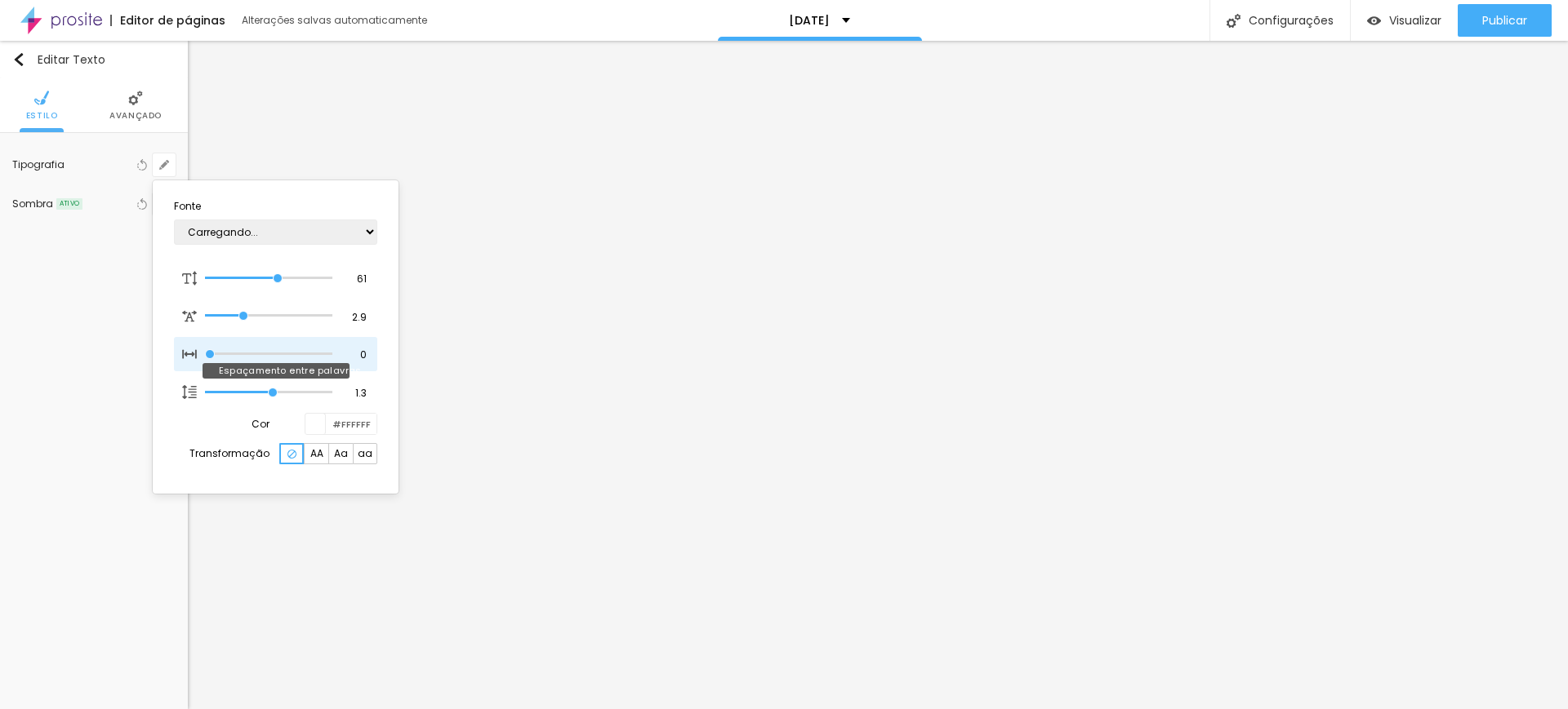
drag, startPoint x: 210, startPoint y: 352, endPoint x: 204, endPoint y: 367, distance: 16.2
click at [205, 353] on input "range" at bounding box center [268, 354] width 127 height 8
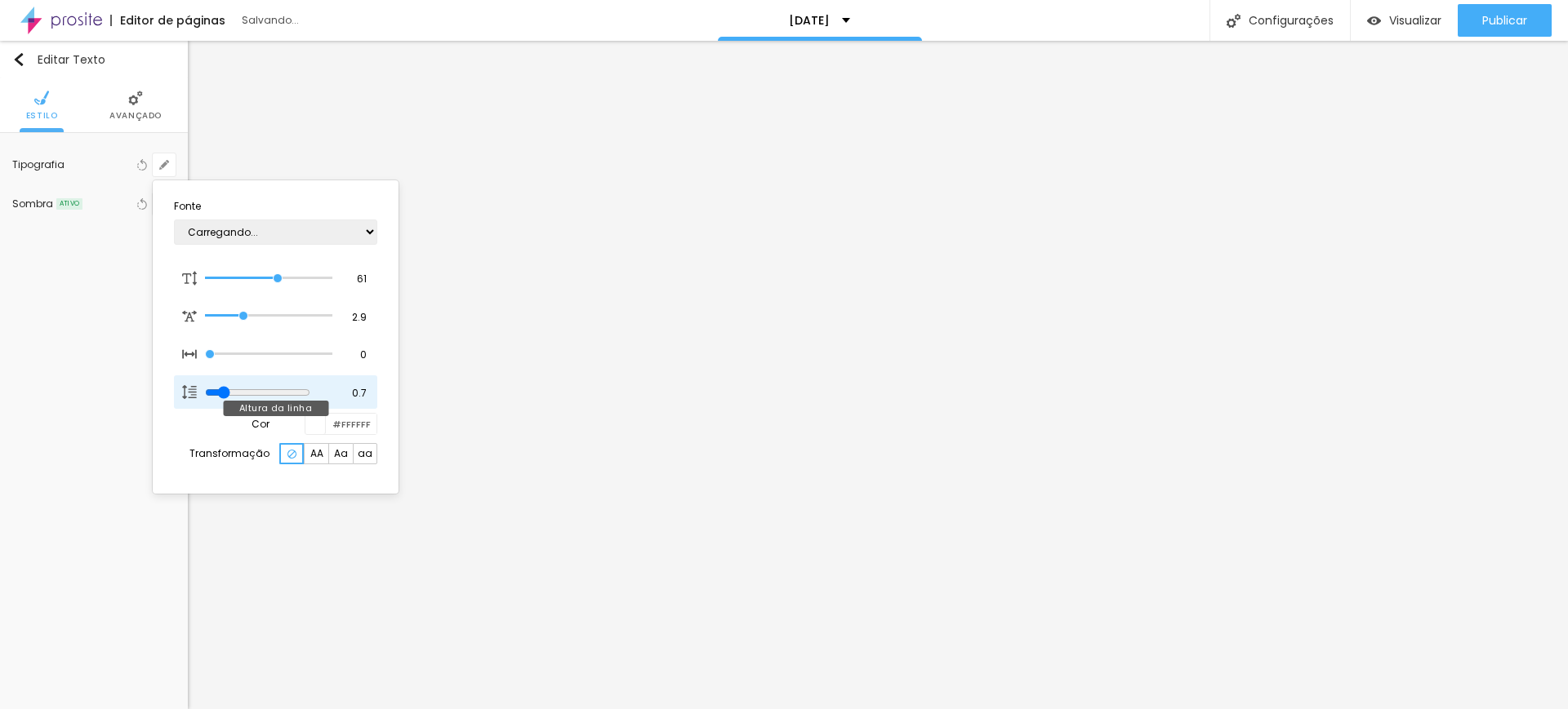
drag, startPoint x: 271, startPoint y: 391, endPoint x: 224, endPoint y: 391, distance: 47.0
click at [224, 391] on input "range" at bounding box center [258, 392] width 106 height 13
click at [132, 105] on div at bounding box center [784, 354] width 1568 height 709
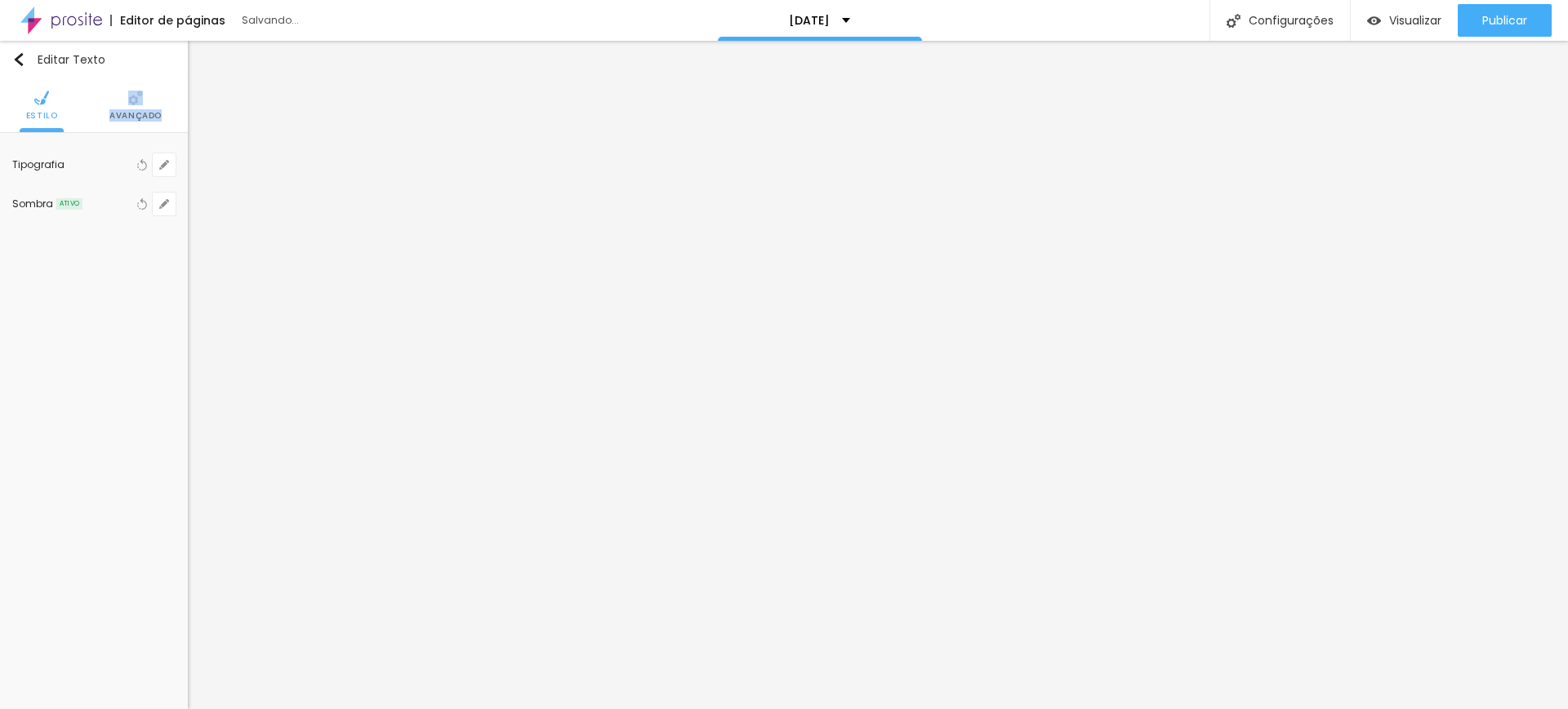
click at [134, 105] on li "Avançado" at bounding box center [135, 106] width 52 height 54
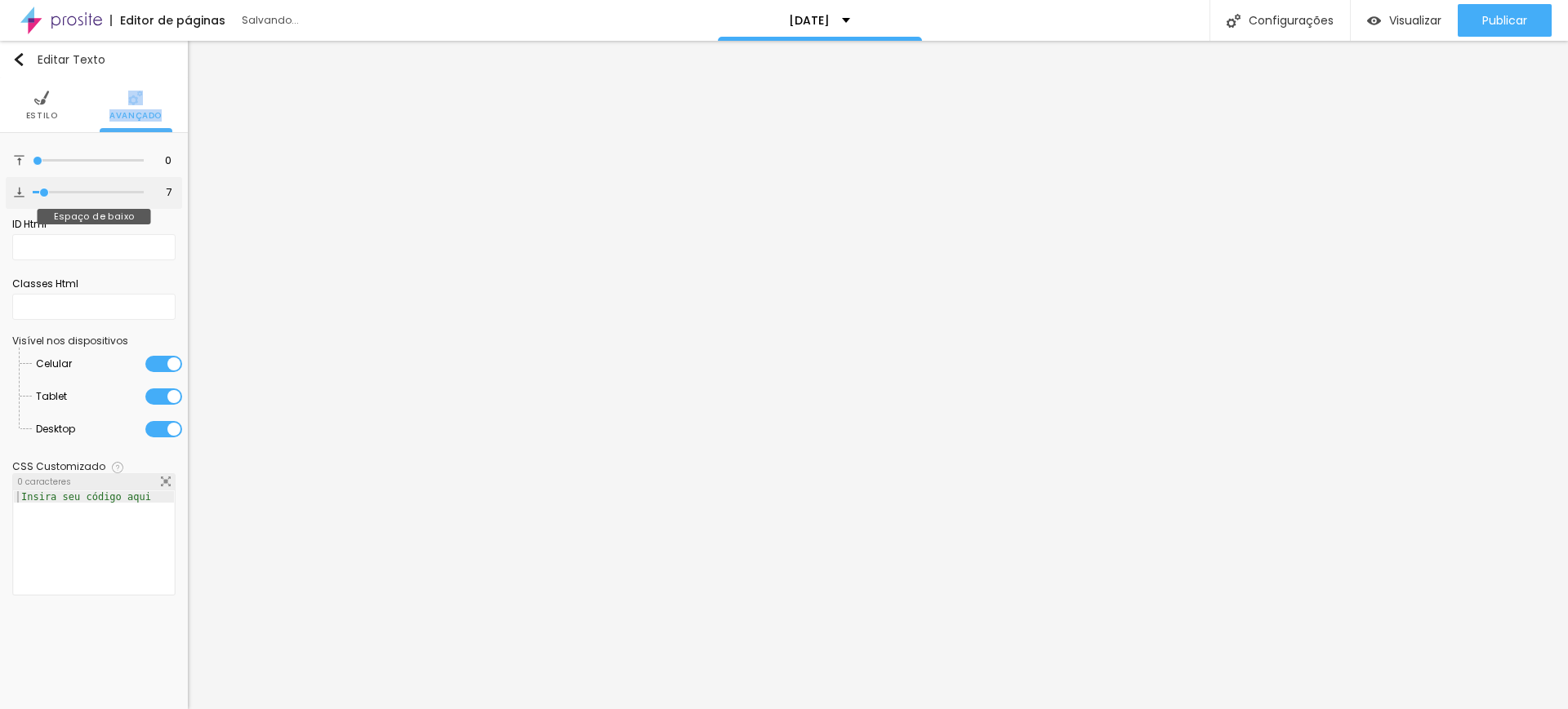
drag, startPoint x: 43, startPoint y: 161, endPoint x: 18, endPoint y: 185, distance: 34.7
click at [32, 165] on input "range" at bounding box center [88, 160] width 111 height 8
drag, startPoint x: 45, startPoint y: 188, endPoint x: 174, endPoint y: 222, distance: 133.4
click at [142, 199] on input "range" at bounding box center [90, 193] width 106 height 13
drag, startPoint x: 140, startPoint y: 189, endPoint x: 181, endPoint y: 195, distance: 41.4
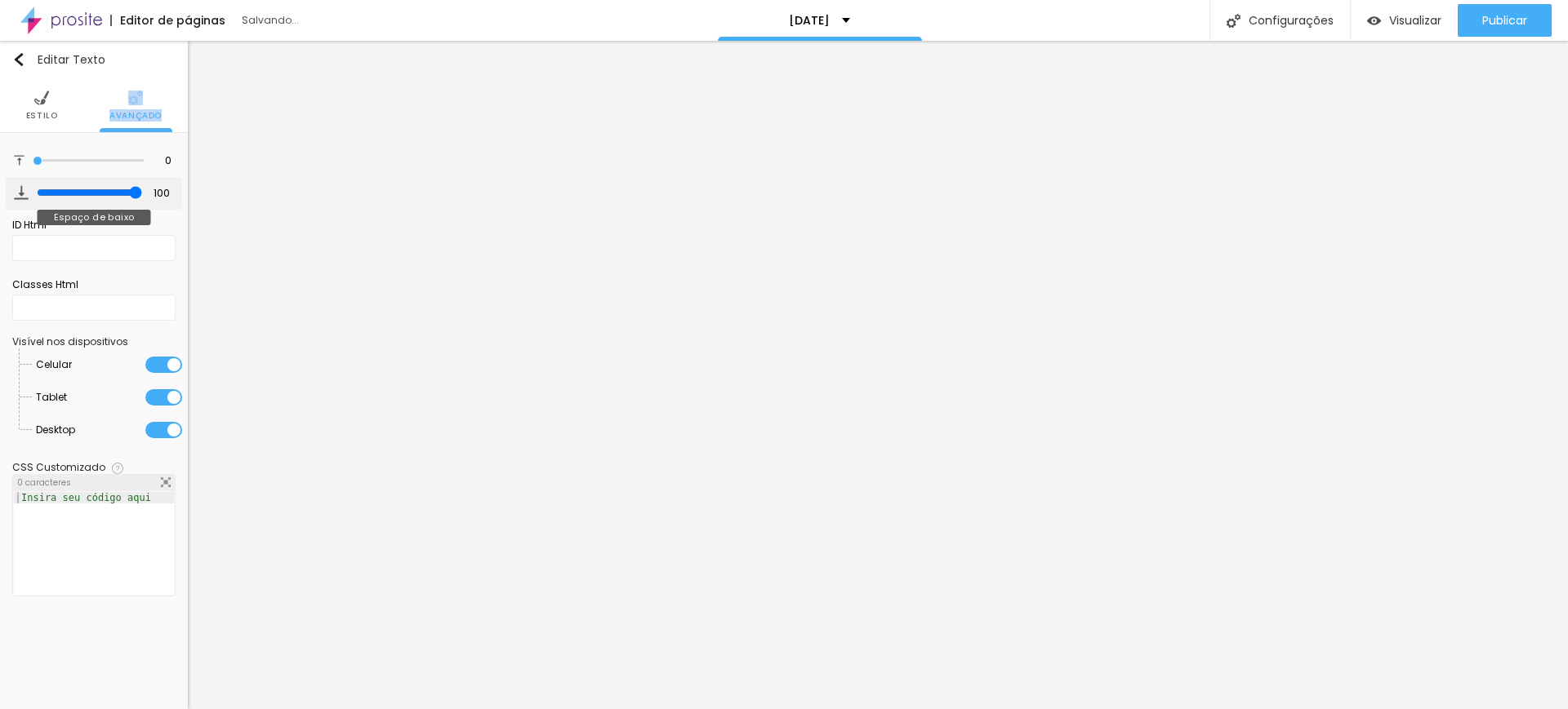
click at [142, 192] on input "range" at bounding box center [90, 193] width 106 height 13
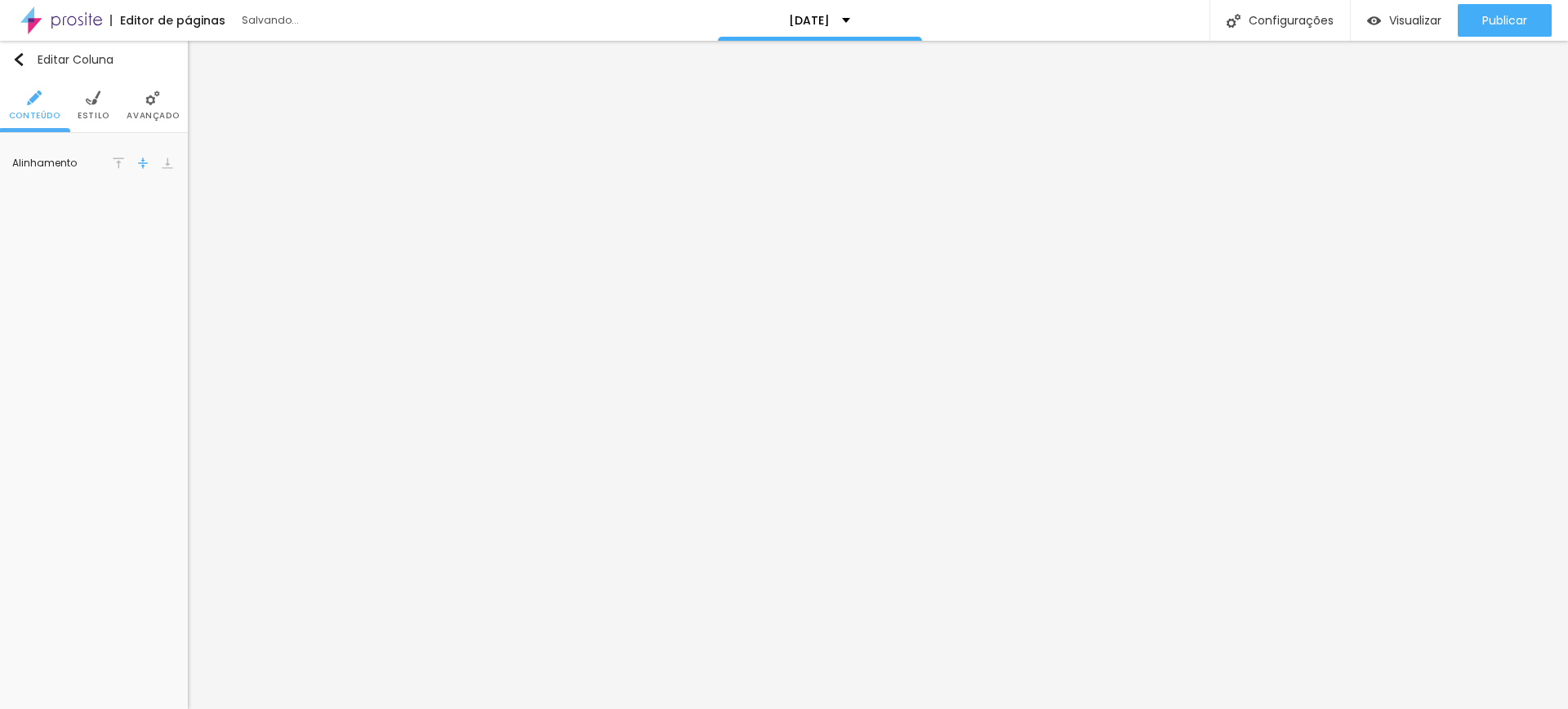
click at [95, 106] on li "Estilo" at bounding box center [94, 106] width 32 height 54
click at [147, 106] on li "Avançado" at bounding box center [152, 106] width 52 height 54
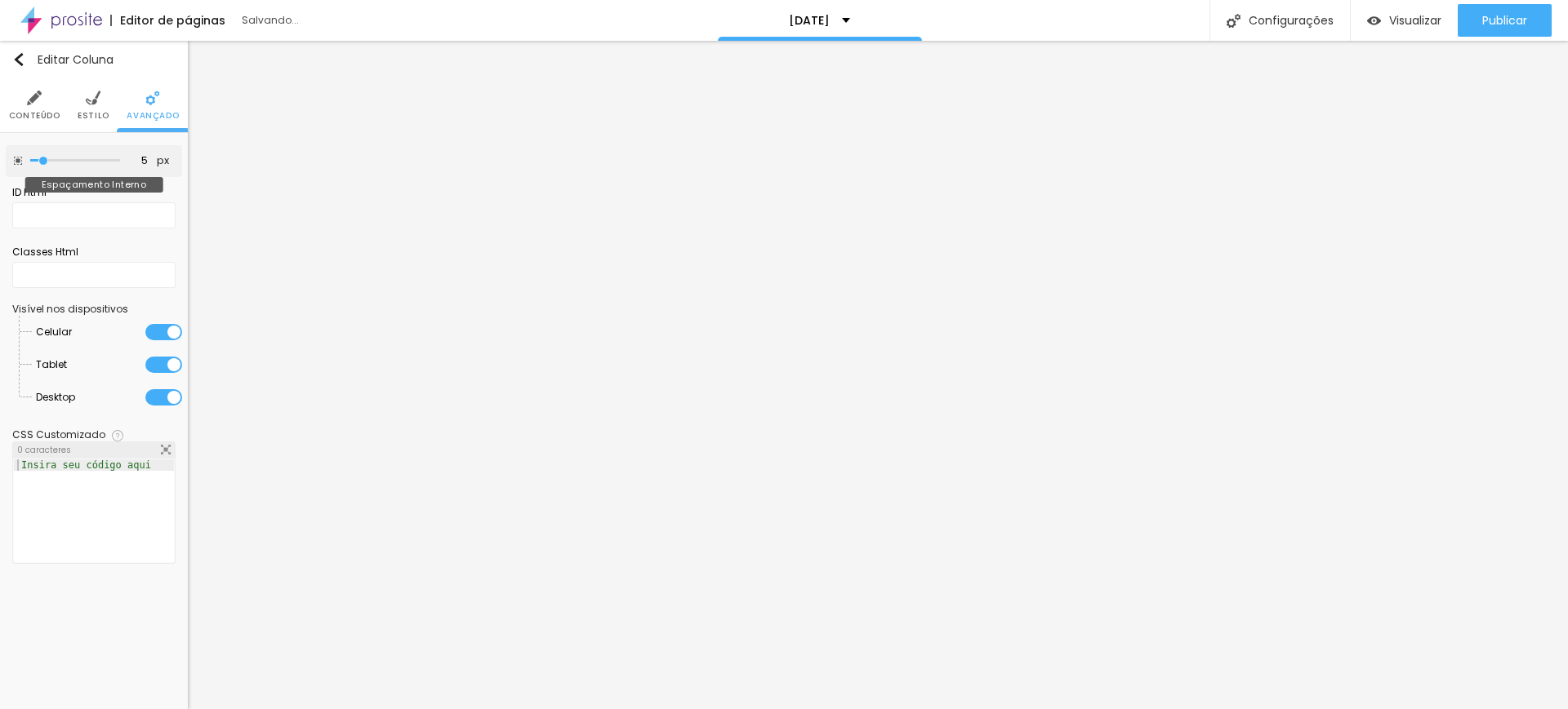
click at [42, 165] on input "range" at bounding box center [75, 160] width 90 height 8
click at [32, 103] on img at bounding box center [34, 98] width 15 height 15
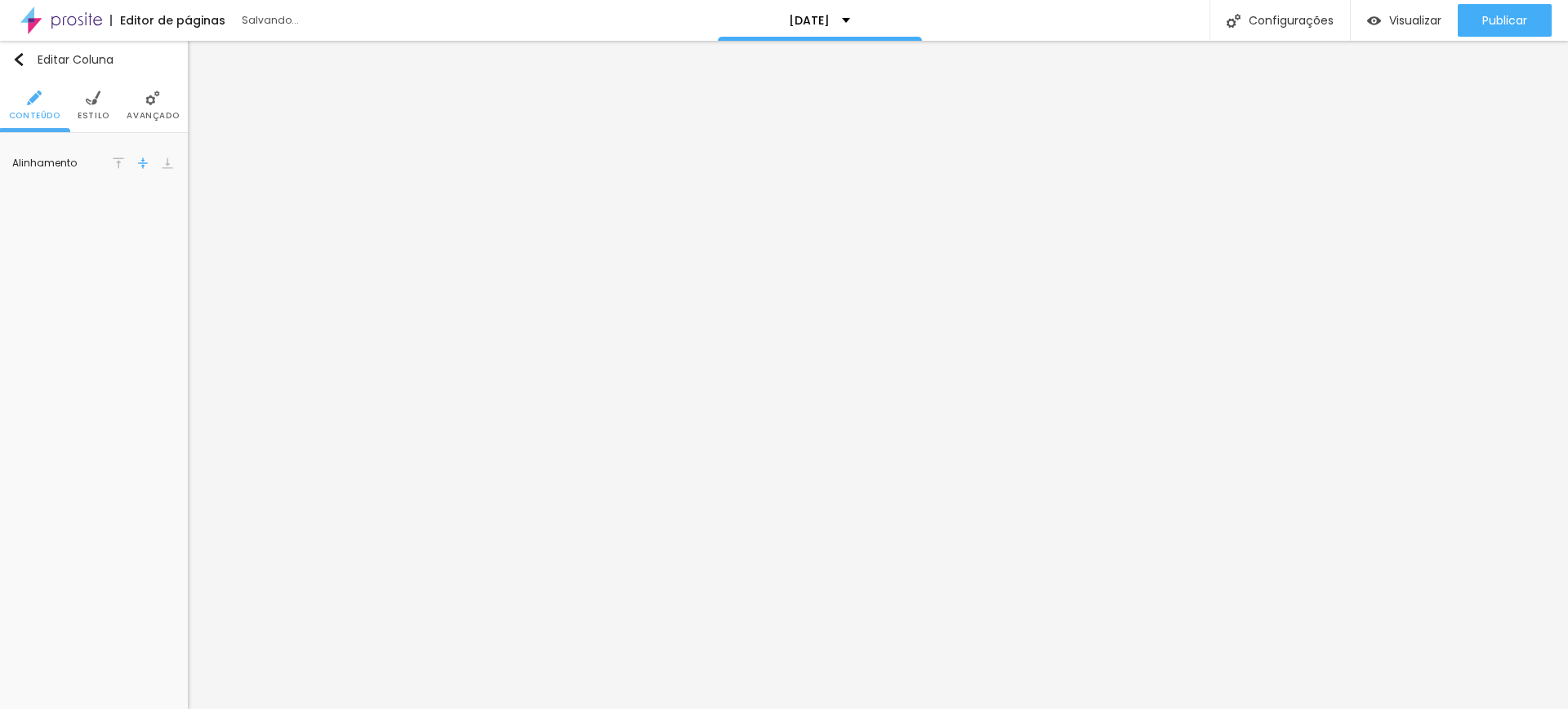
click at [147, 167] on img at bounding box center [143, 163] width 11 height 11
click at [102, 112] on span "Estilo" at bounding box center [94, 116] width 32 height 8
drag, startPoint x: 34, startPoint y: 197, endPoint x: 45, endPoint y: 182, distance: 18.6
click at [39, 196] on input "range" at bounding box center [88, 198] width 111 height 8
click at [163, 165] on icon "button" at bounding box center [163, 164] width 6 height 6
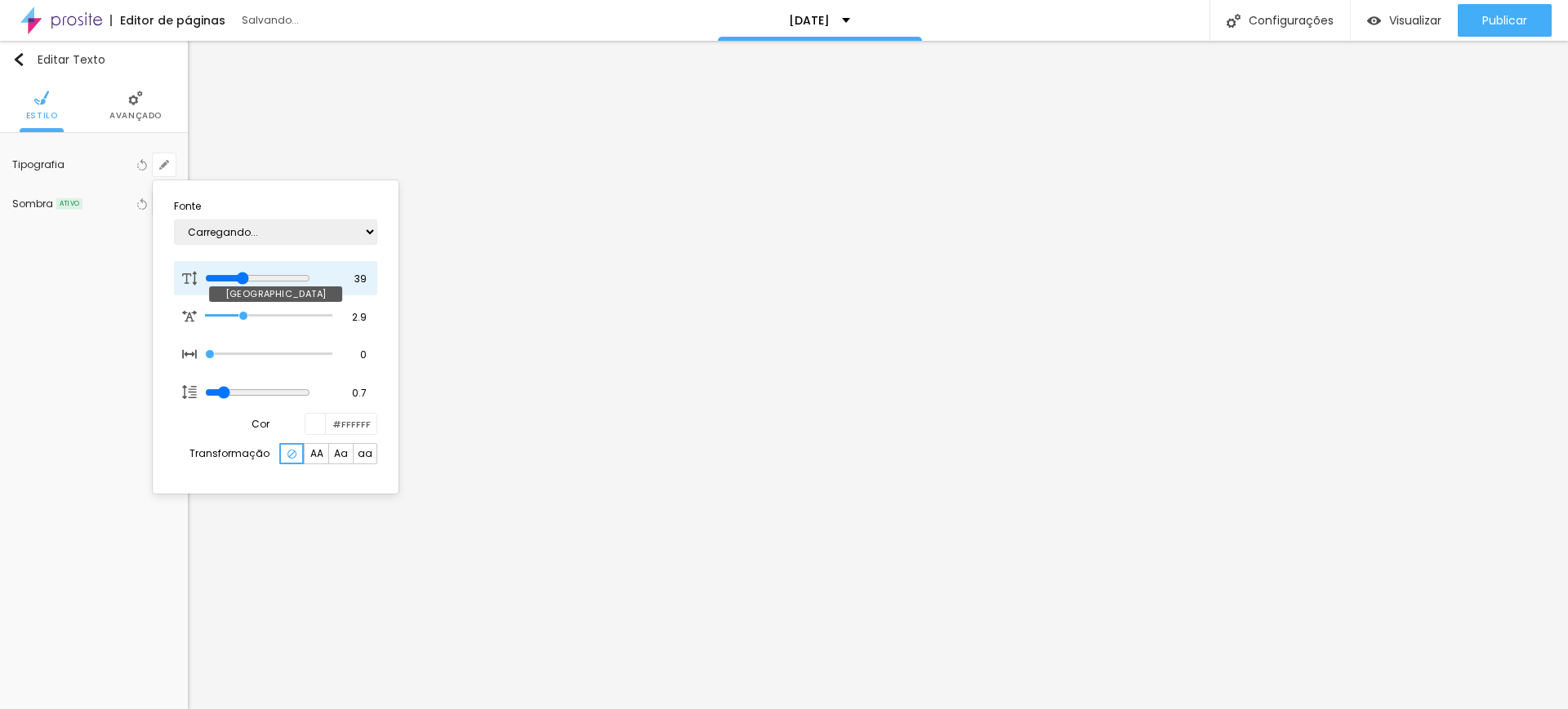
click at [249, 276] on input "range" at bounding box center [258, 278] width 106 height 13
click at [802, 225] on div at bounding box center [784, 354] width 1568 height 709
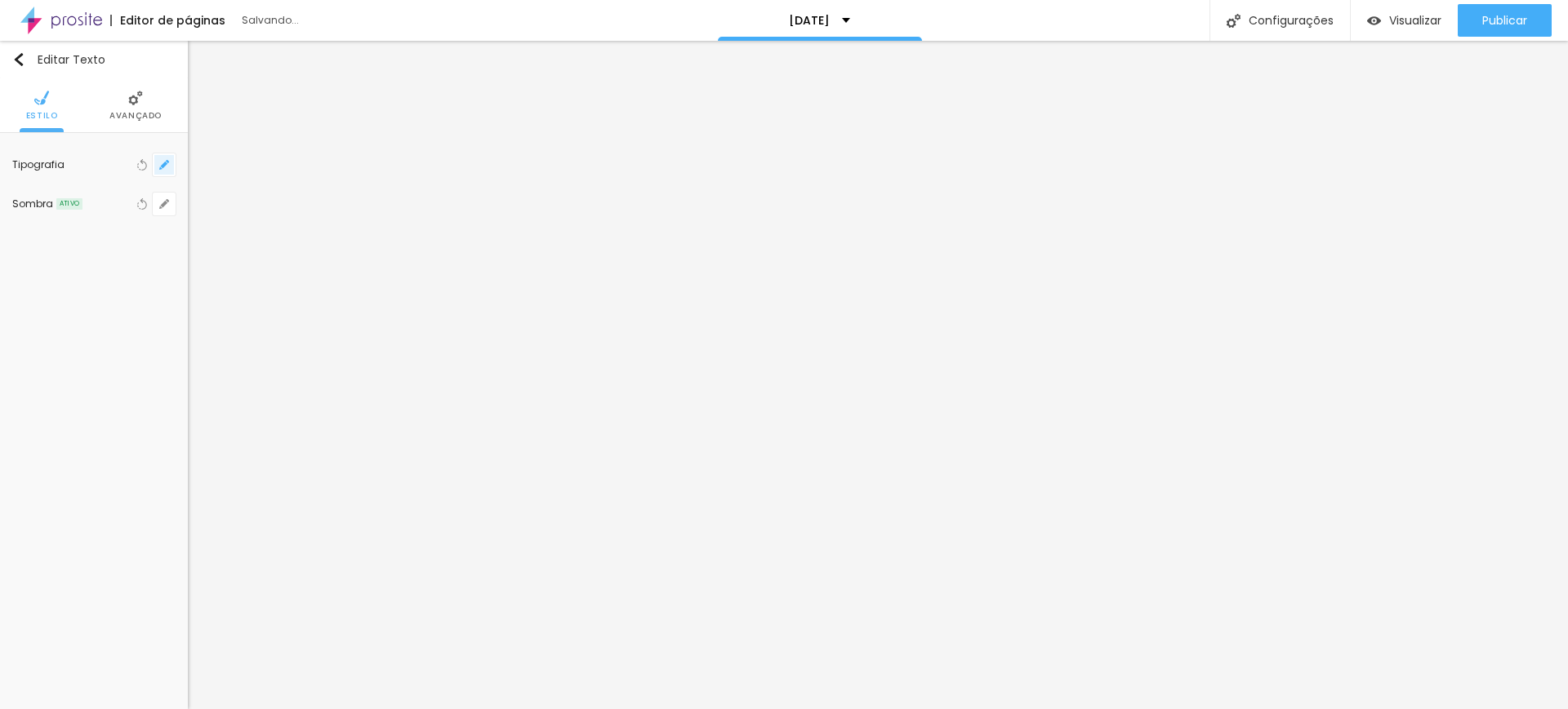
click at [167, 168] on icon "button" at bounding box center [164, 165] width 10 height 10
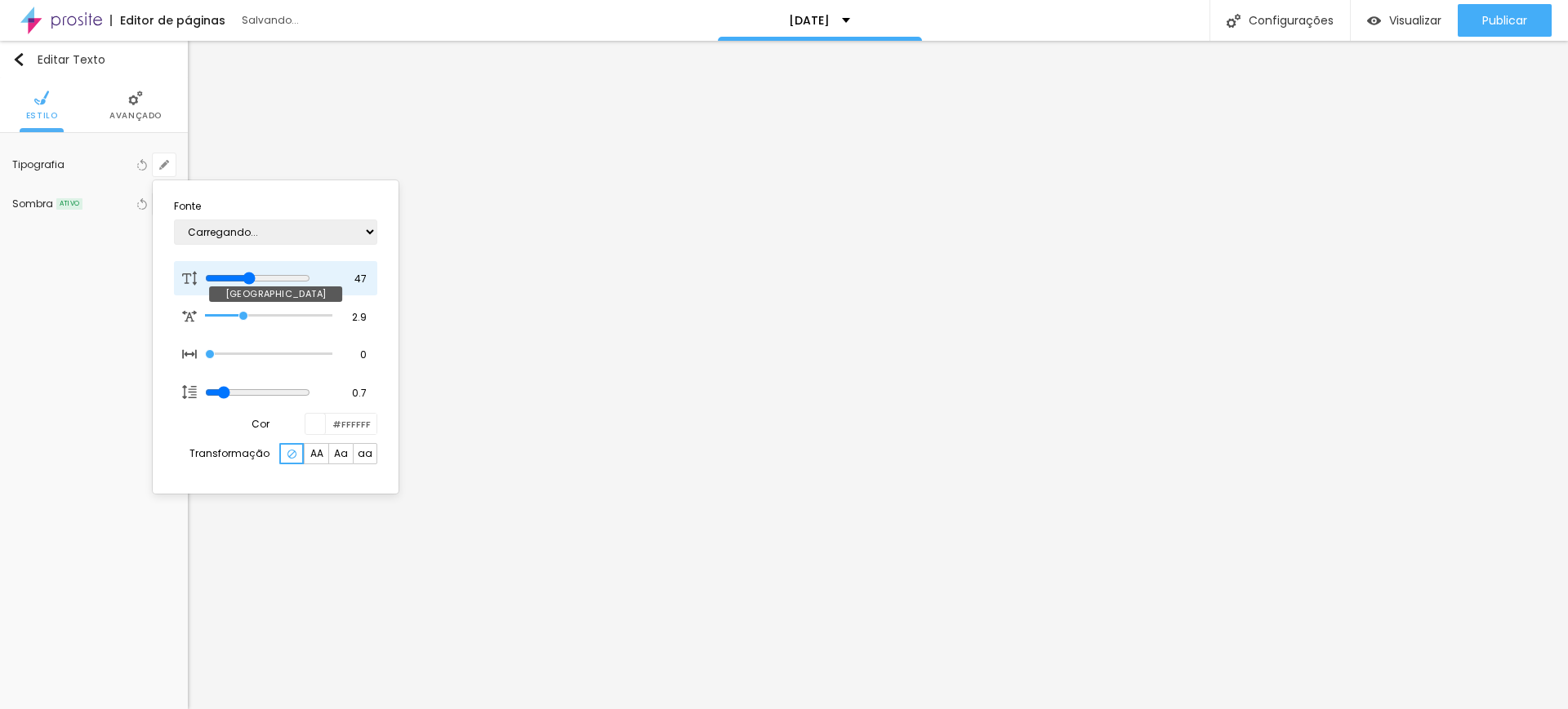
click at [259, 278] on input "range" at bounding box center [258, 278] width 106 height 13
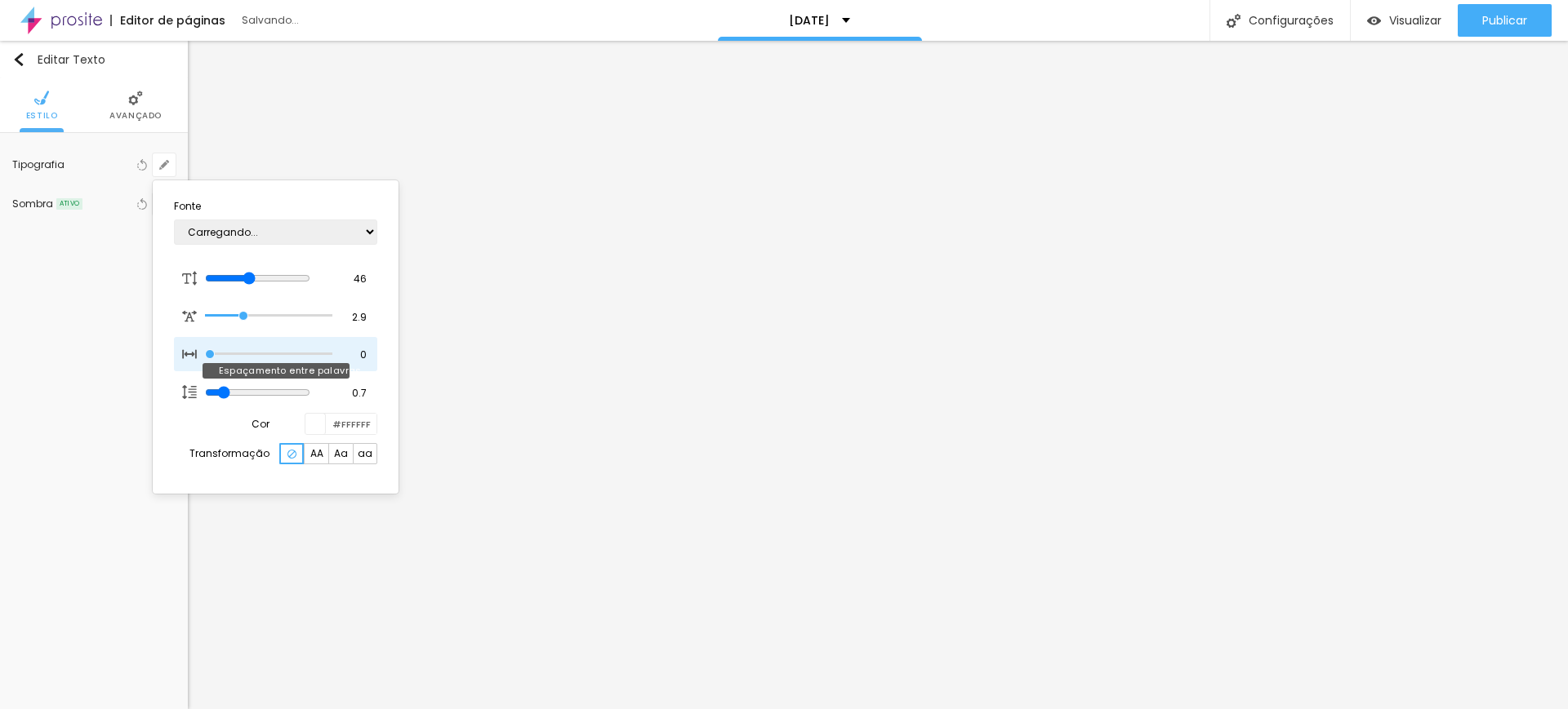
click at [208, 350] on input "range" at bounding box center [268, 354] width 127 height 8
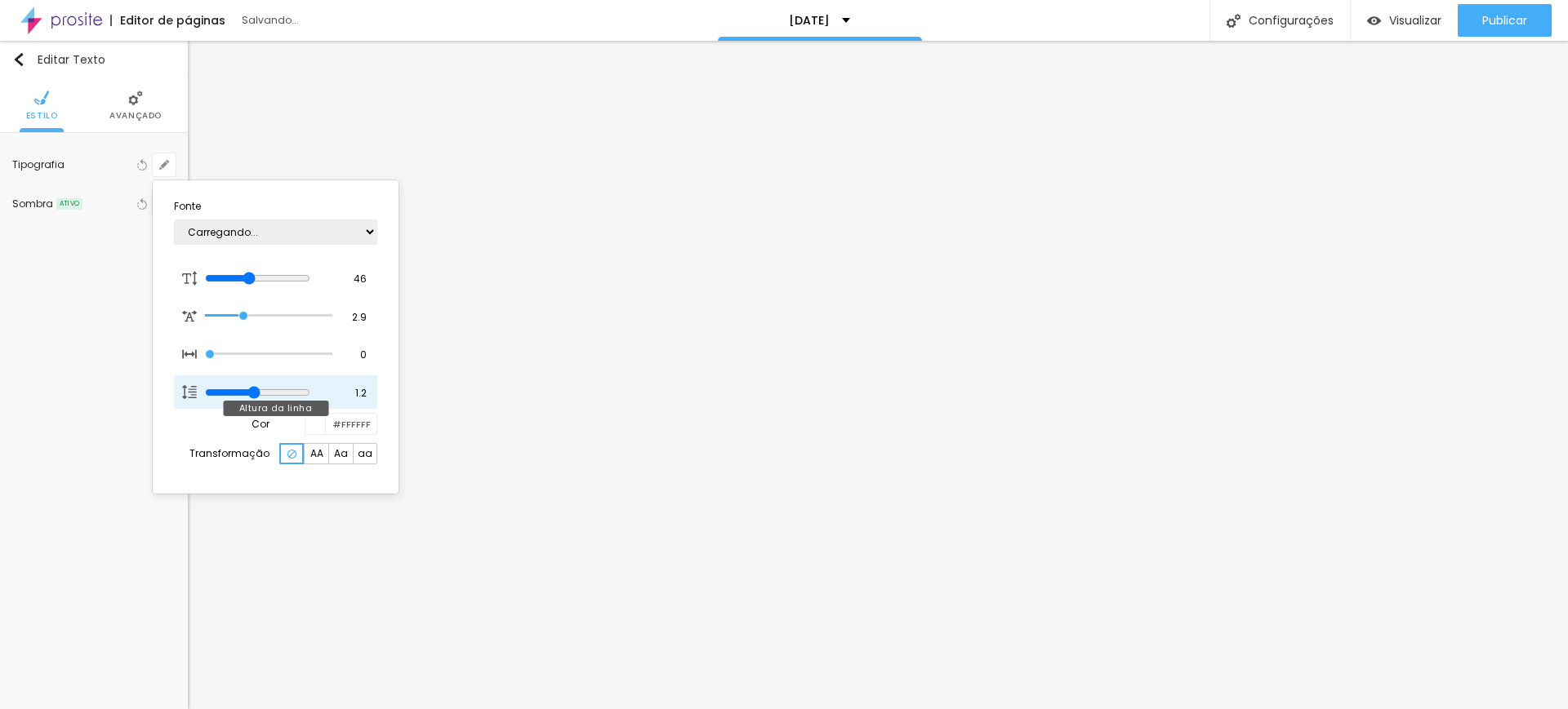
drag, startPoint x: 223, startPoint y: 389, endPoint x: 262, endPoint y: 381, distance: 39.8
click at [262, 386] on input "range" at bounding box center [258, 392] width 106 height 13
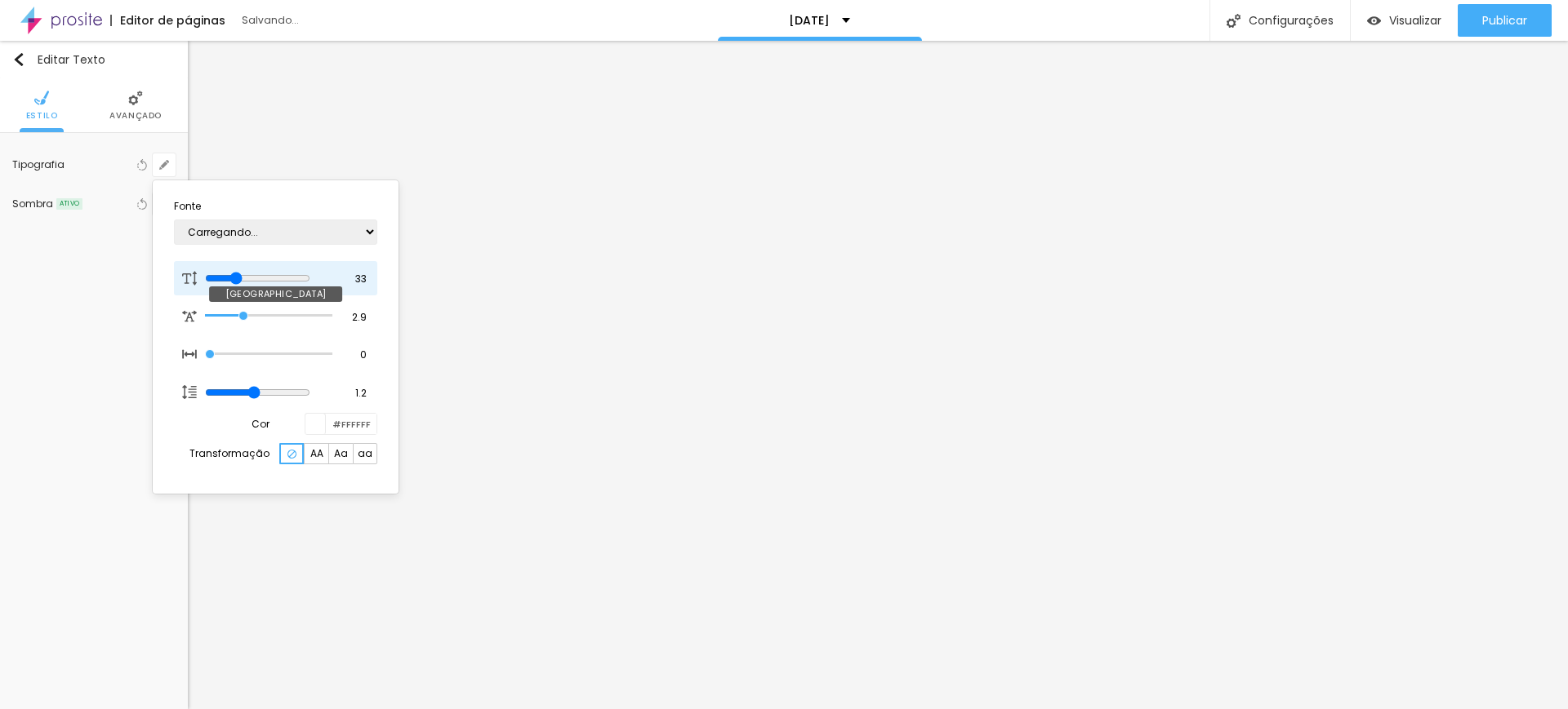
drag, startPoint x: 258, startPoint y: 278, endPoint x: 240, endPoint y: 280, distance: 18.1
click at [240, 280] on input "range" at bounding box center [258, 278] width 106 height 13
click at [468, 416] on div at bounding box center [784, 354] width 1568 height 709
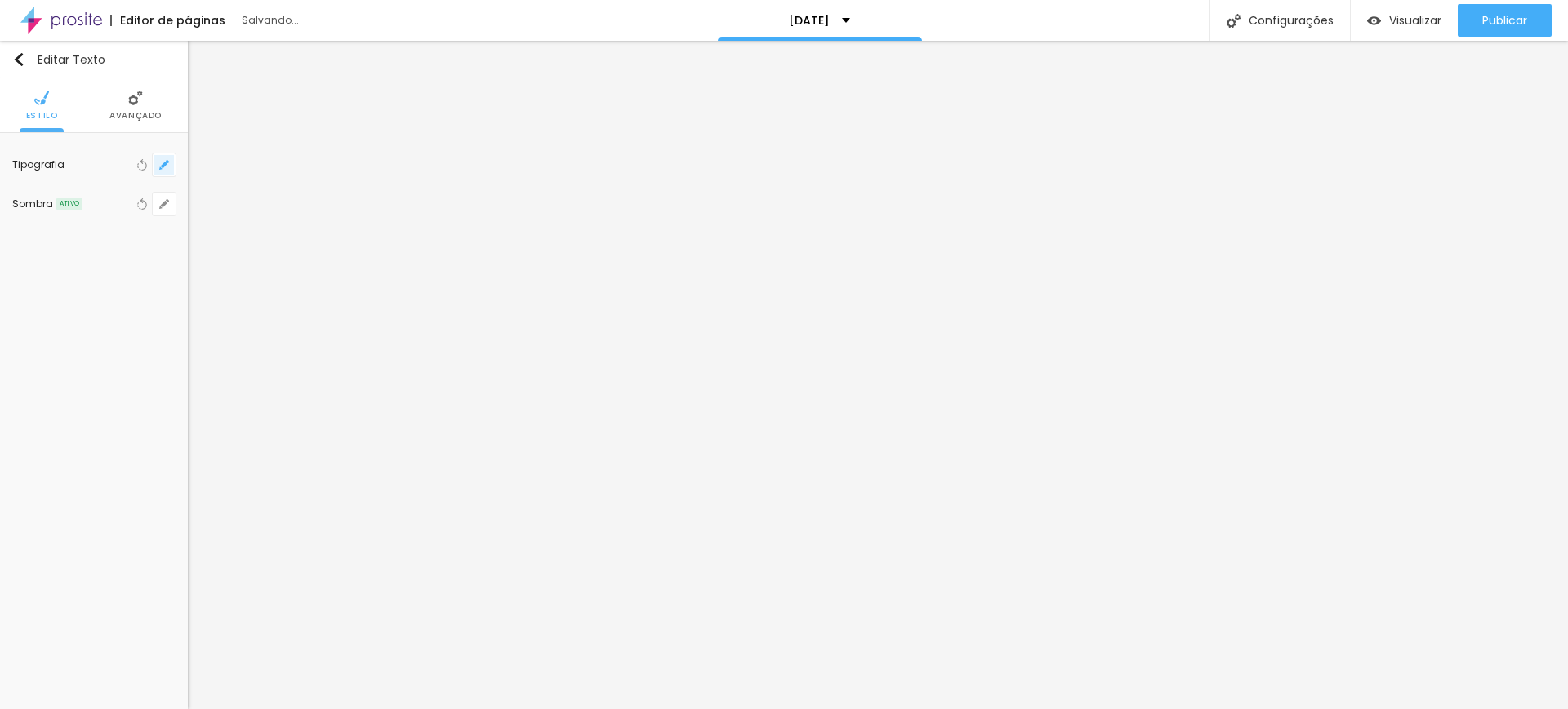
click at [162, 160] on icon "button" at bounding box center [164, 165] width 10 height 10
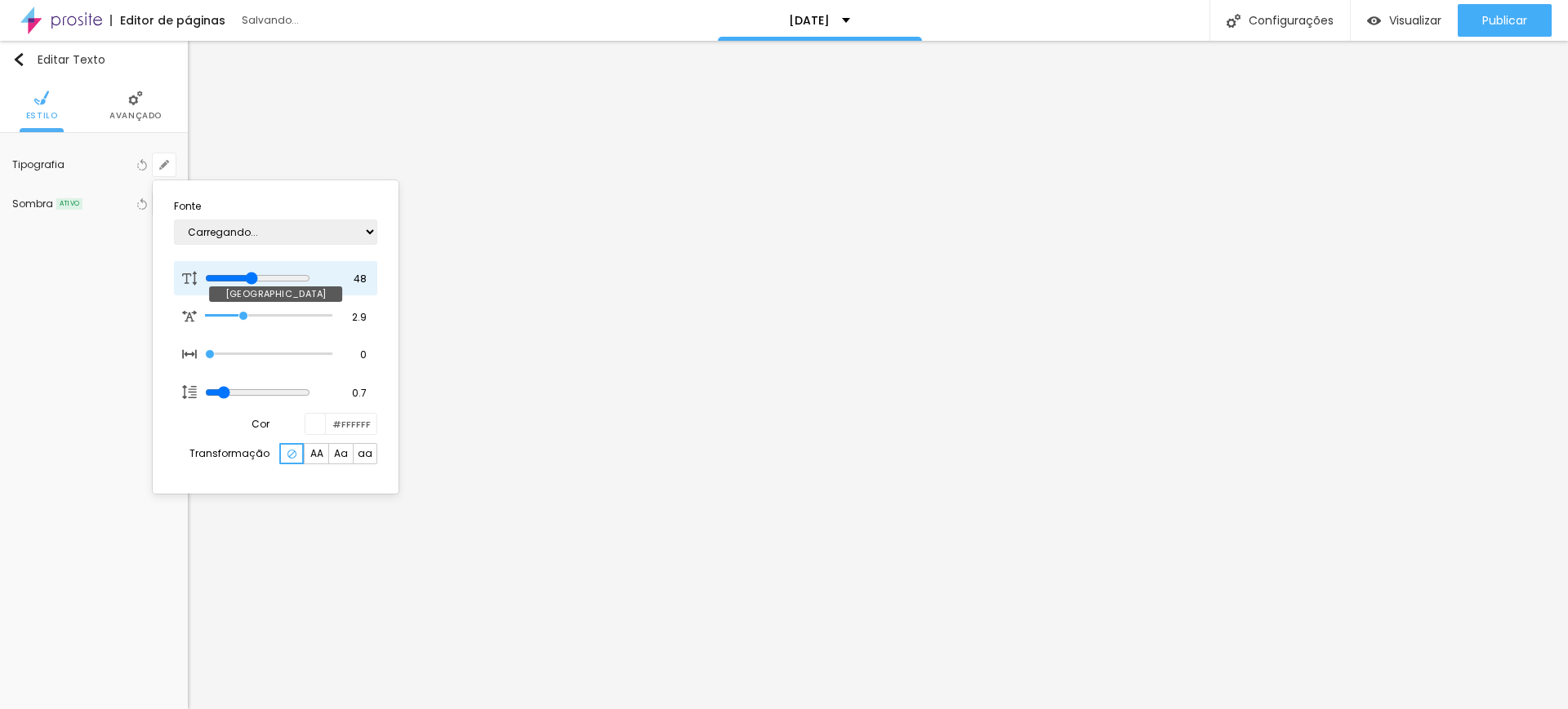
drag, startPoint x: 276, startPoint y: 277, endPoint x: 260, endPoint y: 278, distance: 16.0
click at [260, 278] on input "range" at bounding box center [258, 278] width 106 height 13
click at [862, 222] on div at bounding box center [784, 354] width 1568 height 709
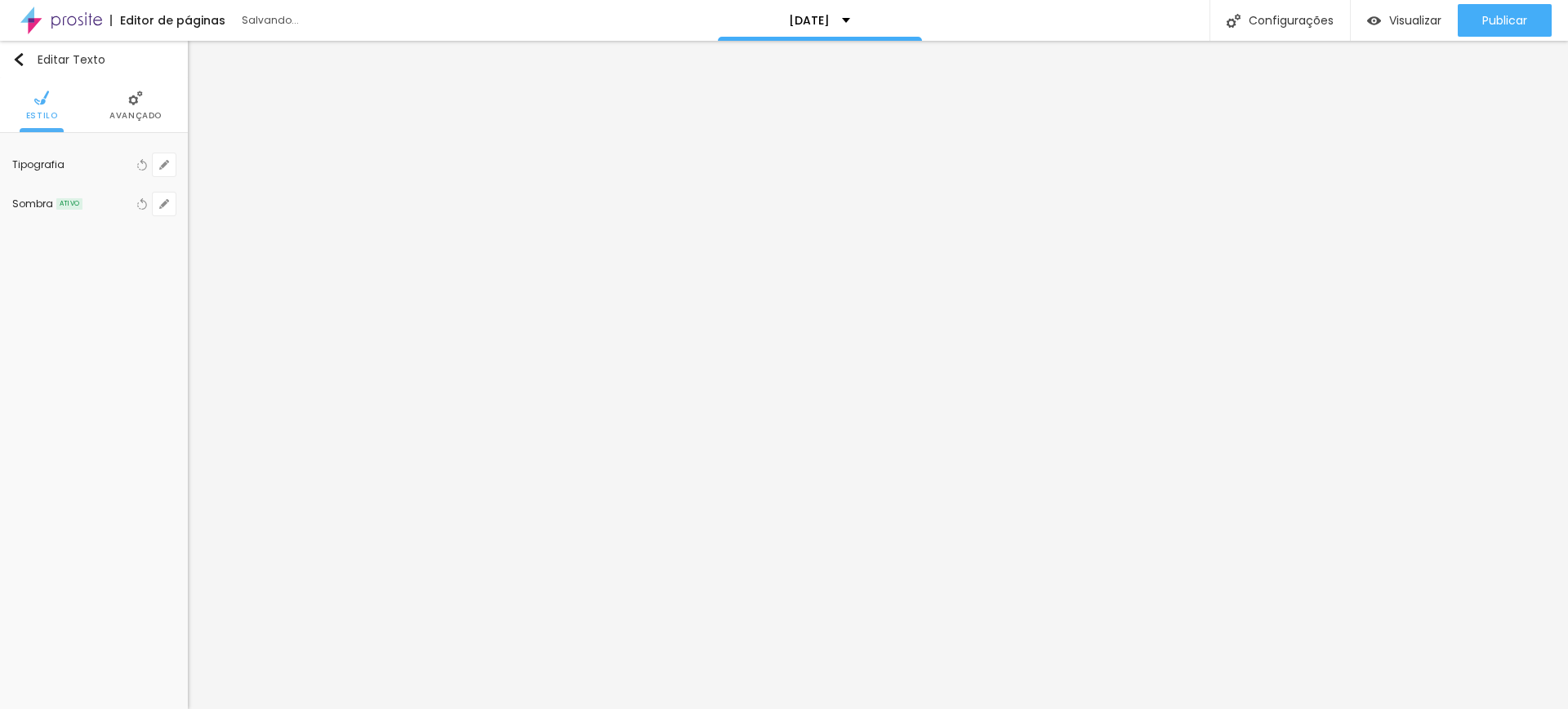
click at [142, 95] on img at bounding box center [135, 98] width 15 height 15
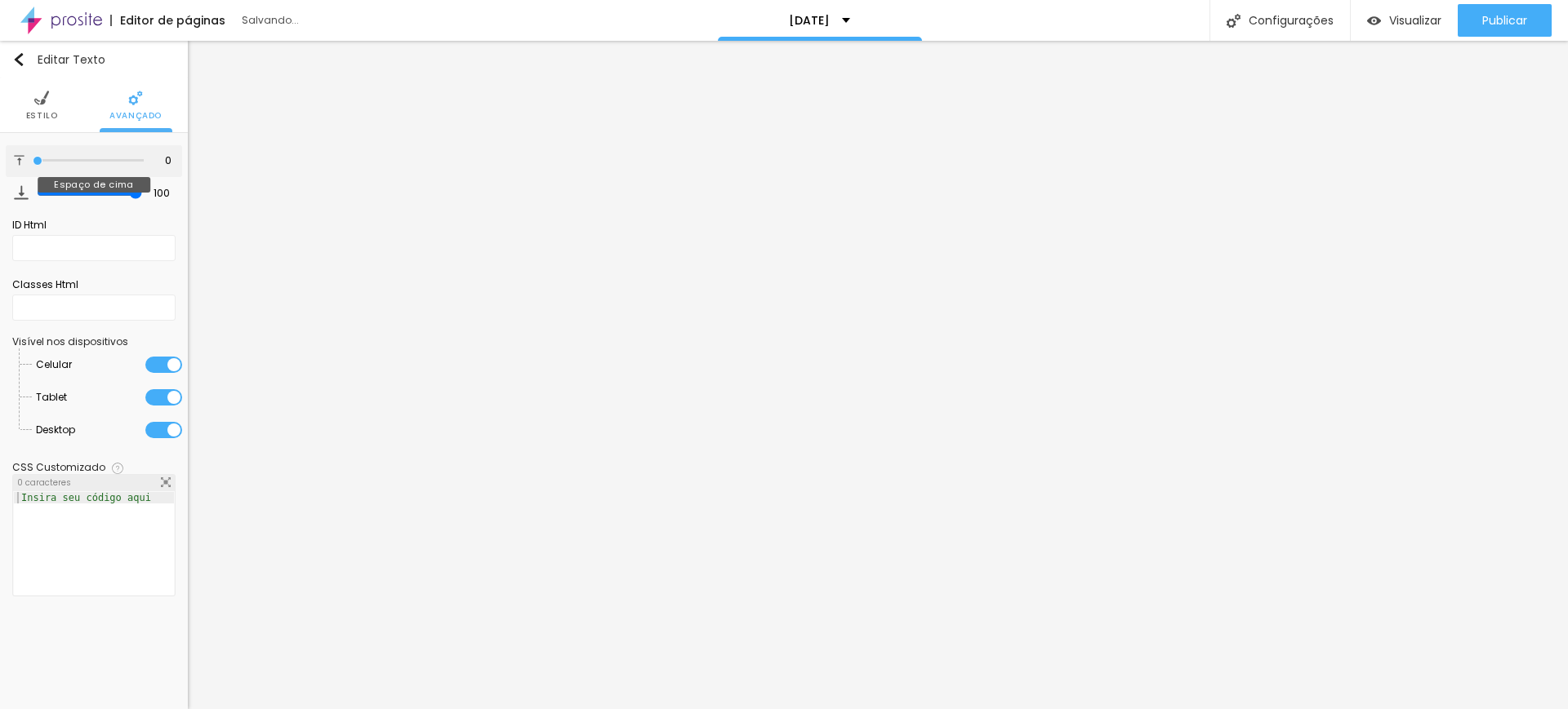
click at [32, 158] on input "range" at bounding box center [88, 160] width 111 height 8
drag, startPoint x: 138, startPoint y: 194, endPoint x: 4, endPoint y: 186, distance: 134.2
click at [32, 188] on input "range" at bounding box center [88, 192] width 111 height 8
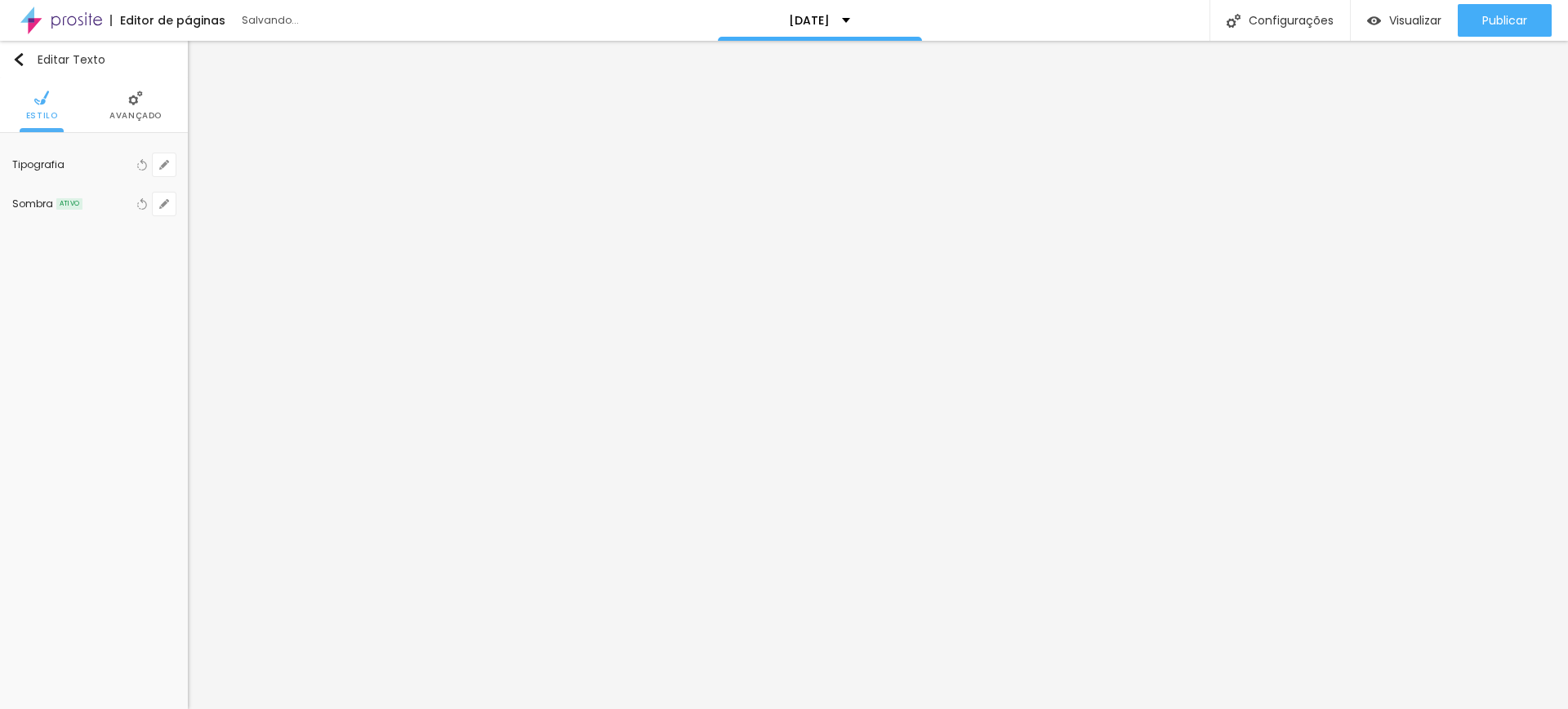
click at [137, 108] on li "Avançado" at bounding box center [135, 106] width 52 height 54
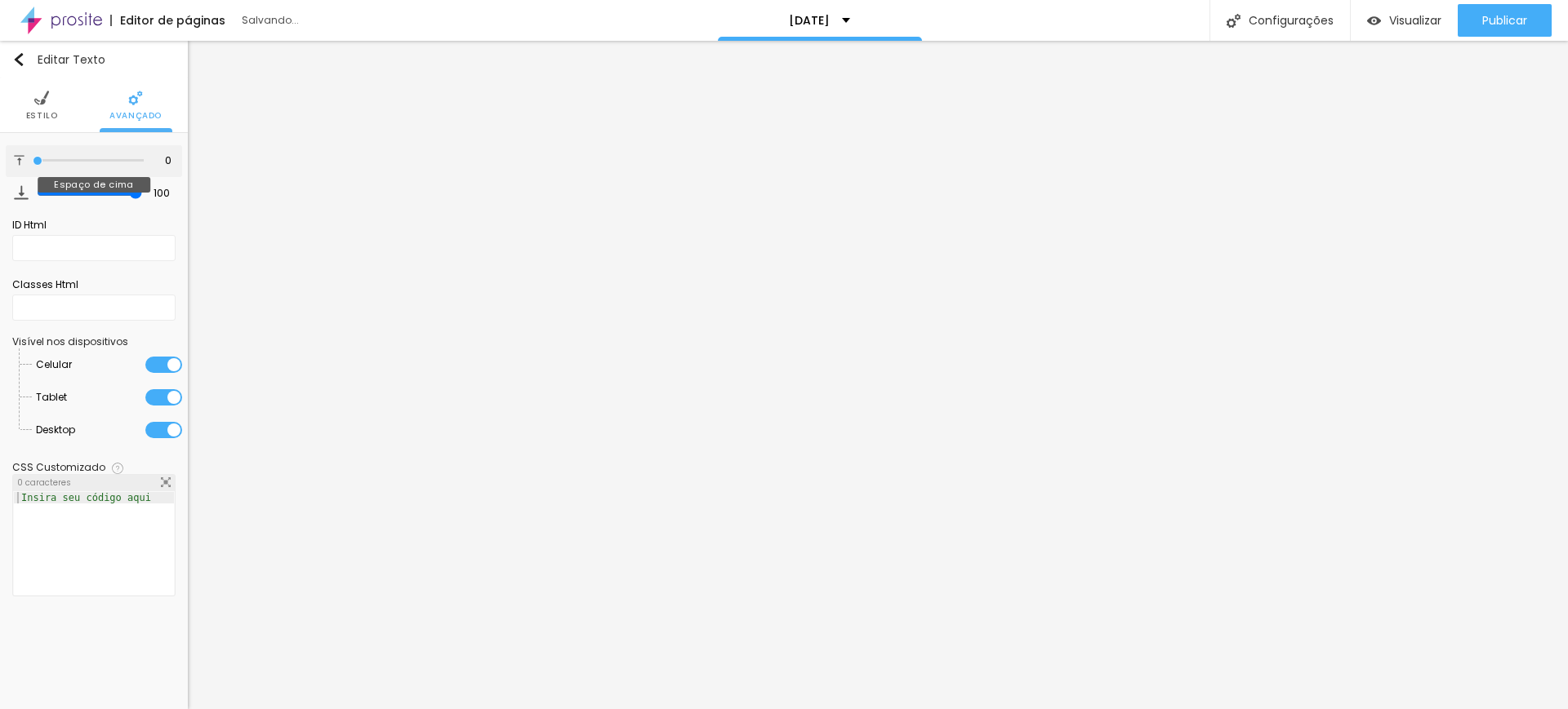
drag, startPoint x: 72, startPoint y: 159, endPoint x: 17, endPoint y: 160, distance: 55.0
click at [32, 160] on input "range" at bounding box center [88, 160] width 111 height 8
drag, startPoint x: 140, startPoint y: 193, endPoint x: 67, endPoint y: 189, distance: 73.1
click at [67, 189] on input "range" at bounding box center [88, 192] width 111 height 8
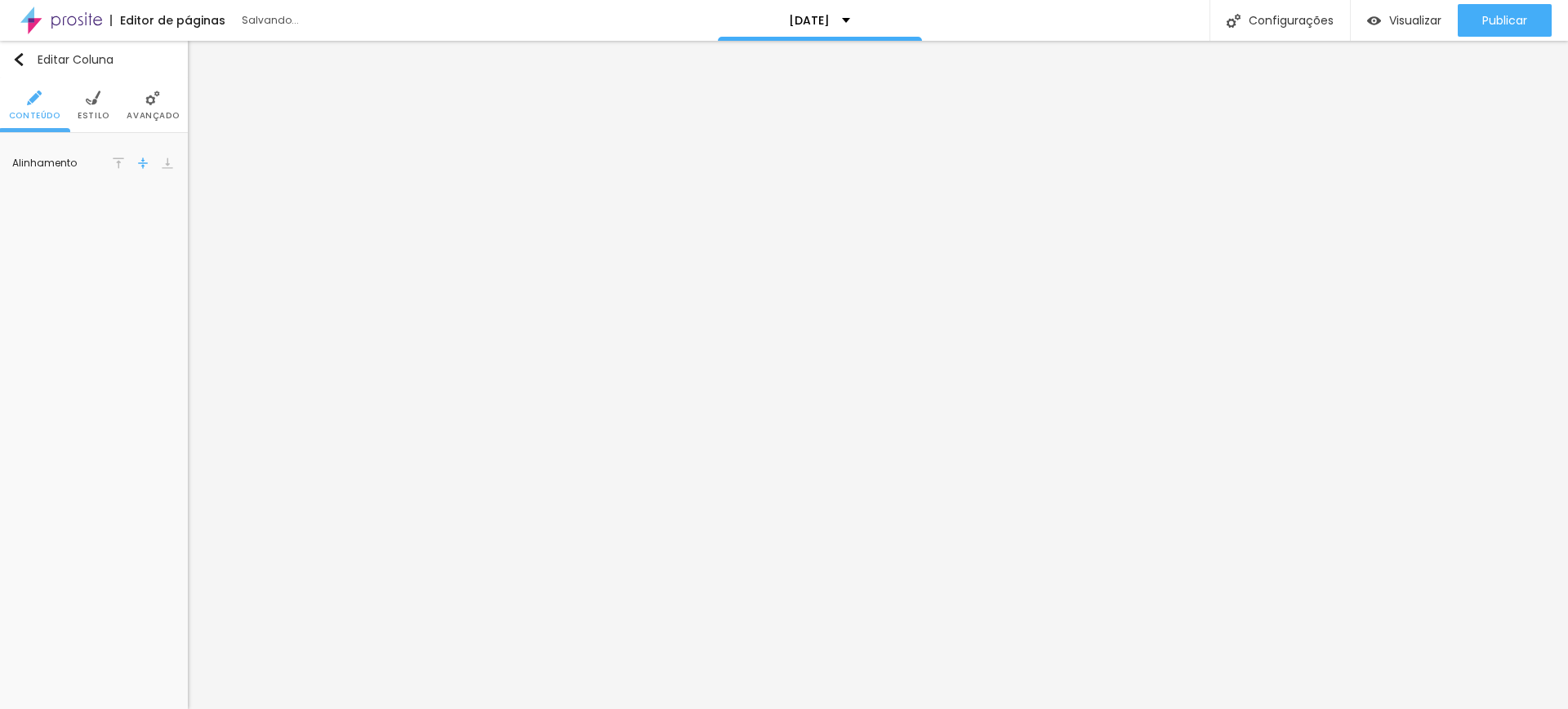
click at [89, 94] on img at bounding box center [93, 98] width 15 height 15
drag, startPoint x: 35, startPoint y: 195, endPoint x: 5, endPoint y: 203, distance: 31.0
click at [32, 202] on input "range" at bounding box center [88, 198] width 111 height 8
click at [146, 104] on img at bounding box center [153, 98] width 15 height 15
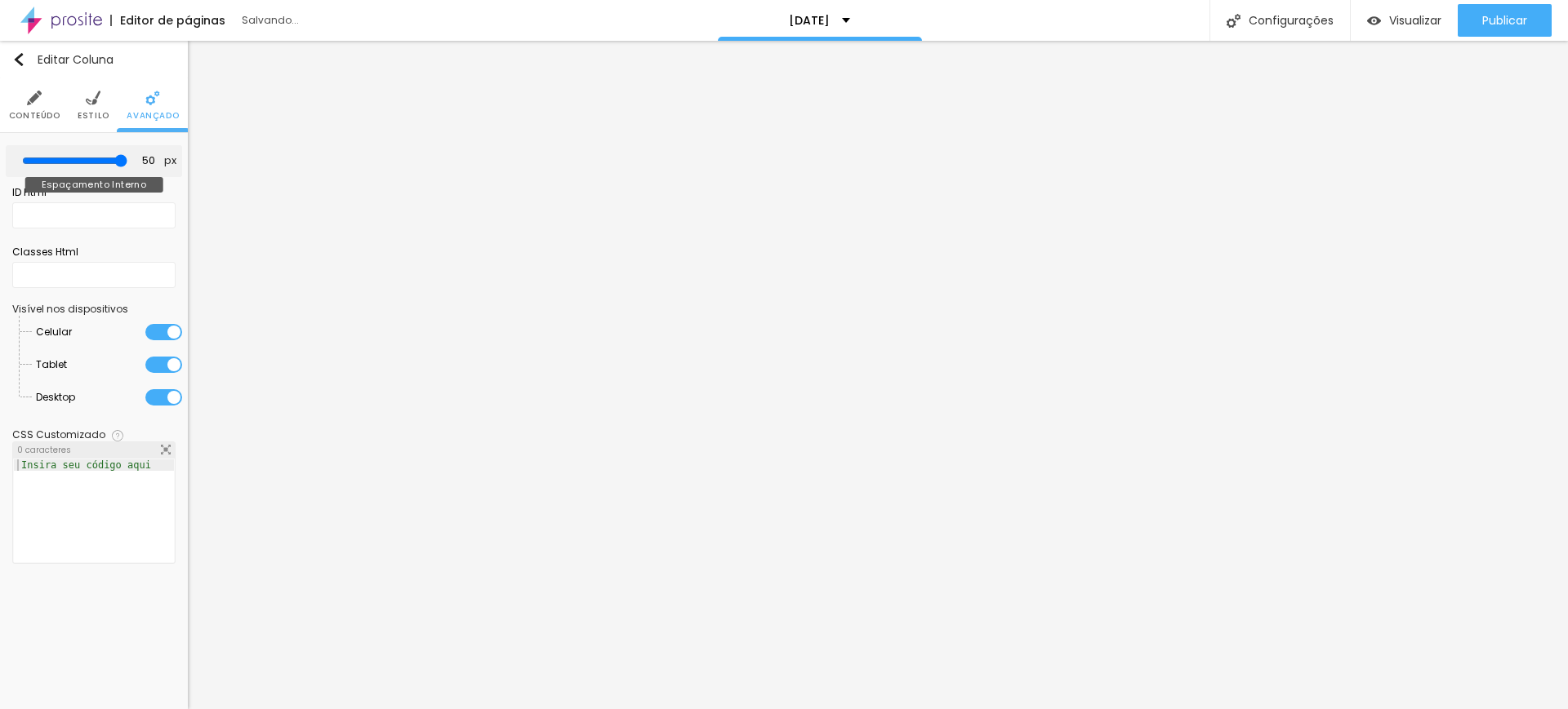
drag, startPoint x: 42, startPoint y: 163, endPoint x: 141, endPoint y: 159, distance: 99.1
click at [127, 159] on input "range" at bounding box center [75, 160] width 106 height 13
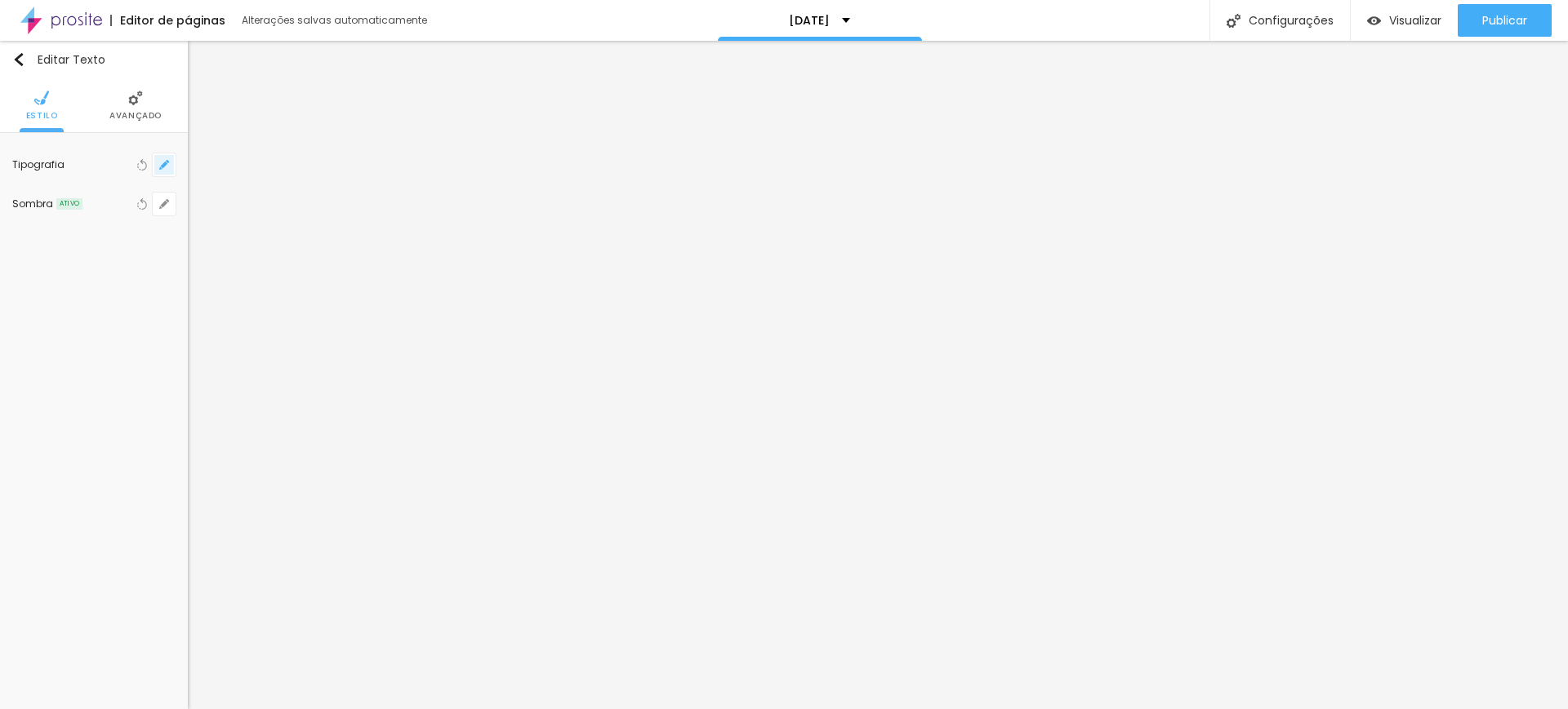
click at [166, 164] on icon "button" at bounding box center [163, 164] width 6 height 6
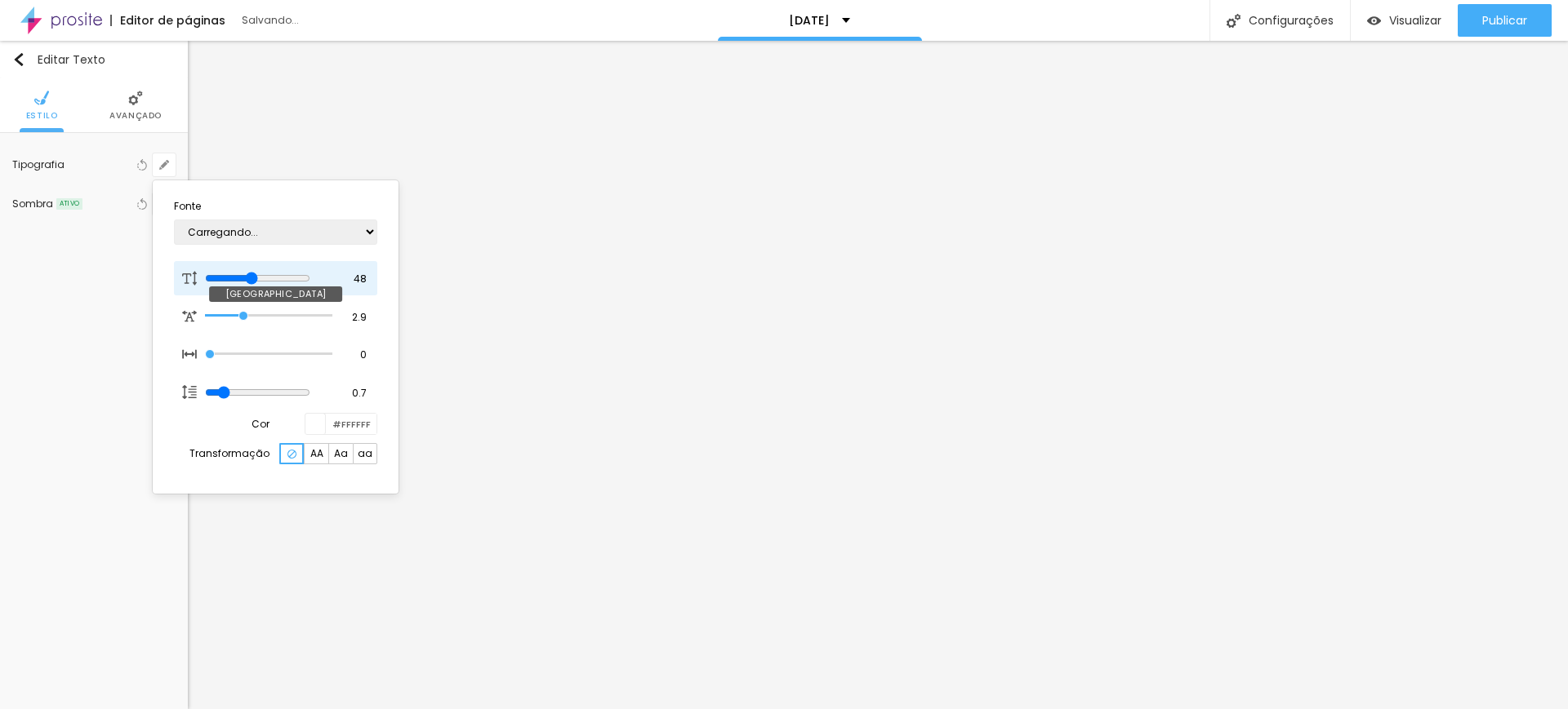
click at [261, 273] on input "range" at bounding box center [258, 278] width 106 height 13
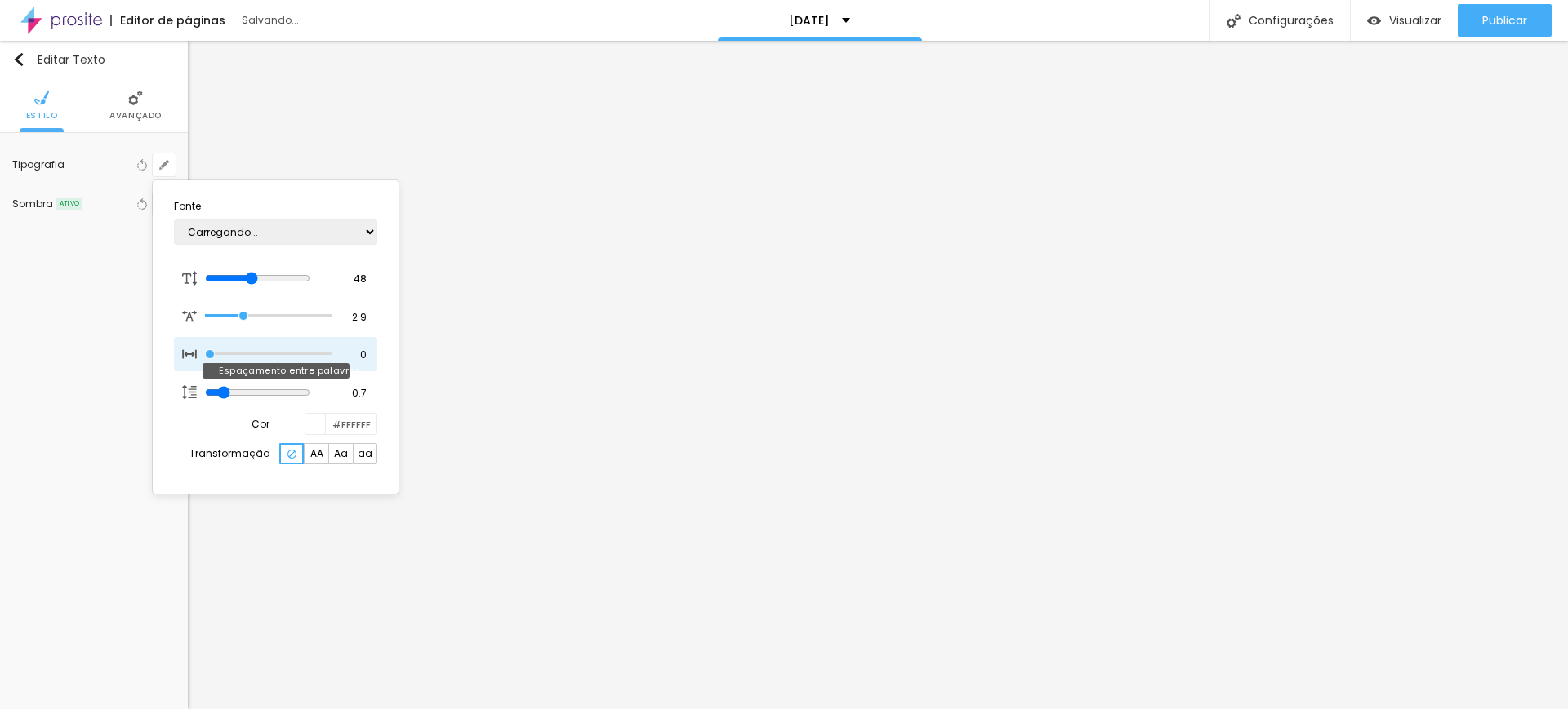
drag, startPoint x: 221, startPoint y: 352, endPoint x: 201, endPoint y: 348, distance: 20.4
click at [205, 350] on input "range" at bounding box center [268, 354] width 127 height 8
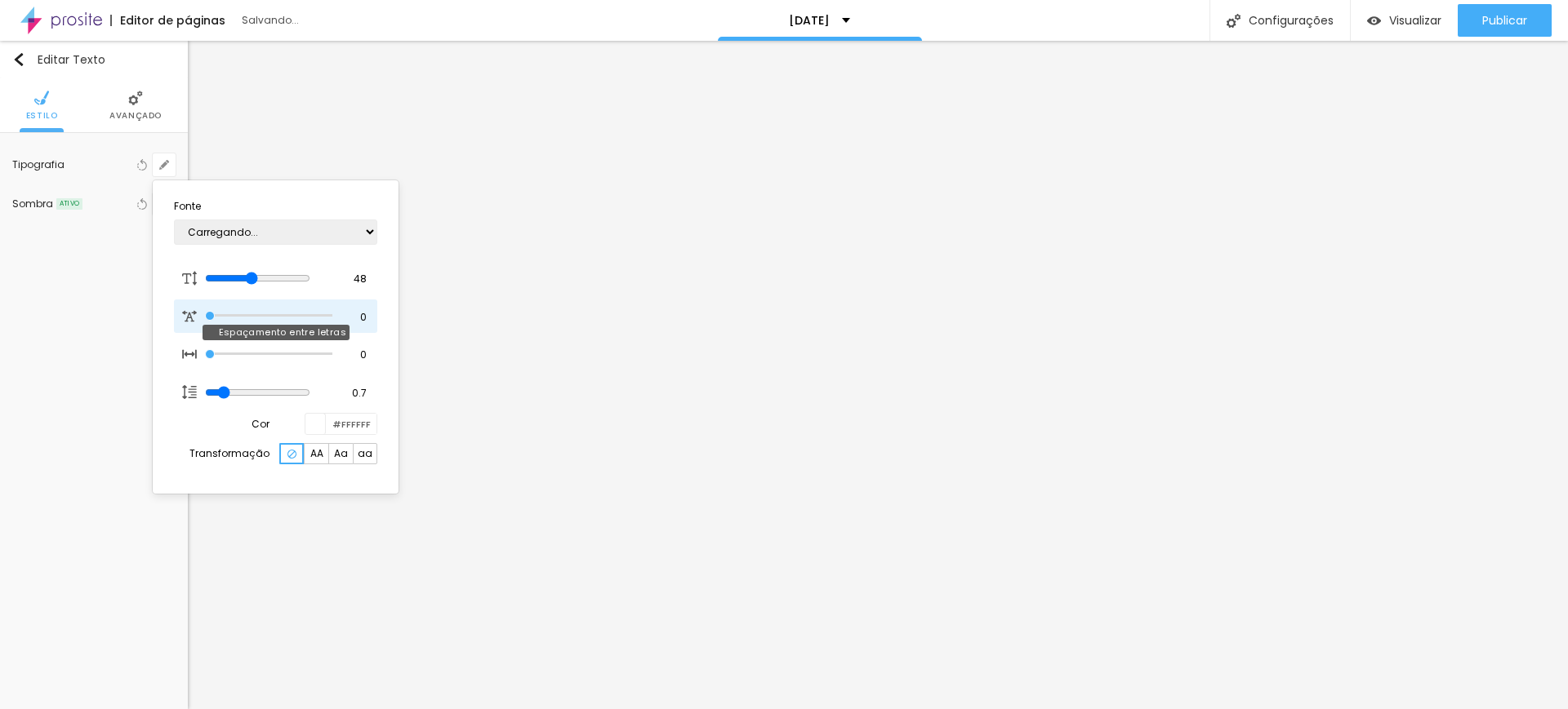
drag, startPoint x: 241, startPoint y: 315, endPoint x: 222, endPoint y: 325, distance: 21.5
click at [205, 320] on input "range" at bounding box center [268, 315] width 127 height 8
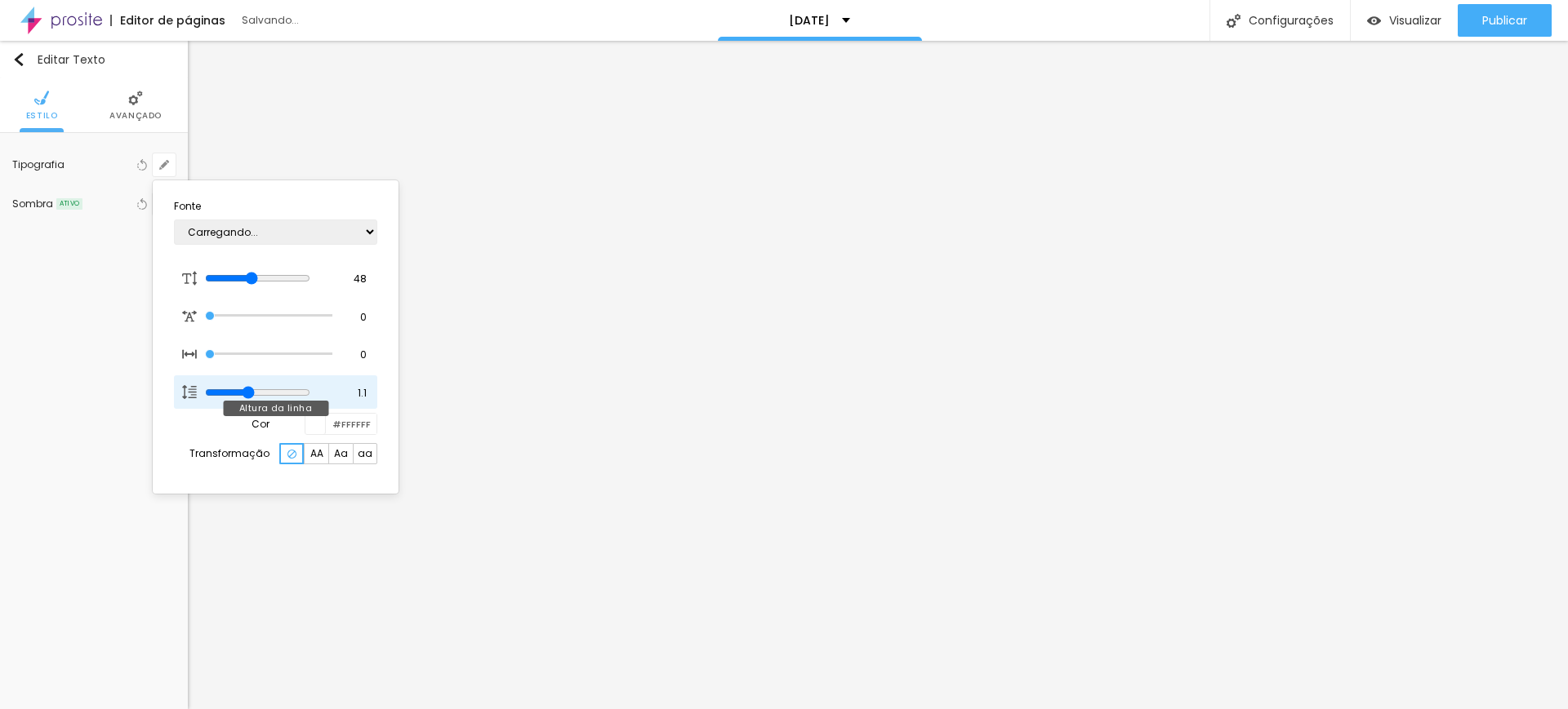
drag, startPoint x: 223, startPoint y: 390, endPoint x: 256, endPoint y: 376, distance: 35.8
click at [256, 386] on input "range" at bounding box center [258, 392] width 106 height 13
click at [137, 95] on div at bounding box center [784, 354] width 1568 height 709
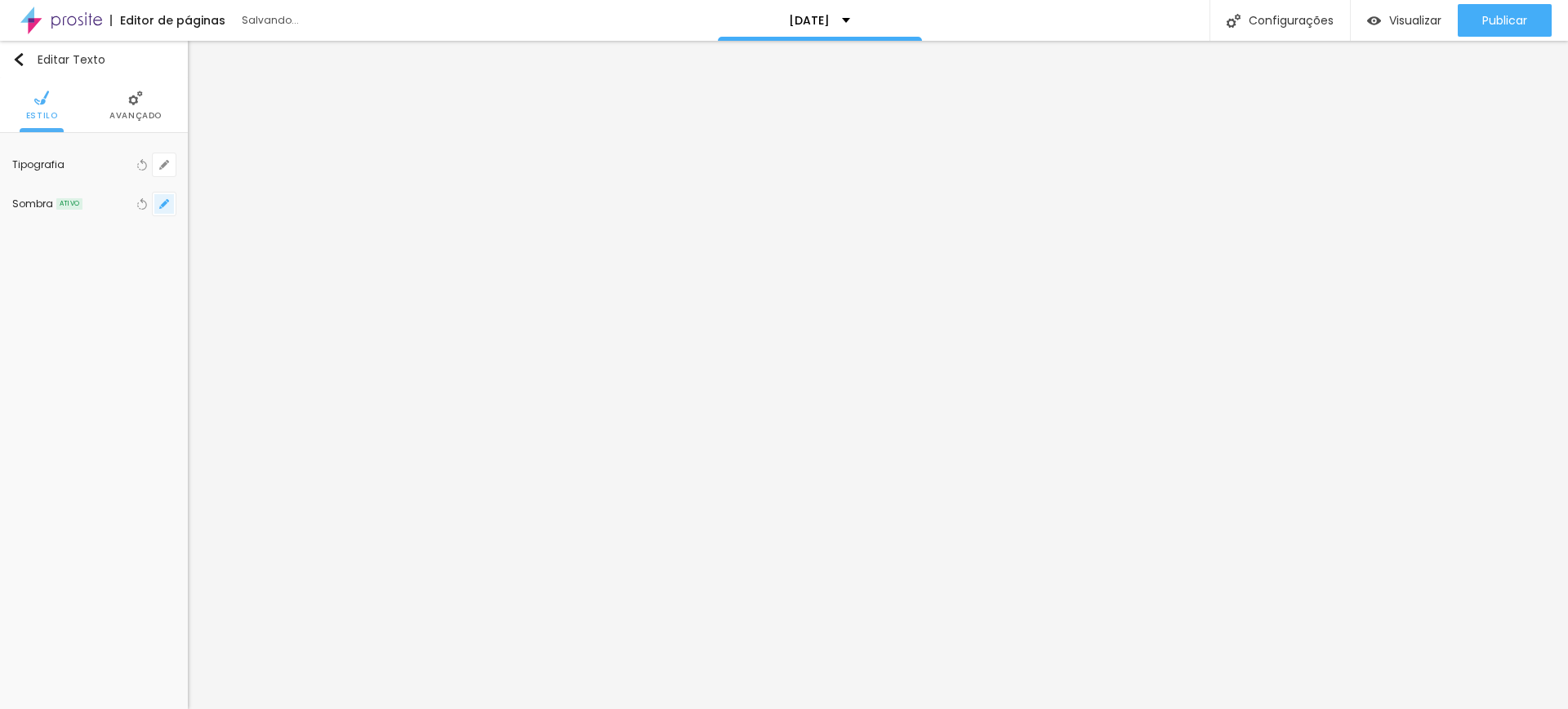
click at [162, 202] on icon "button" at bounding box center [164, 204] width 10 height 10
click at [294, 247] on div at bounding box center [295, 244] width 37 height 17
click at [295, 248] on div at bounding box center [295, 244] width 37 height 17
click at [296, 249] on div at bounding box center [295, 244] width 37 height 17
click at [131, 103] on div at bounding box center [784, 354] width 1568 height 709
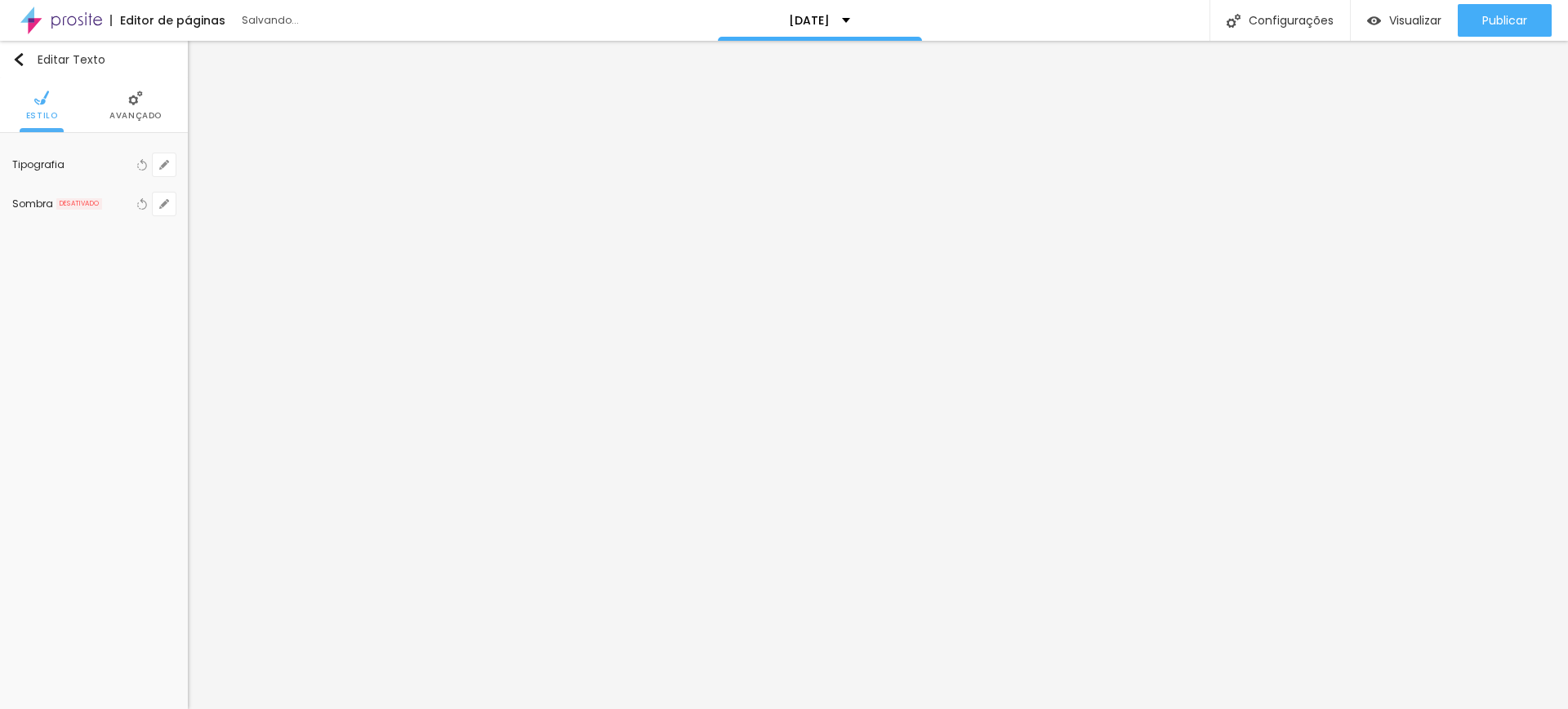
click at [133, 102] on img at bounding box center [135, 98] width 15 height 15
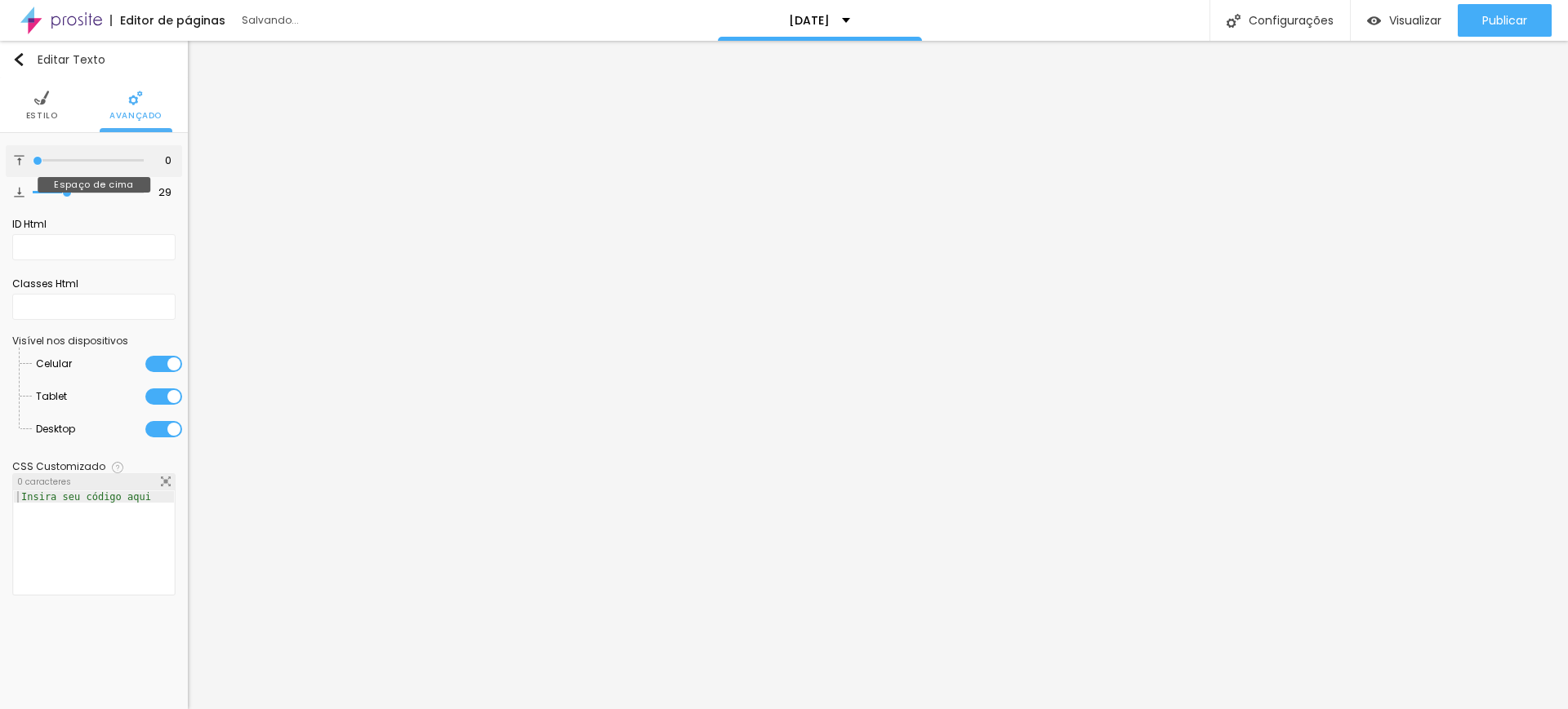
drag, startPoint x: 50, startPoint y: 161, endPoint x: 41, endPoint y: 172, distance: 14.2
click at [32, 163] on input "range" at bounding box center [88, 160] width 111 height 8
drag, startPoint x: 64, startPoint y: 194, endPoint x: 77, endPoint y: 191, distance: 13.3
click at [78, 191] on input "range" at bounding box center [88, 192] width 111 height 8
